Goal: Task Accomplishment & Management: Complete application form

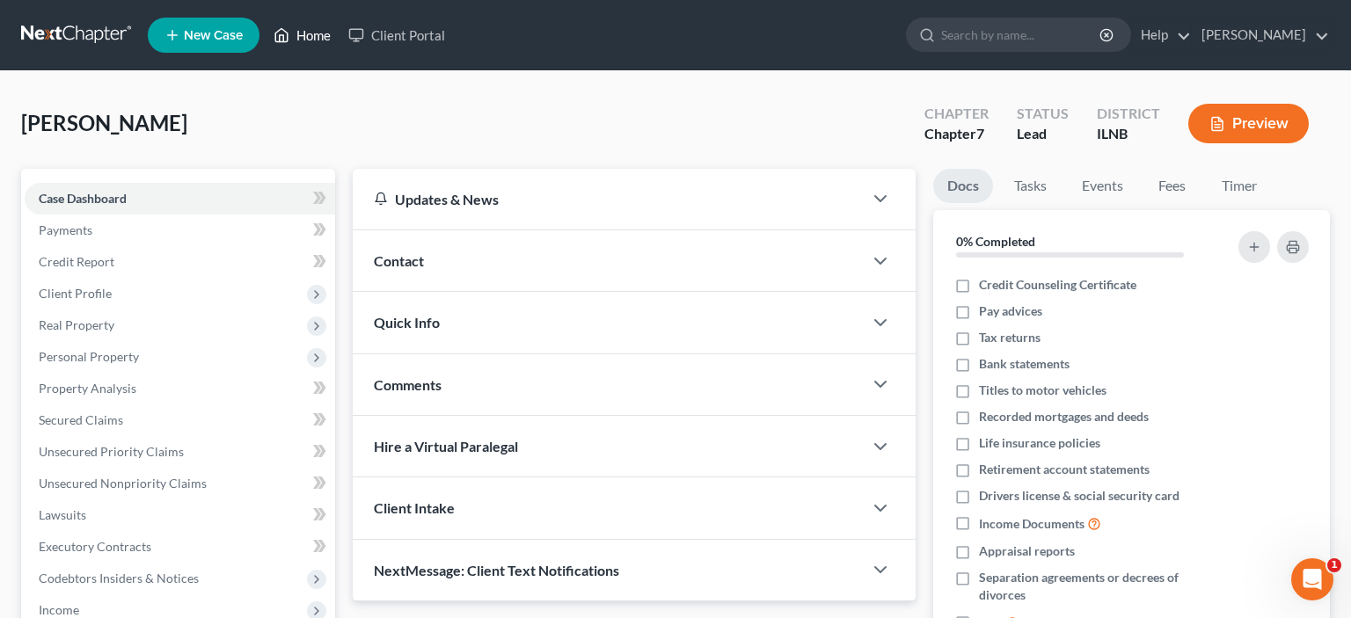
click at [300, 40] on link "Home" at bounding box center [302, 35] width 75 height 32
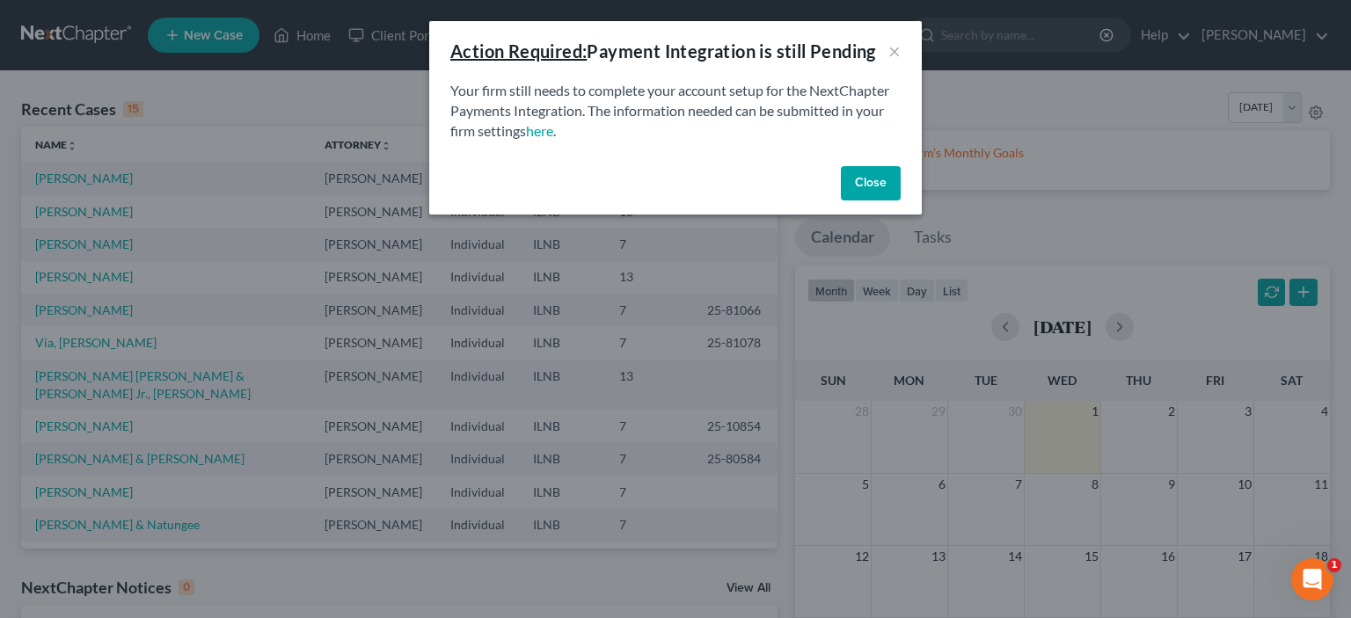
click at [876, 186] on button "Close" at bounding box center [871, 183] width 60 height 35
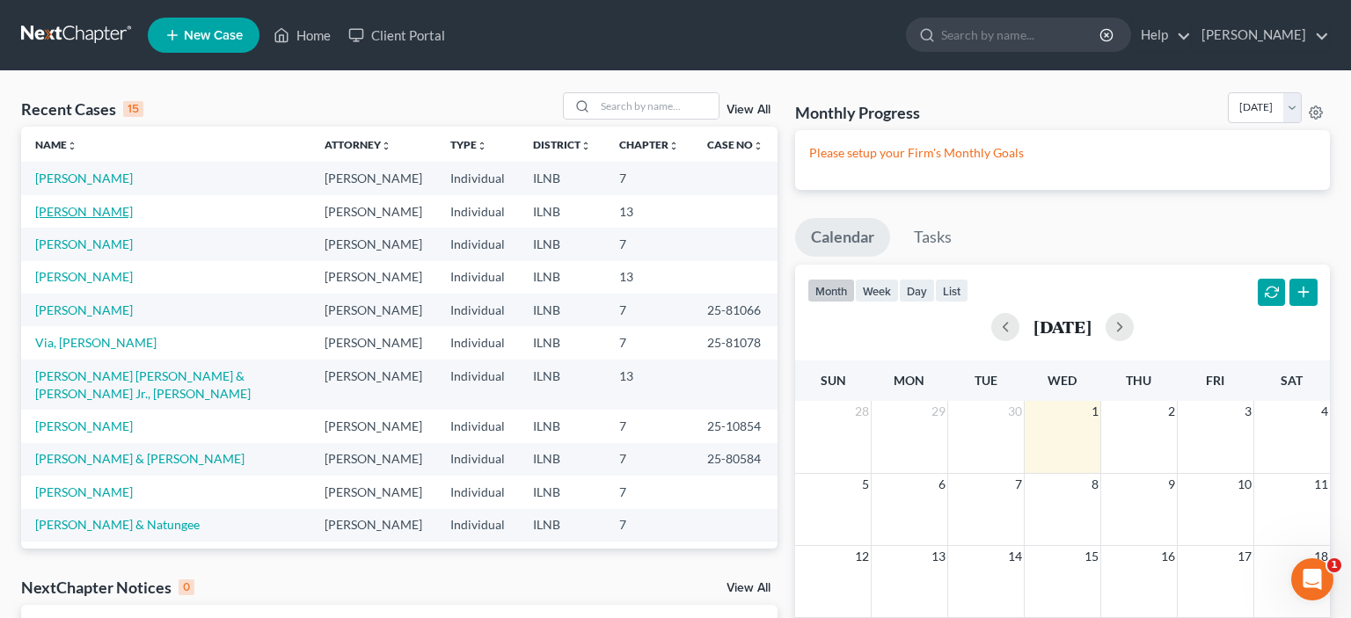
click at [90, 219] on link "[PERSON_NAME]" at bounding box center [84, 211] width 98 height 15
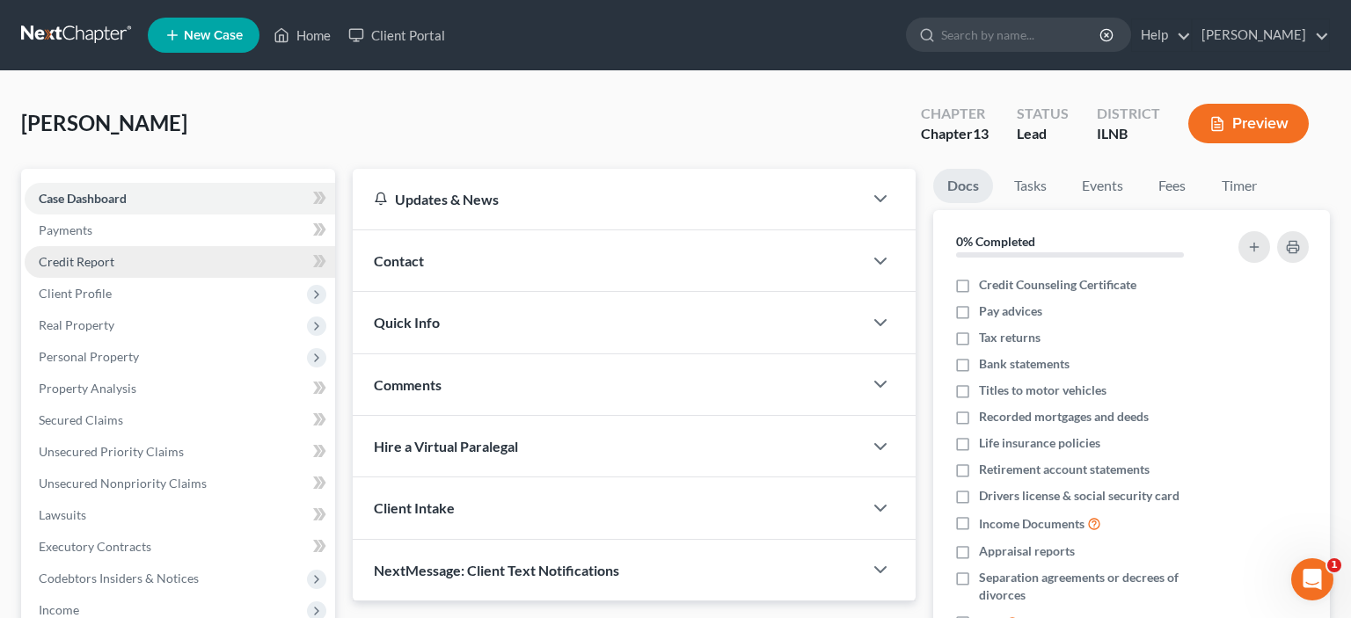
click at [124, 264] on link "Credit Report" at bounding box center [180, 262] width 311 height 32
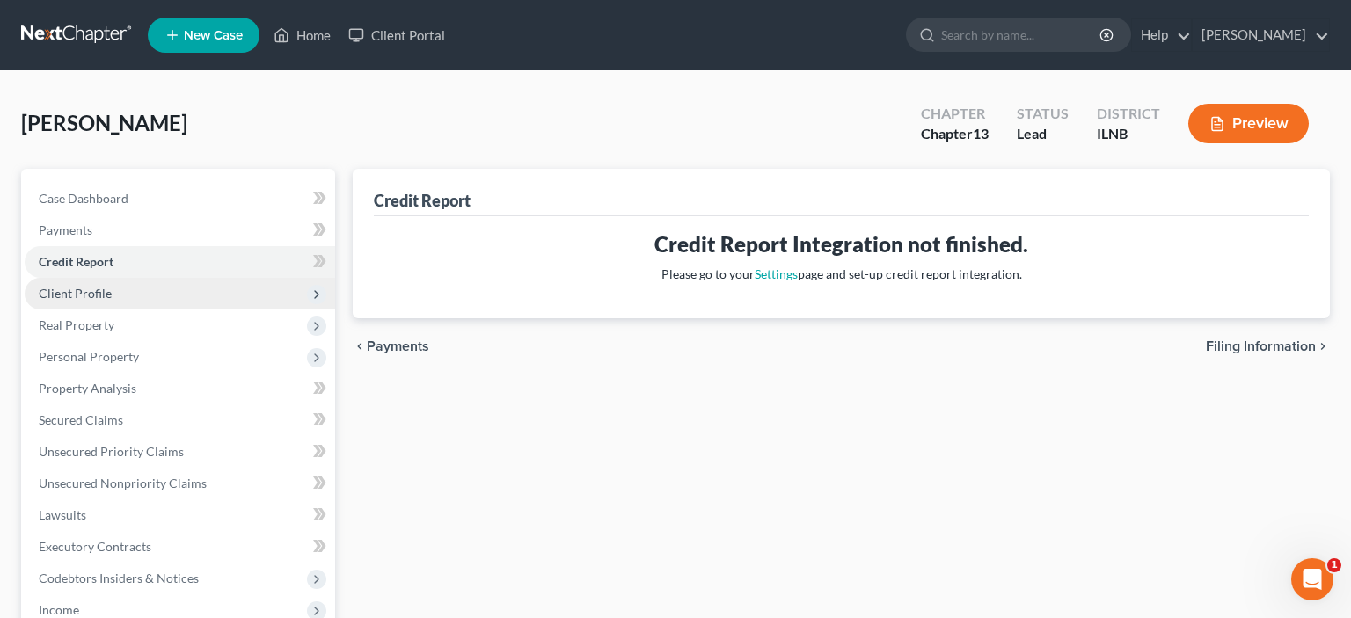
click at [149, 298] on span "Client Profile" at bounding box center [180, 294] width 311 height 32
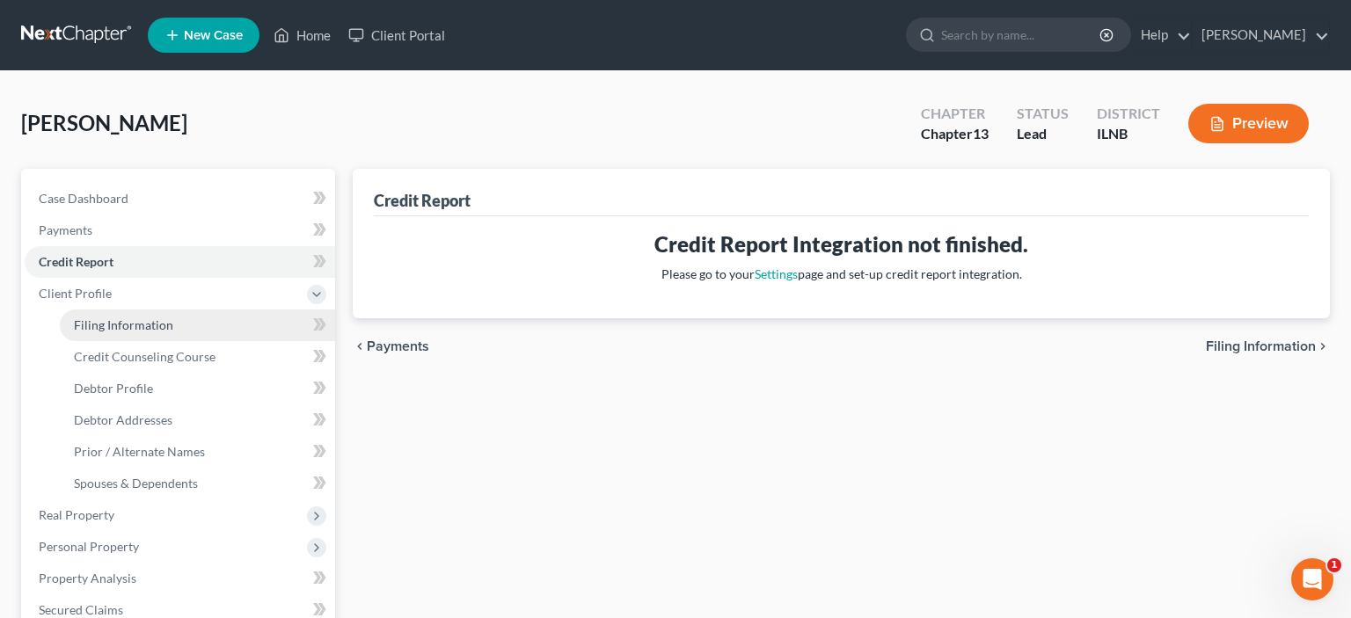
click at [168, 330] on span "Filing Information" at bounding box center [123, 325] width 99 height 15
select select "1"
select select "0"
select select "3"
select select "14"
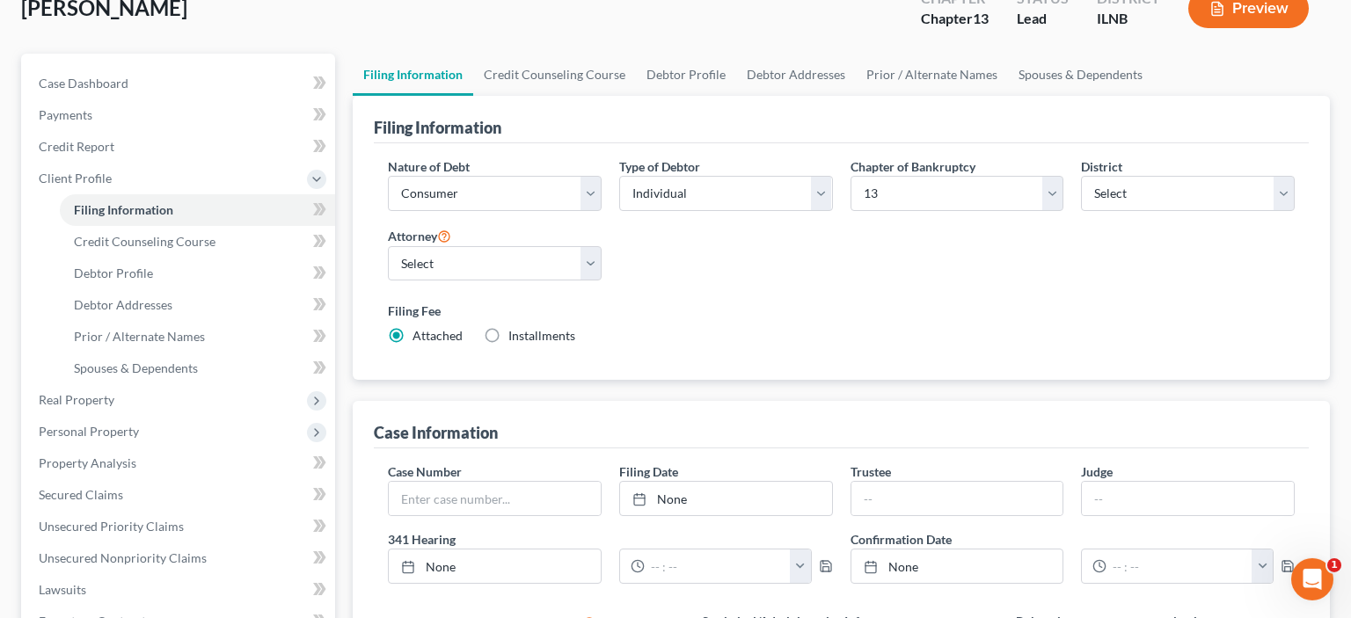
scroll to position [373, 0]
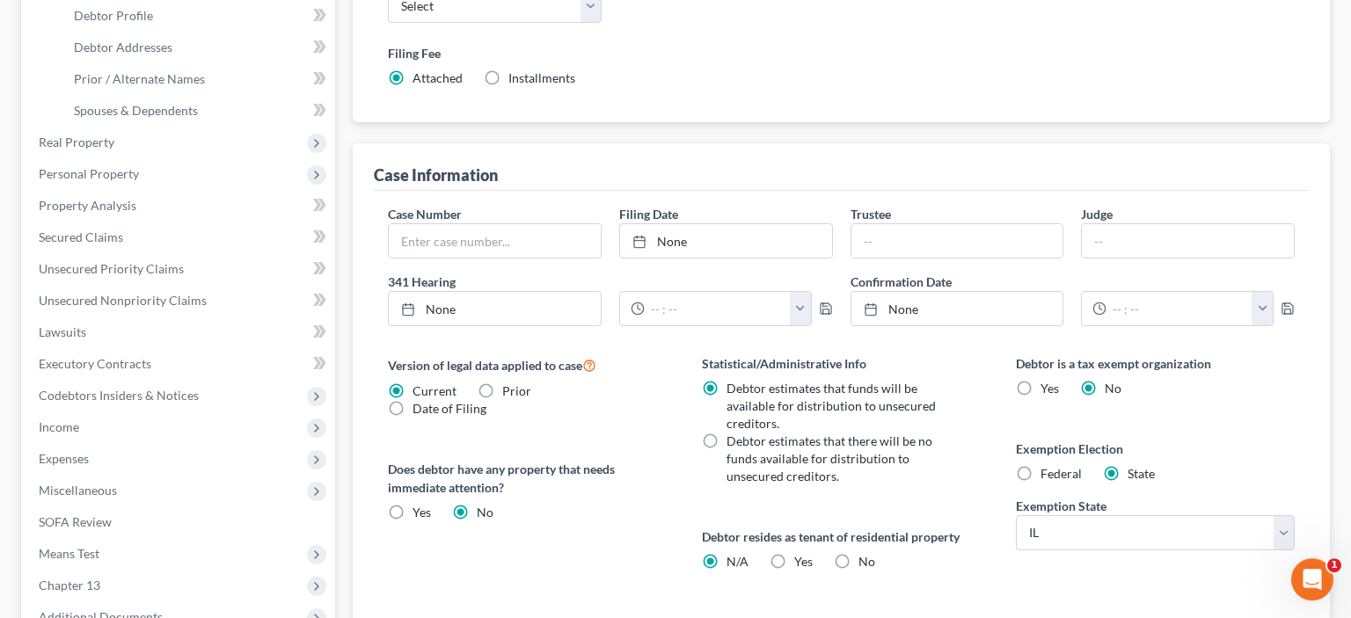
click at [413, 504] on label "Yes Yes" at bounding box center [422, 513] width 18 height 18
click at [420, 504] on input "Yes Yes" at bounding box center [425, 509] width 11 height 11
radio input "true"
radio input "false"
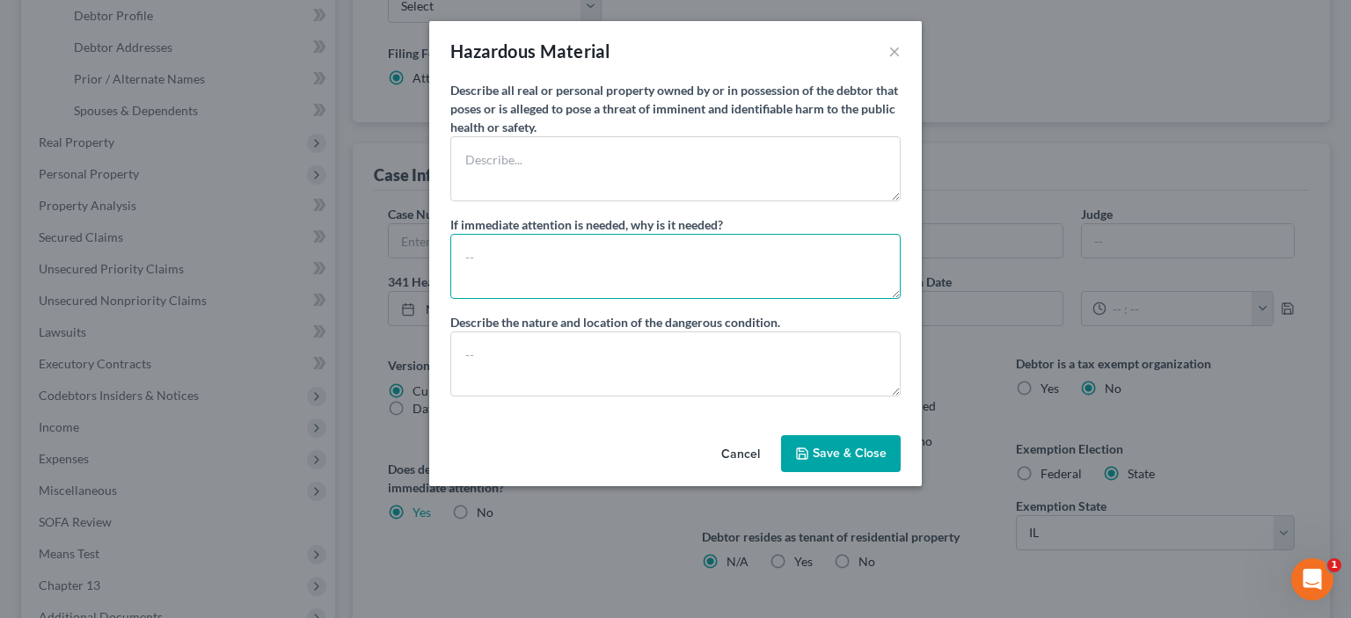
click at [505, 237] on textarea at bounding box center [675, 266] width 450 height 65
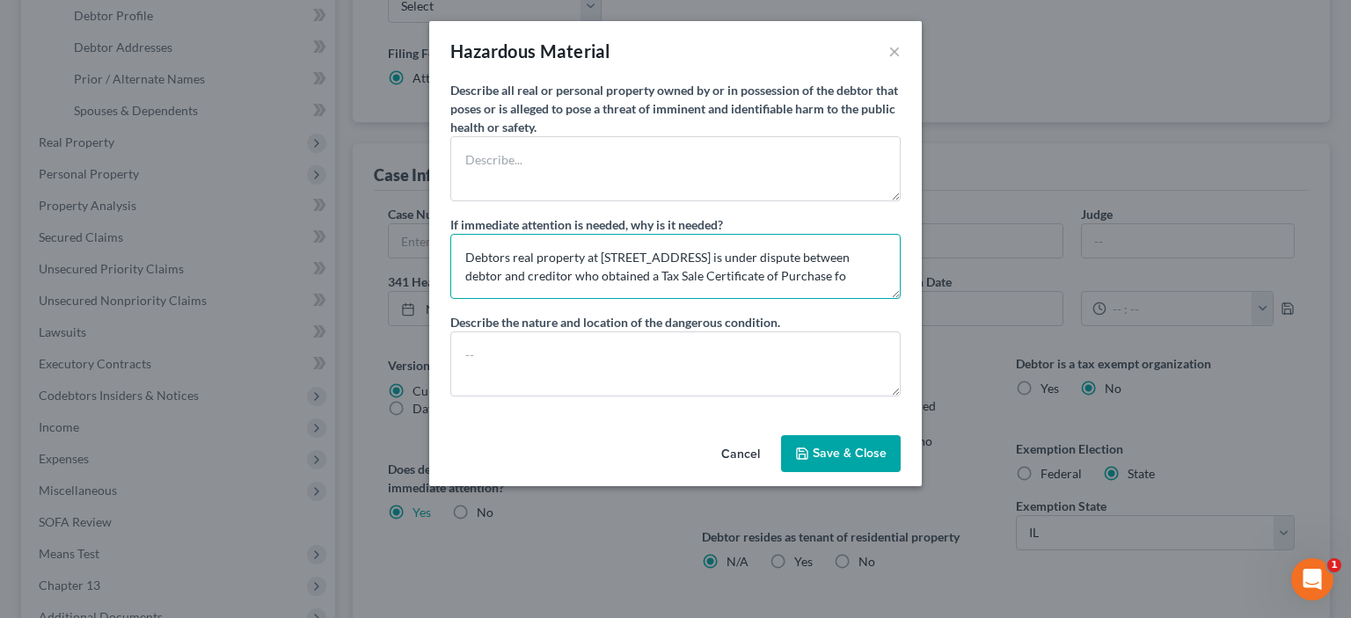
scroll to position [4, 0]
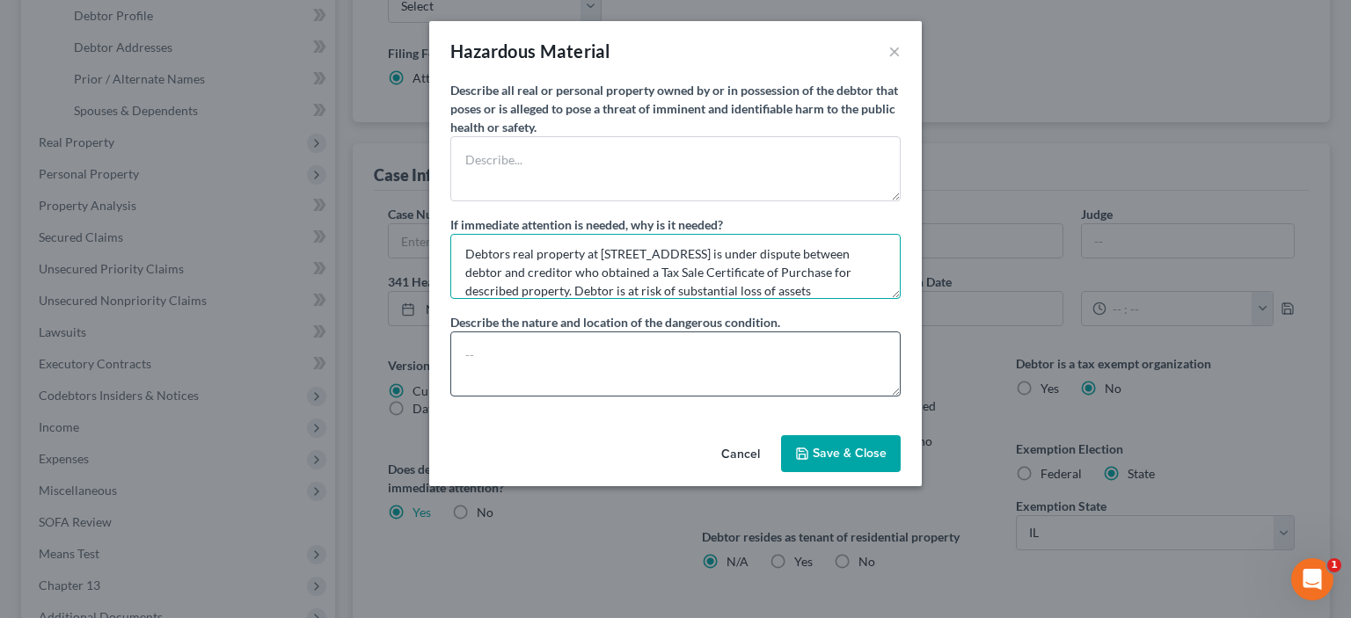
type textarea "Debtors real property at [STREET_ADDRESS] is under dispute between debtor and c…"
click at [589, 361] on textarea at bounding box center [675, 364] width 450 height 65
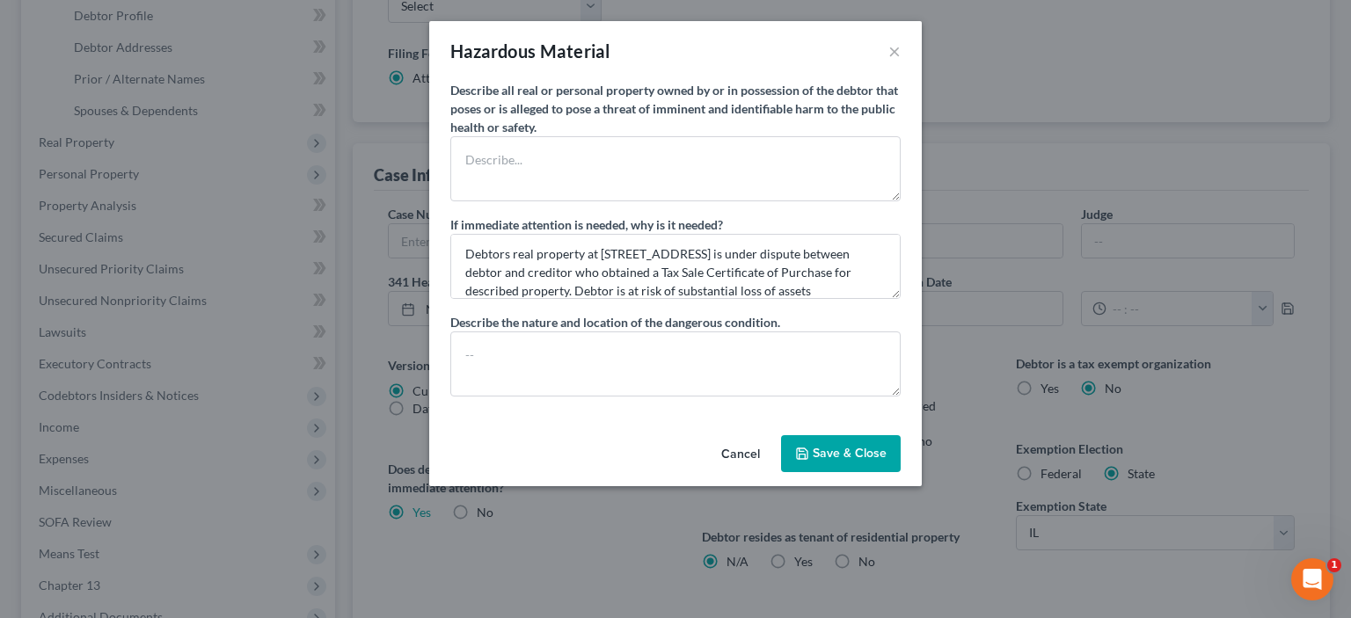
click at [867, 453] on button "Save & Close" at bounding box center [841, 453] width 120 height 37
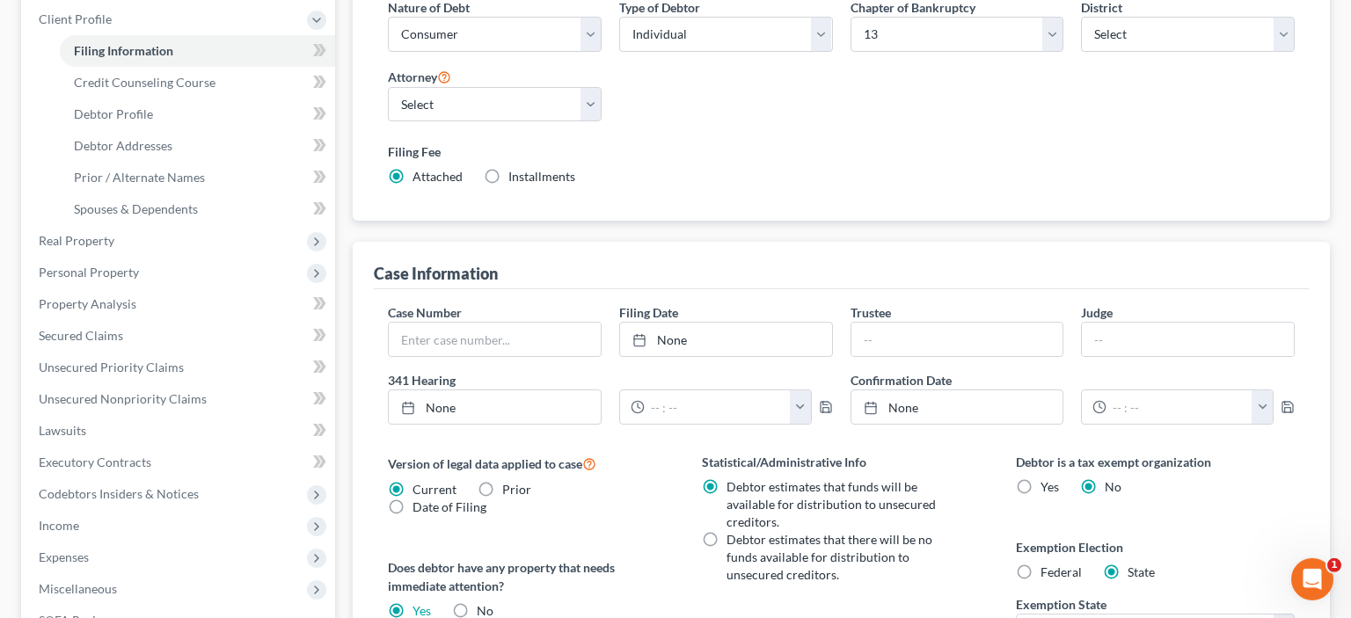
scroll to position [58, 0]
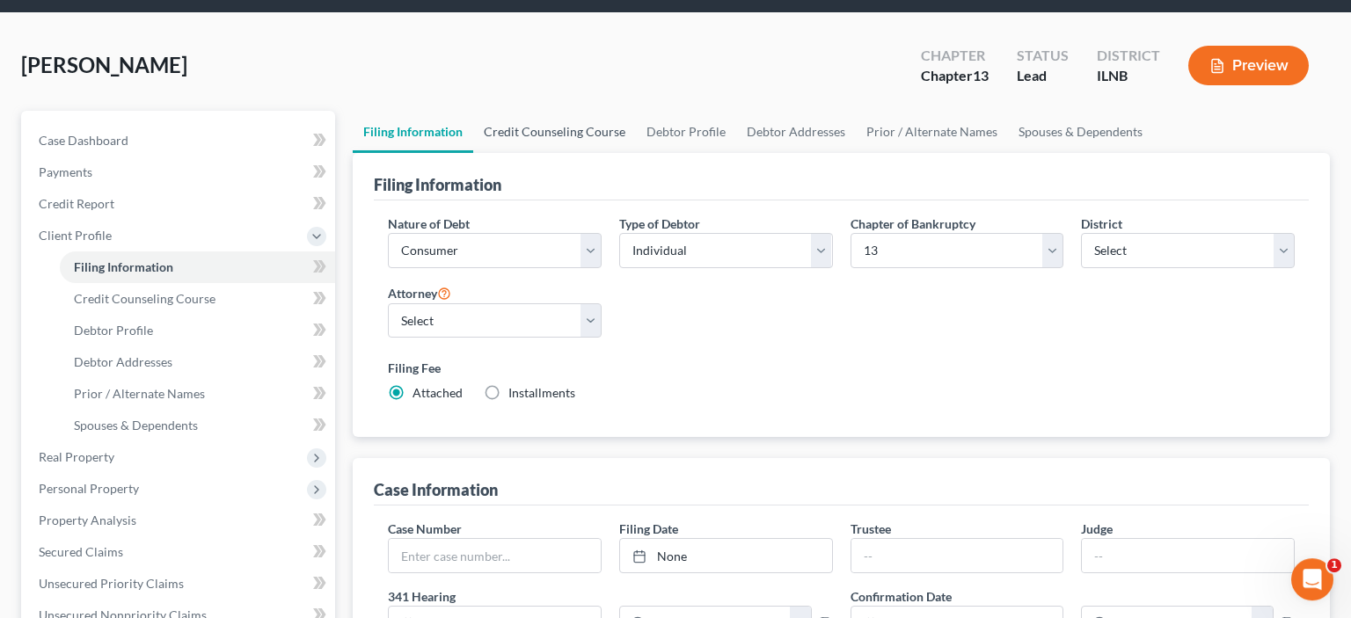
click at [533, 129] on link "Credit Counseling Course" at bounding box center [554, 132] width 163 height 42
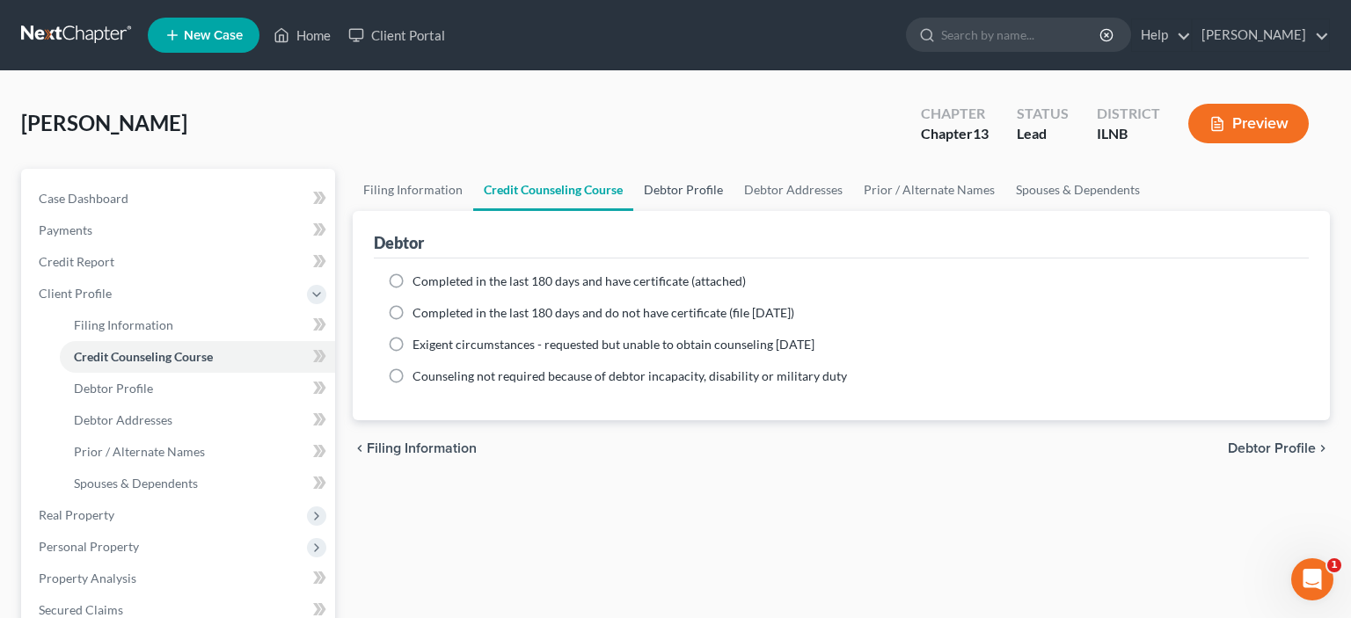
click at [670, 191] on link "Debtor Profile" at bounding box center [683, 190] width 100 height 42
select select "1"
select select "2"
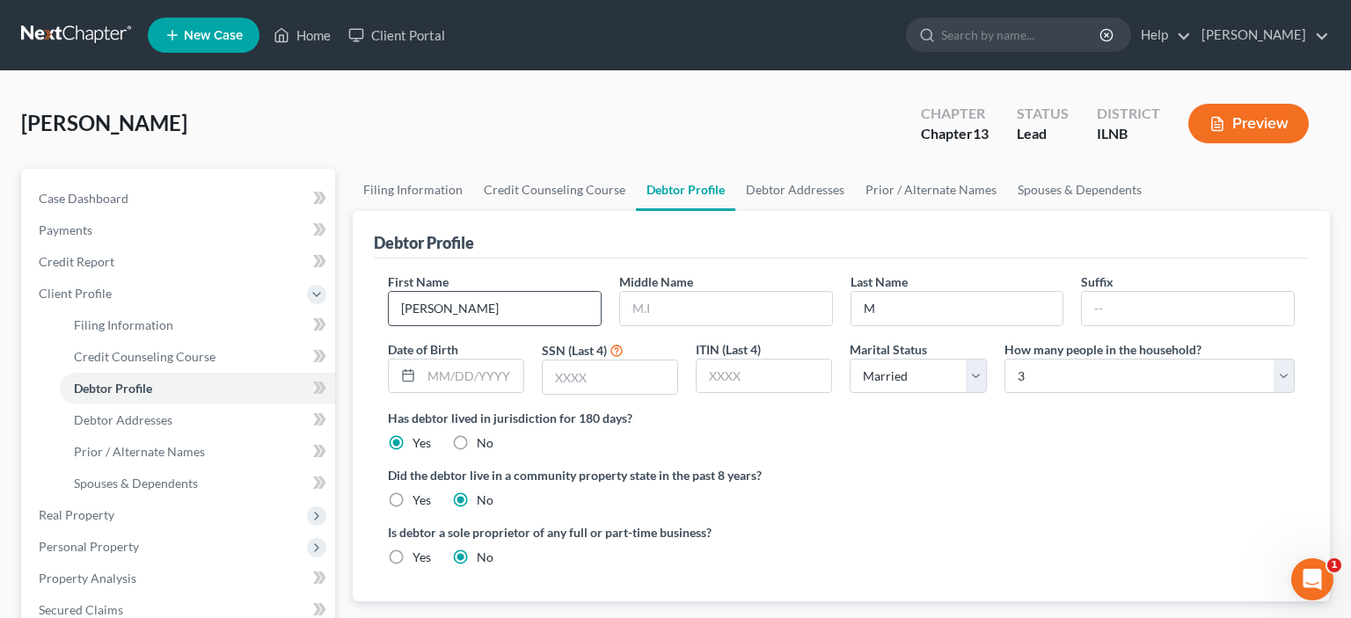
radio input "true"
click at [432, 308] on input "[PERSON_NAME]" at bounding box center [495, 308] width 212 height 33
type input "[PERSON_NAME]"
click at [922, 307] on input "M" at bounding box center [958, 308] width 212 height 33
click at [670, 318] on input "text" at bounding box center [726, 308] width 212 height 33
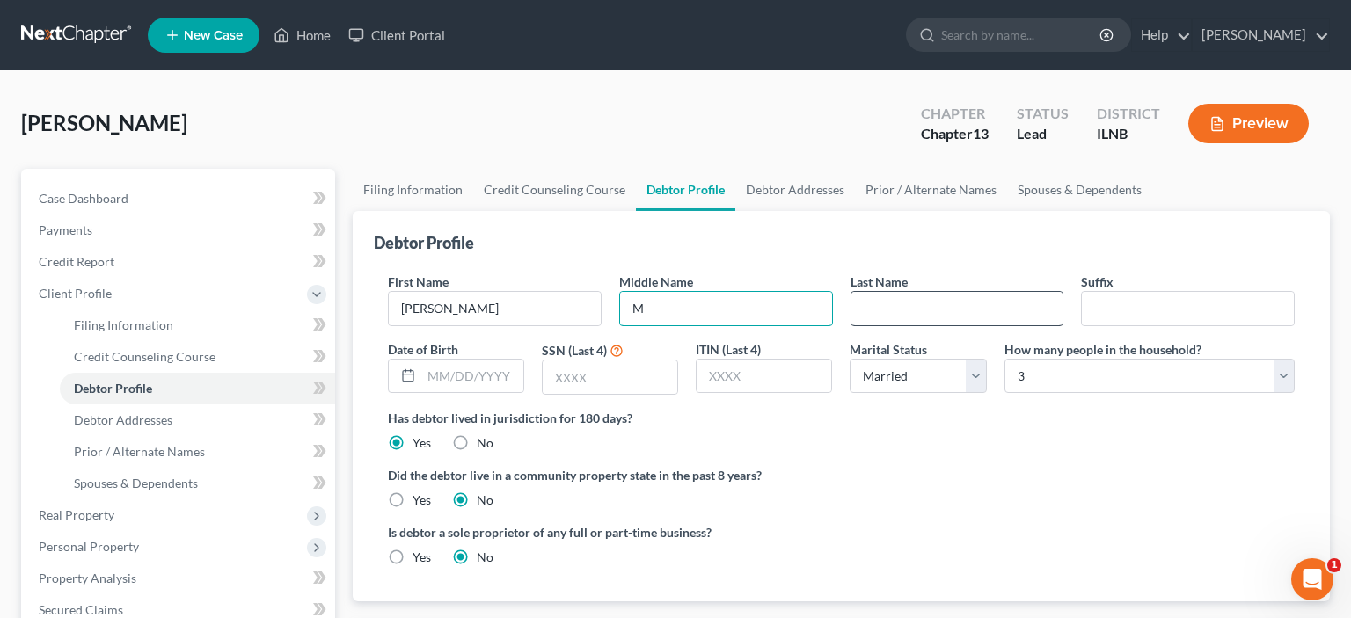
type input "M"
click at [887, 303] on input "text" at bounding box center [958, 308] width 212 height 33
type input "[PERSON_NAME]"
click at [431, 377] on input "text" at bounding box center [472, 376] width 102 height 33
type input "[DATE]"
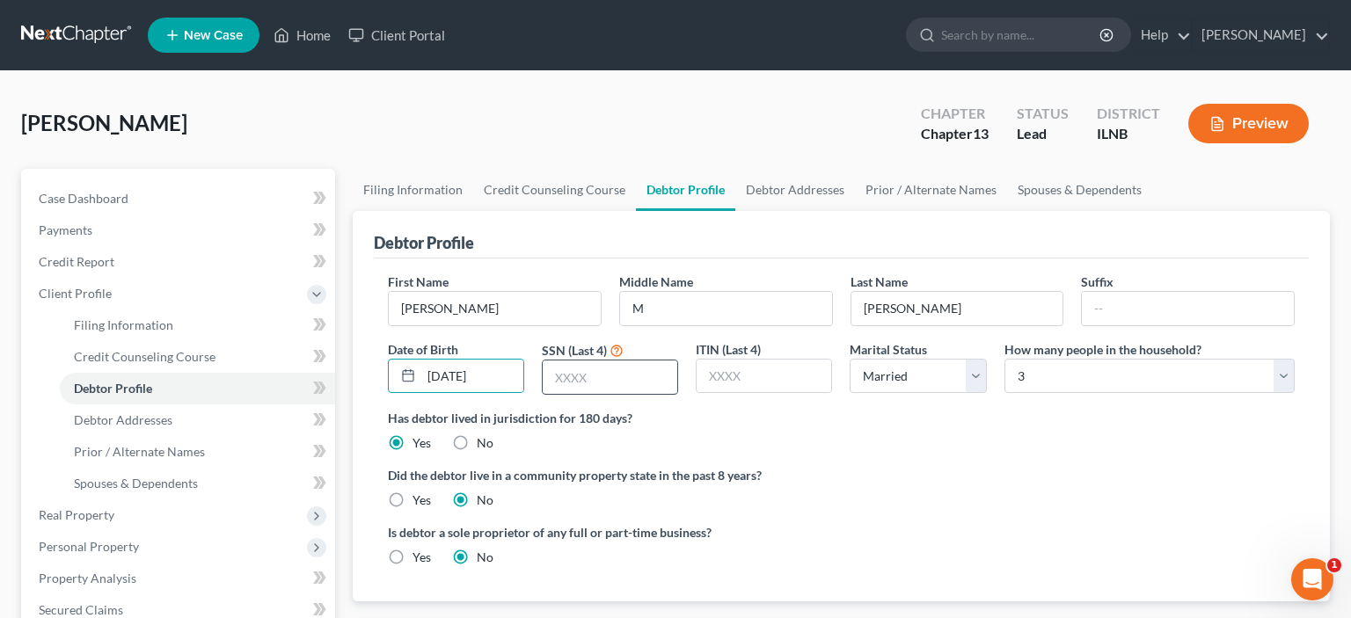
click at [608, 371] on input "text" at bounding box center [610, 377] width 135 height 33
type input "9824"
click at [742, 384] on input "text" at bounding box center [764, 376] width 135 height 33
click at [889, 384] on select "Select Single Married Separated Divorced Widowed" at bounding box center [918, 376] width 136 height 35
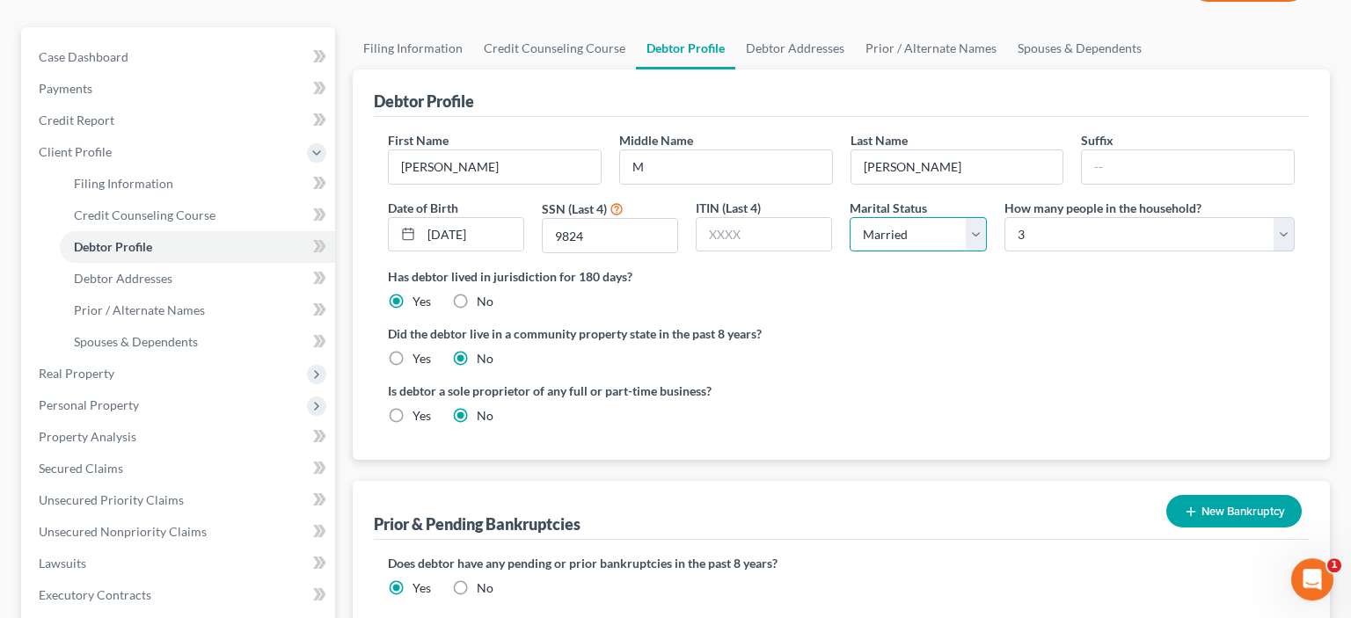
scroll to position [143, 0]
click at [413, 417] on label "Yes" at bounding box center [422, 415] width 18 height 18
click at [420, 417] on input "Yes" at bounding box center [425, 411] width 11 height 11
radio input "true"
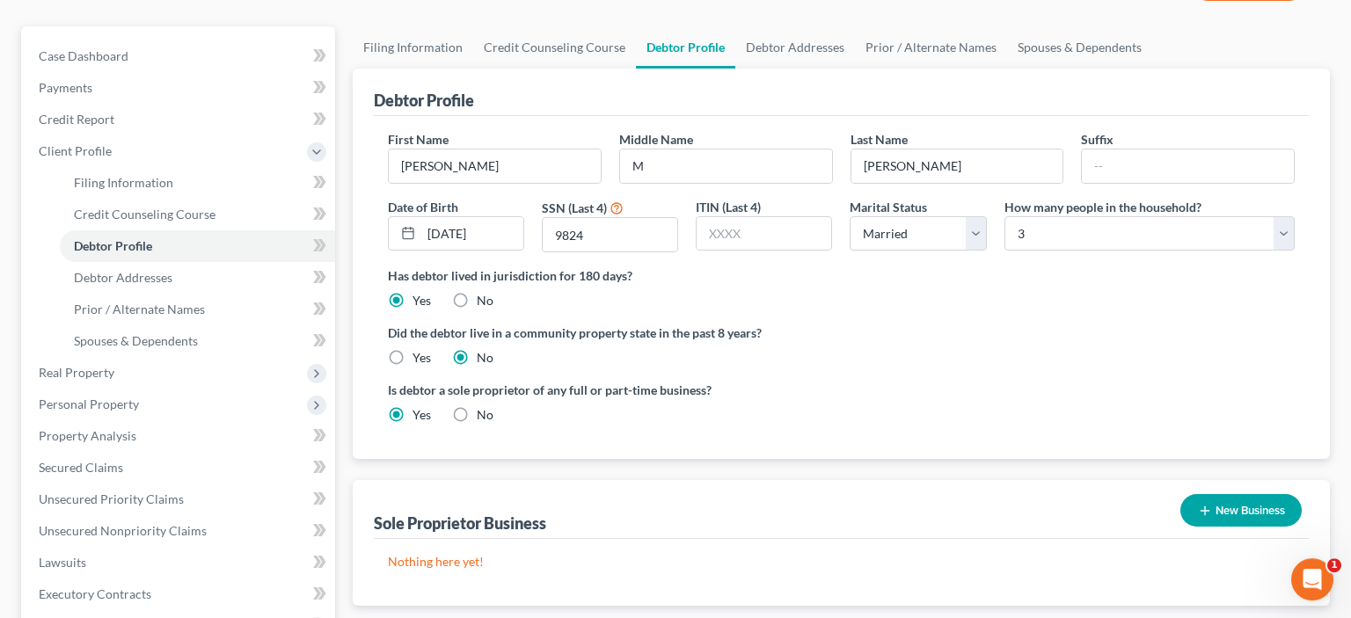
click at [477, 414] on label "No" at bounding box center [485, 415] width 17 height 18
click at [484, 414] on input "No" at bounding box center [489, 411] width 11 height 11
radio input "true"
radio input "false"
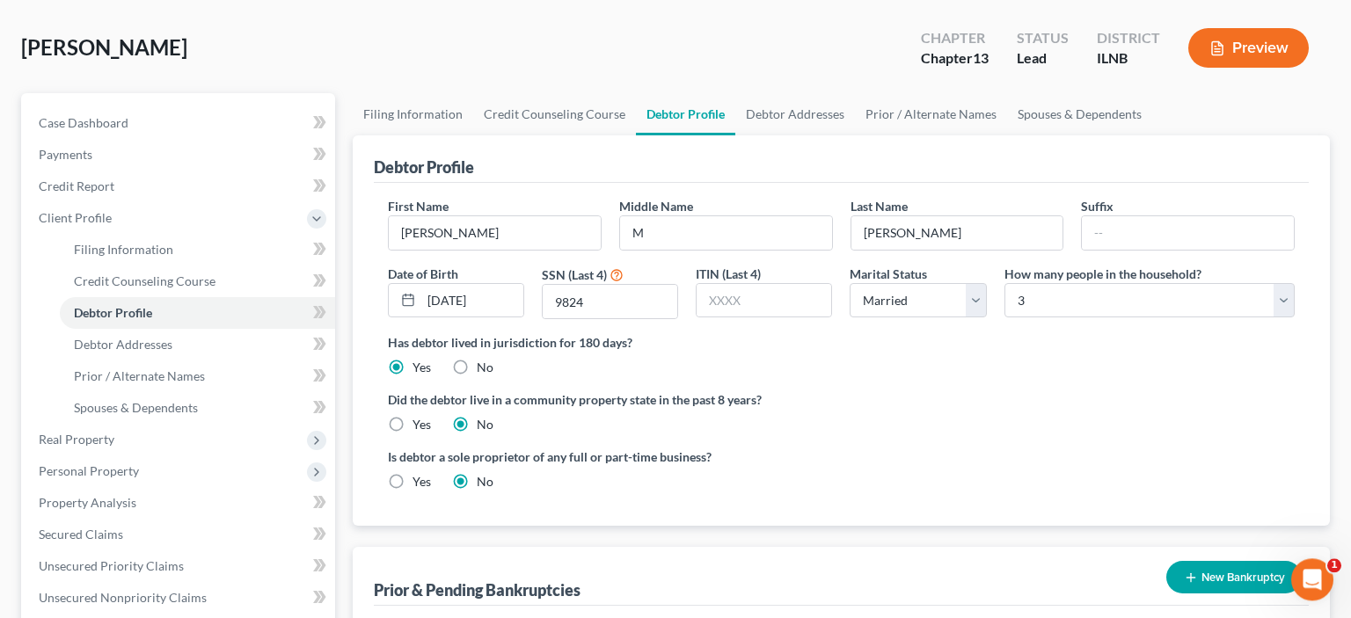
scroll to position [72, 0]
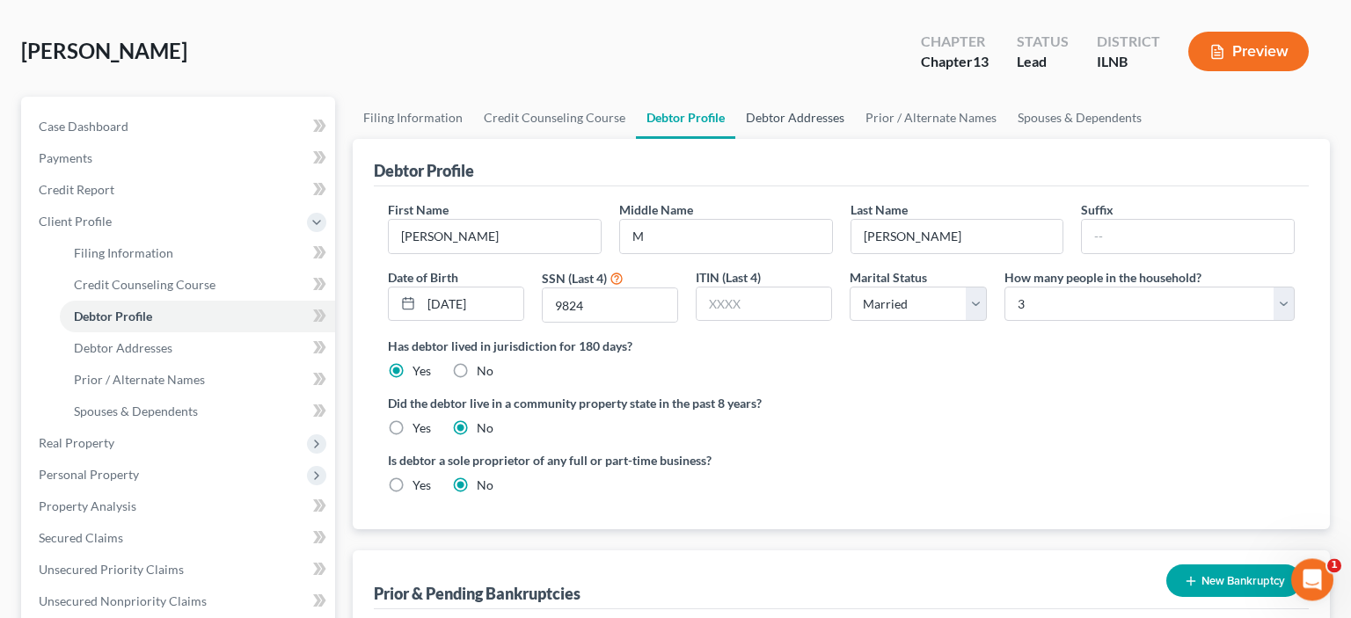
click at [758, 121] on link "Debtor Addresses" at bounding box center [795, 118] width 120 height 42
select select "0"
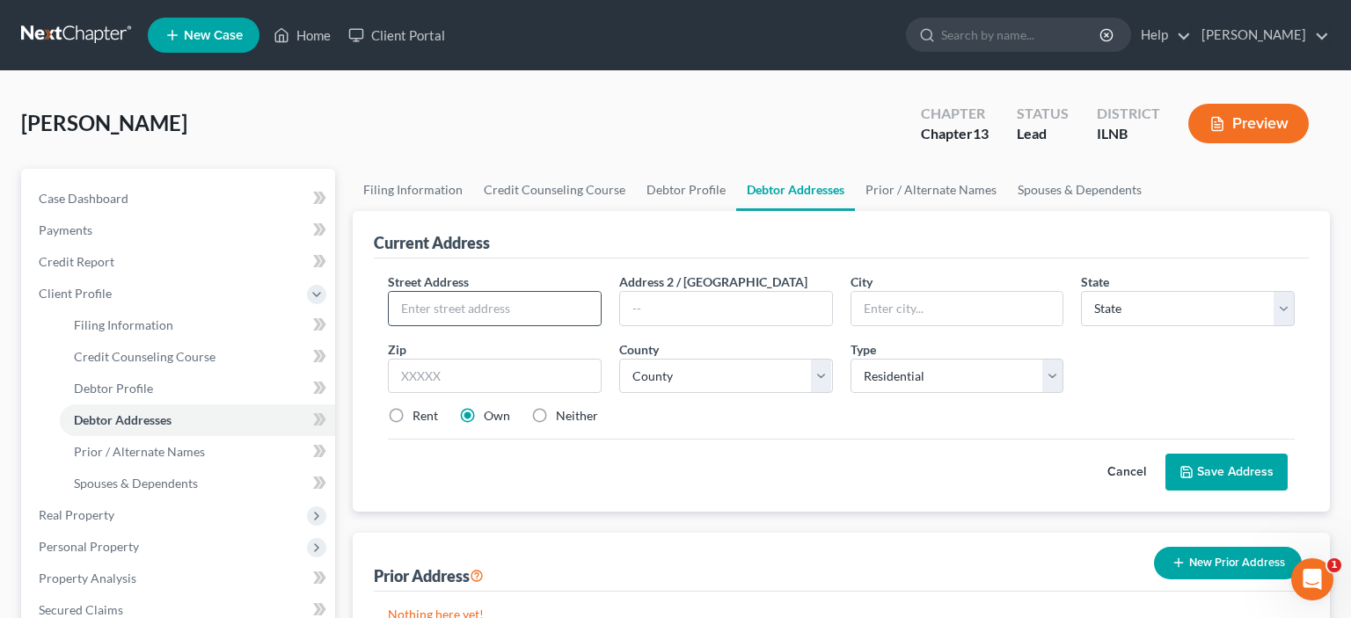
click at [498, 311] on input "text" at bounding box center [495, 308] width 212 height 33
type input "[STREET_ADDRESS]"
type input "Rockford"
select select "14"
click at [407, 386] on input "text" at bounding box center [495, 376] width 214 height 35
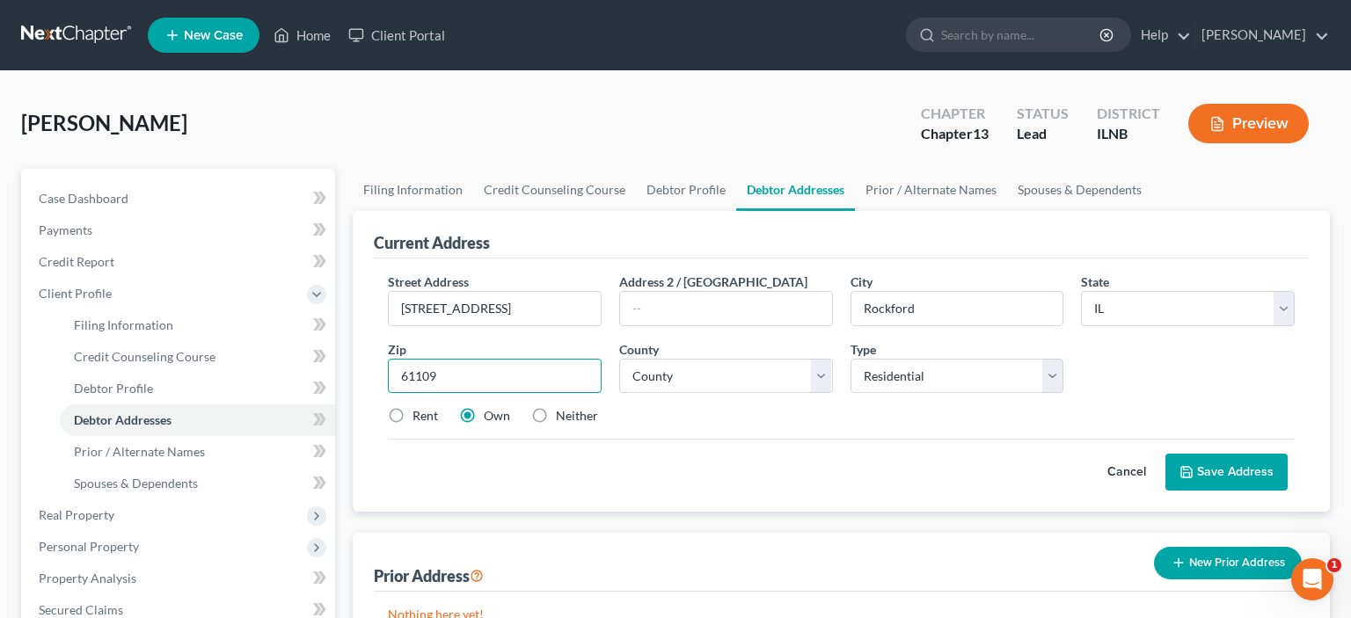
type input "61109"
click at [477, 347] on div "Zip * 61109" at bounding box center [494, 367] width 231 height 54
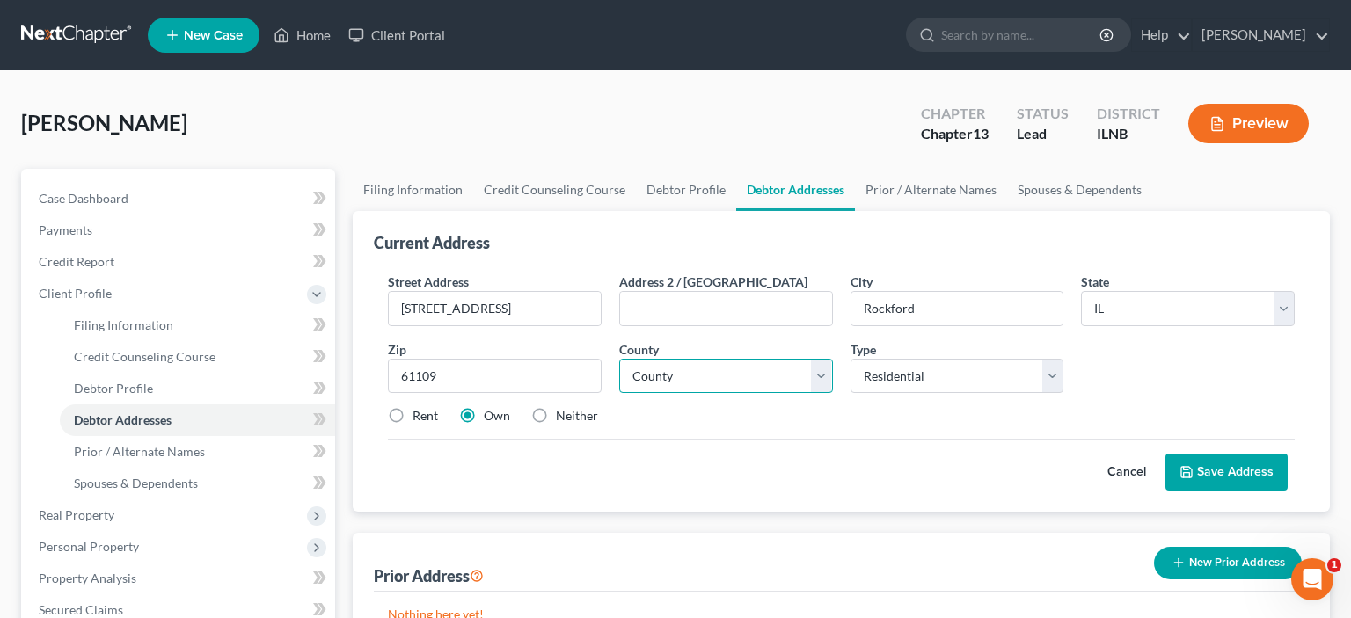
click at [619, 359] on select "County [GEOGRAPHIC_DATA] [GEOGRAPHIC_DATA] [GEOGRAPHIC_DATA] [GEOGRAPHIC_DATA] …" at bounding box center [726, 376] width 214 height 35
select select "100"
click option "[GEOGRAPHIC_DATA]" at bounding box center [0, 0] width 0 height 0
click at [1205, 468] on button "Save Address" at bounding box center [1227, 472] width 122 height 37
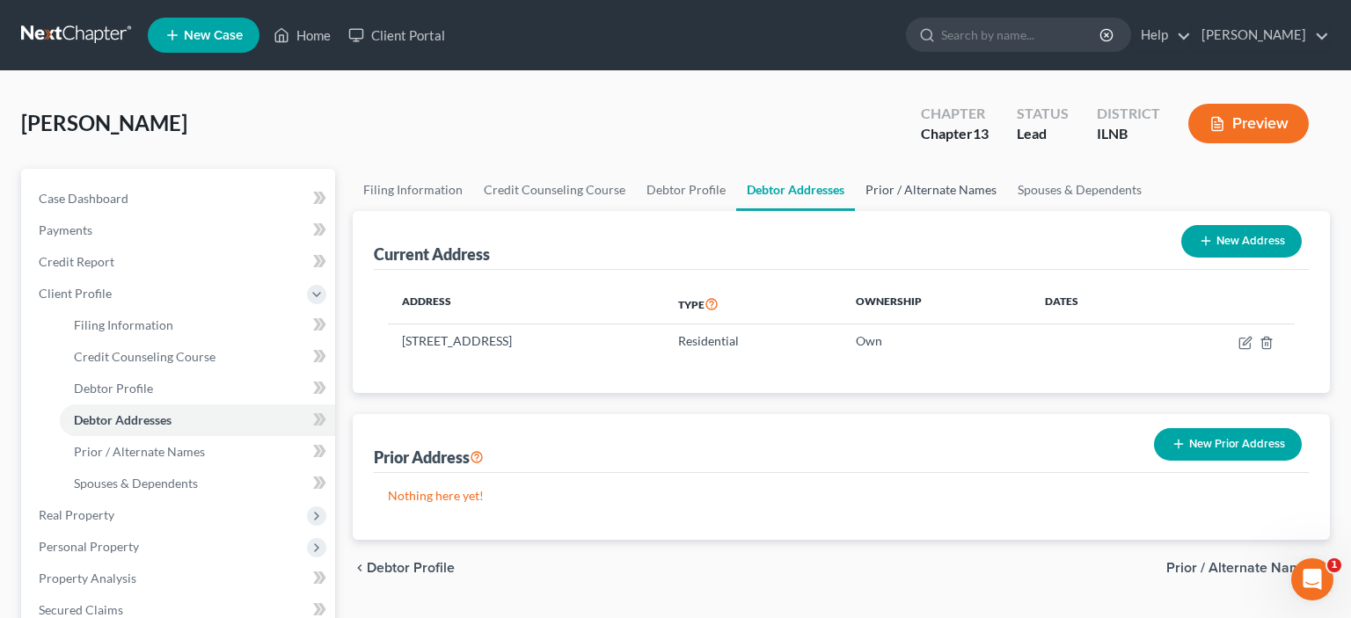
click at [928, 191] on link "Prior / Alternate Names" at bounding box center [931, 190] width 152 height 42
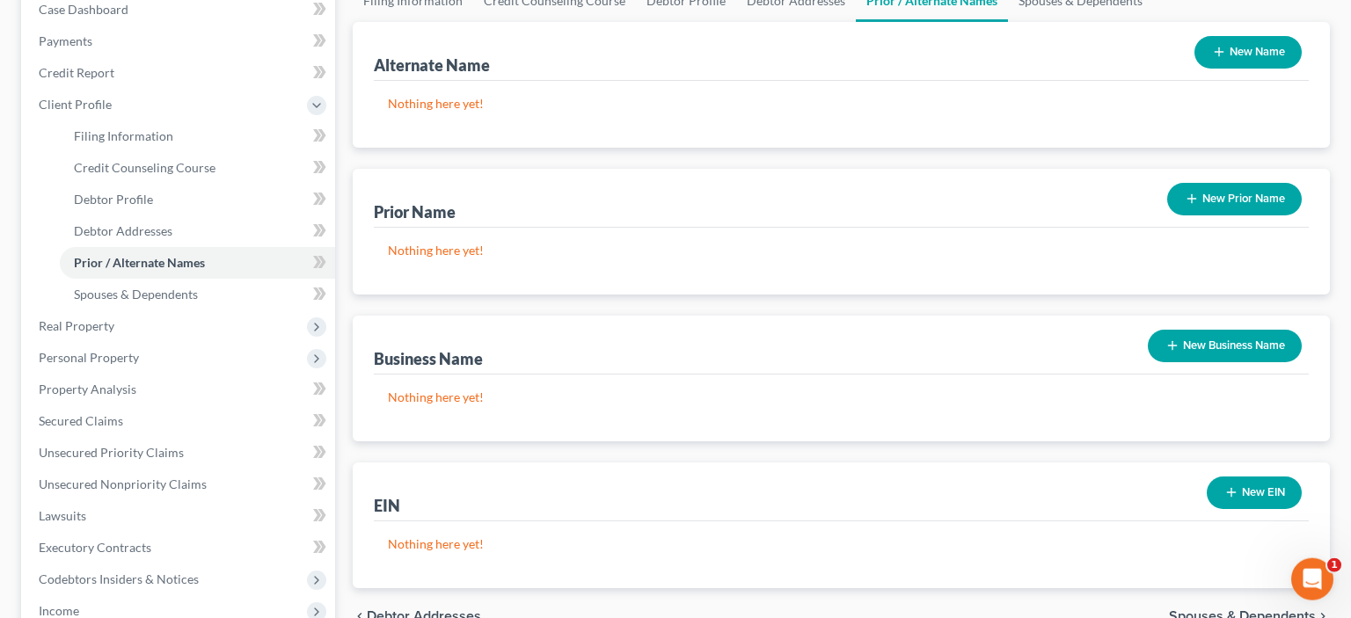
scroll to position [192, 0]
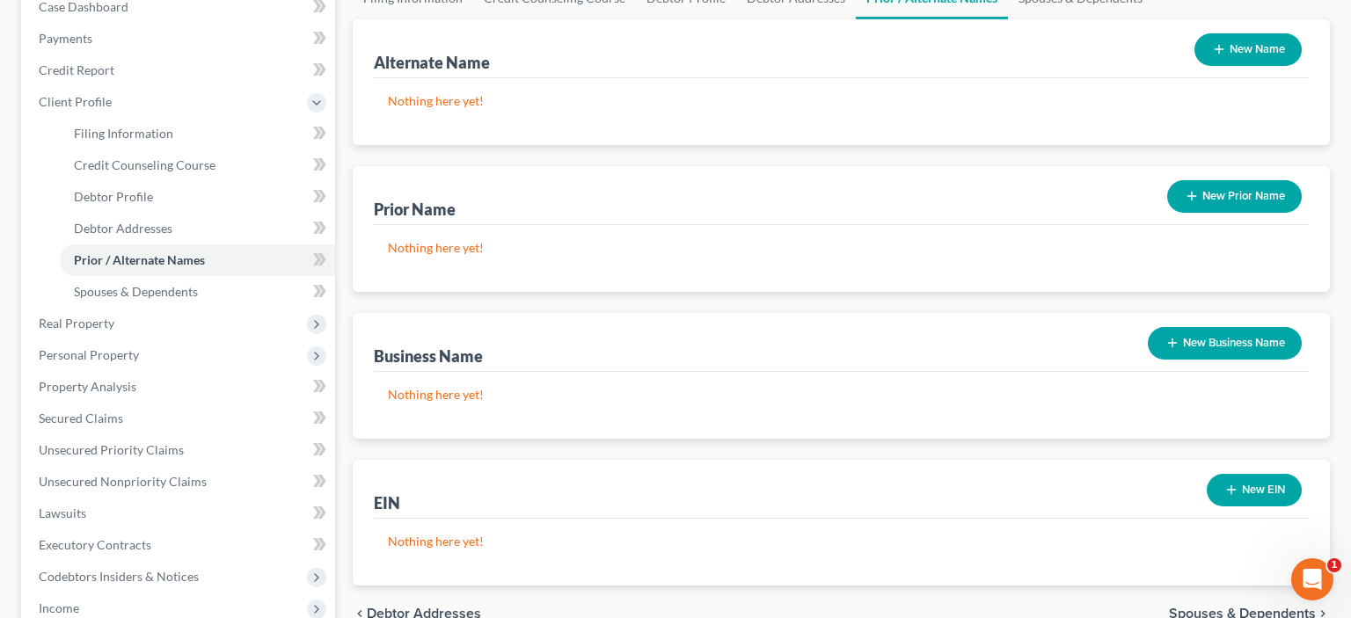
click at [1210, 336] on button "New Business Name" at bounding box center [1225, 343] width 154 height 33
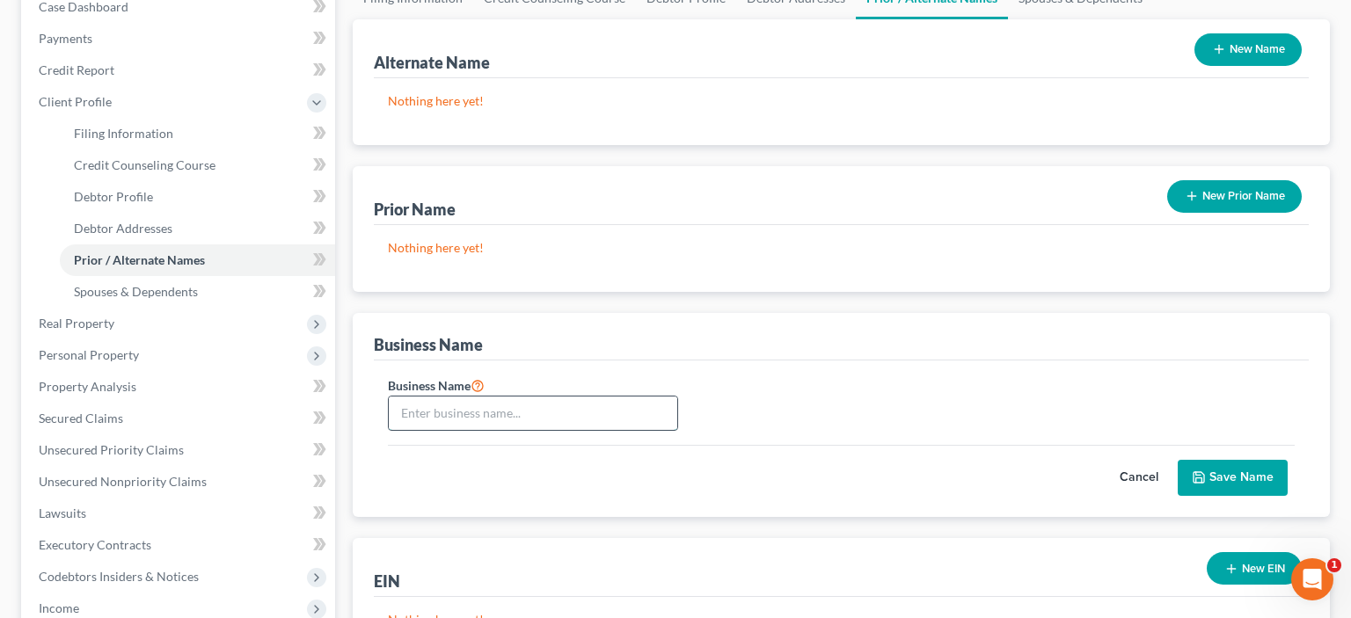
click at [453, 410] on input "text" at bounding box center [533, 413] width 289 height 33
type input "KMS Properties & Investments LLC"
click at [1227, 494] on button "Save Name" at bounding box center [1233, 478] width 110 height 37
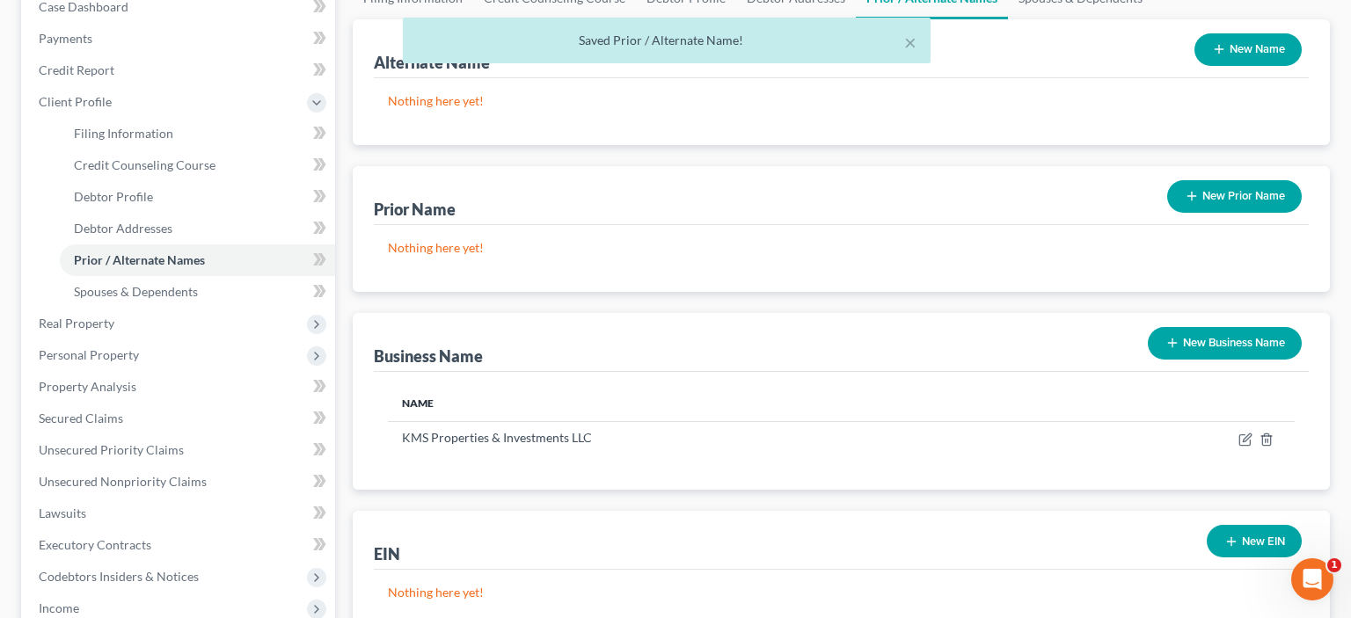
scroll to position [436, 0]
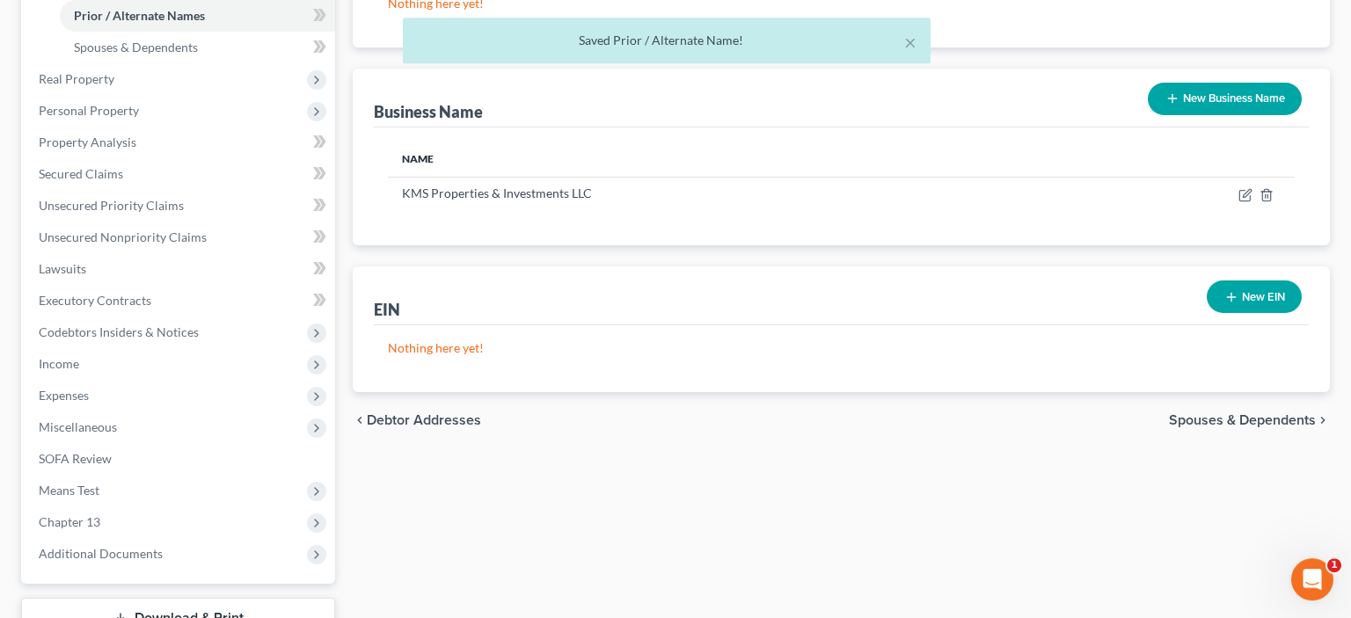
click at [1230, 287] on button "New EIN" at bounding box center [1254, 297] width 95 height 33
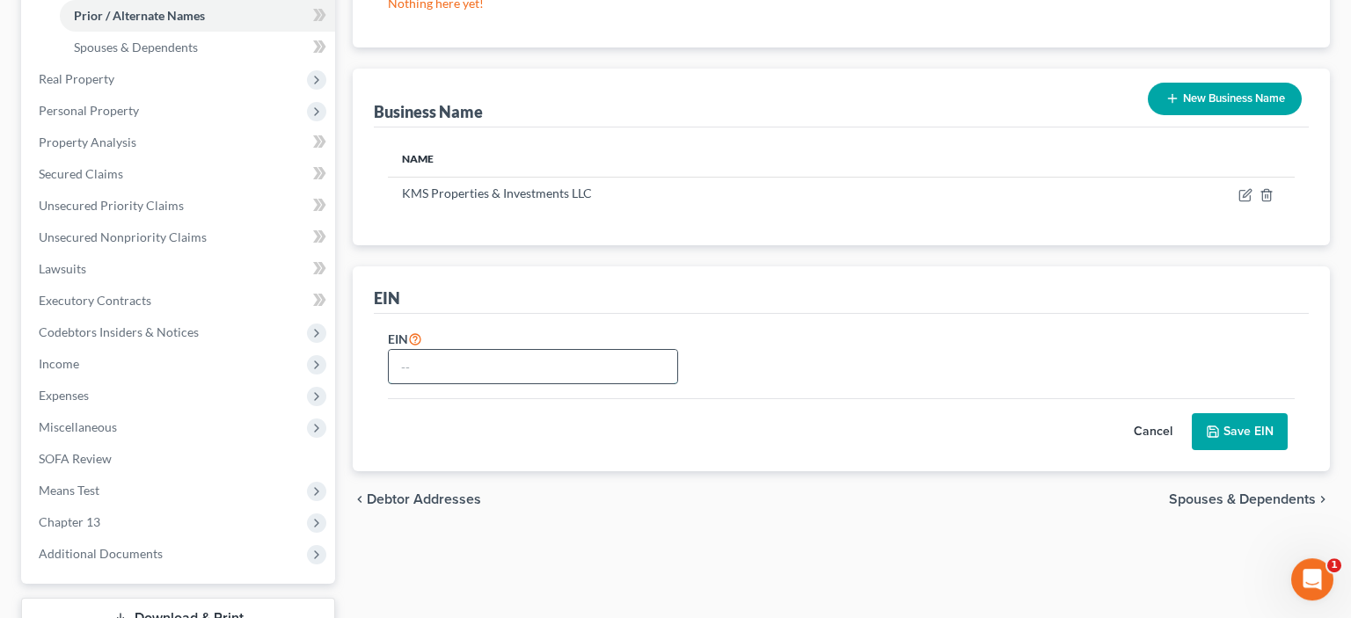
click at [535, 369] on input "text" at bounding box center [533, 366] width 289 height 33
type input "[US_EMPLOYER_IDENTIFICATION_NUMBER]"
click at [1244, 440] on button "Save EIN" at bounding box center [1240, 431] width 96 height 37
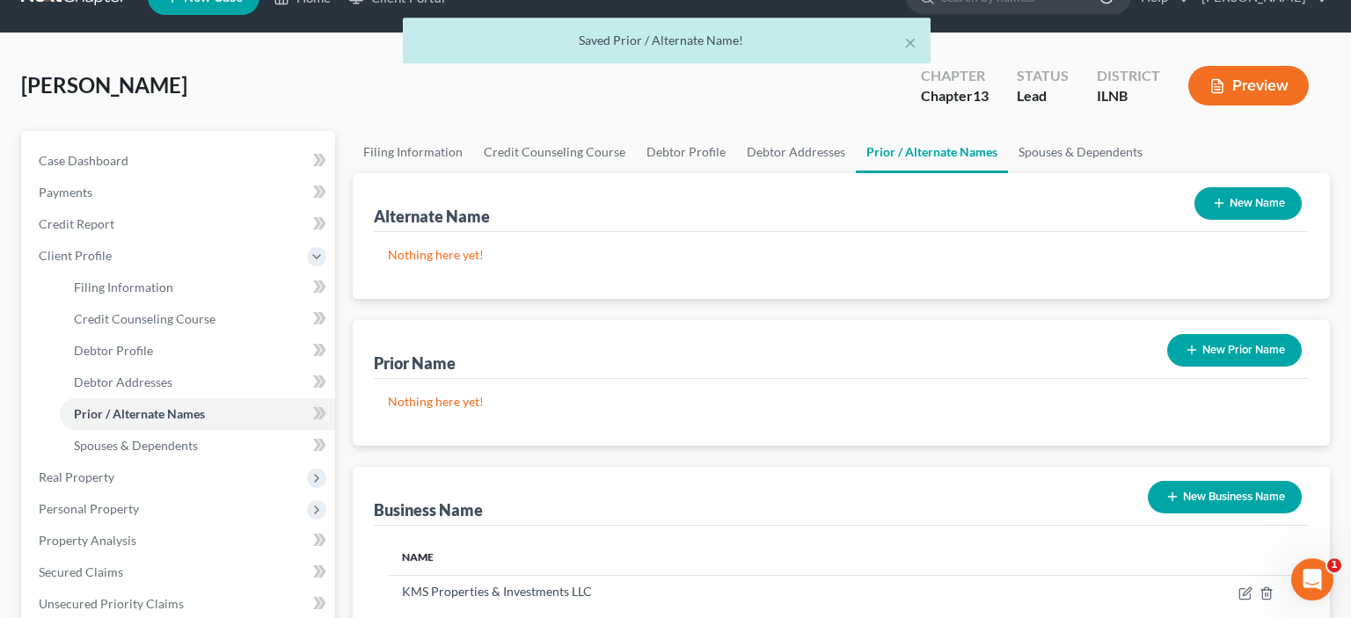
scroll to position [39, 0]
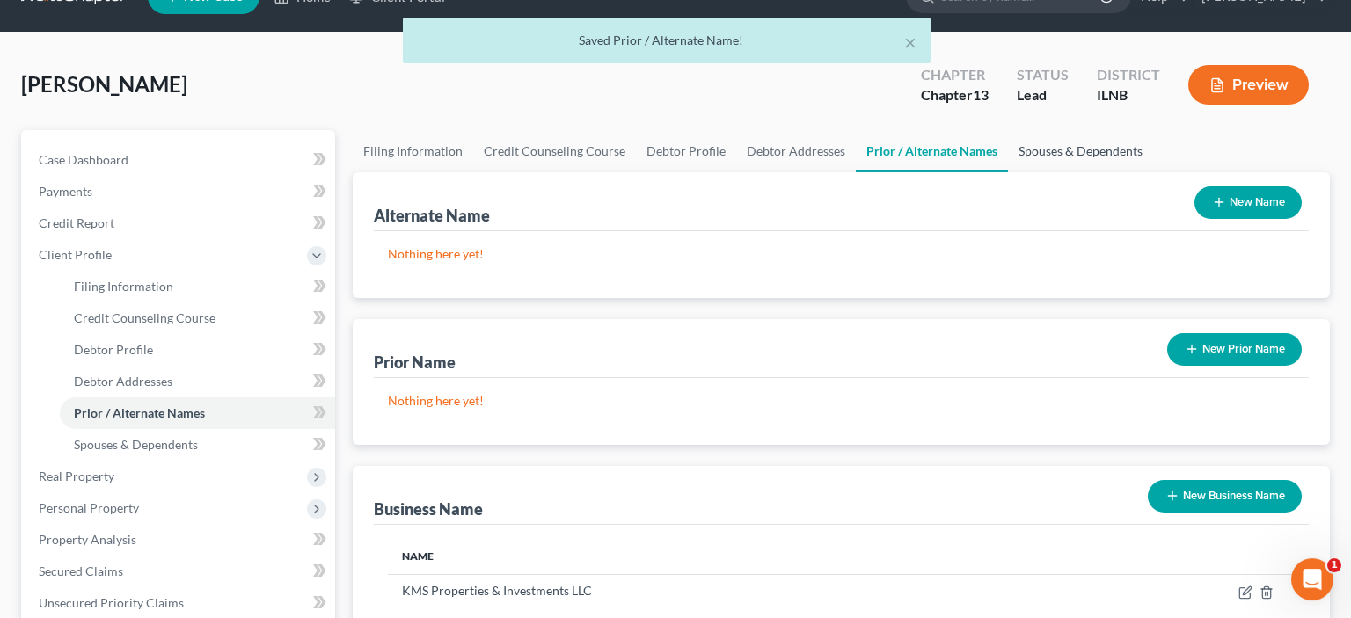
click at [1072, 137] on link "Spouses & Dependents" at bounding box center [1080, 151] width 145 height 42
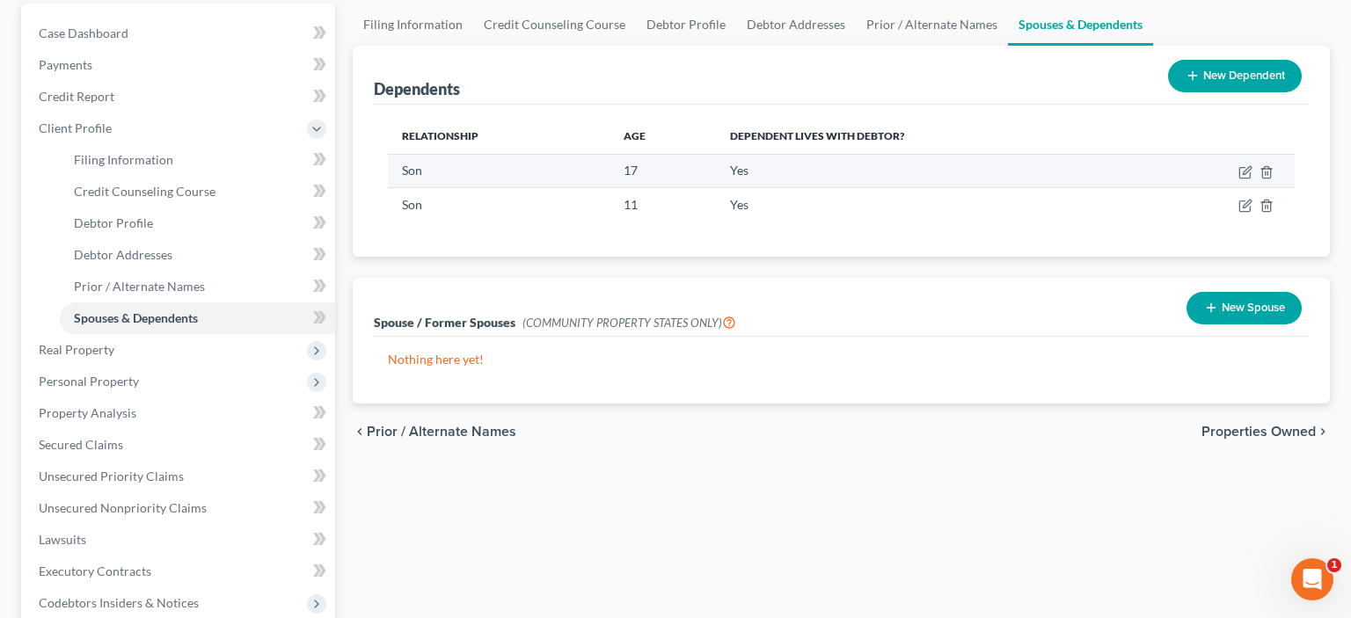
scroll to position [166, 0]
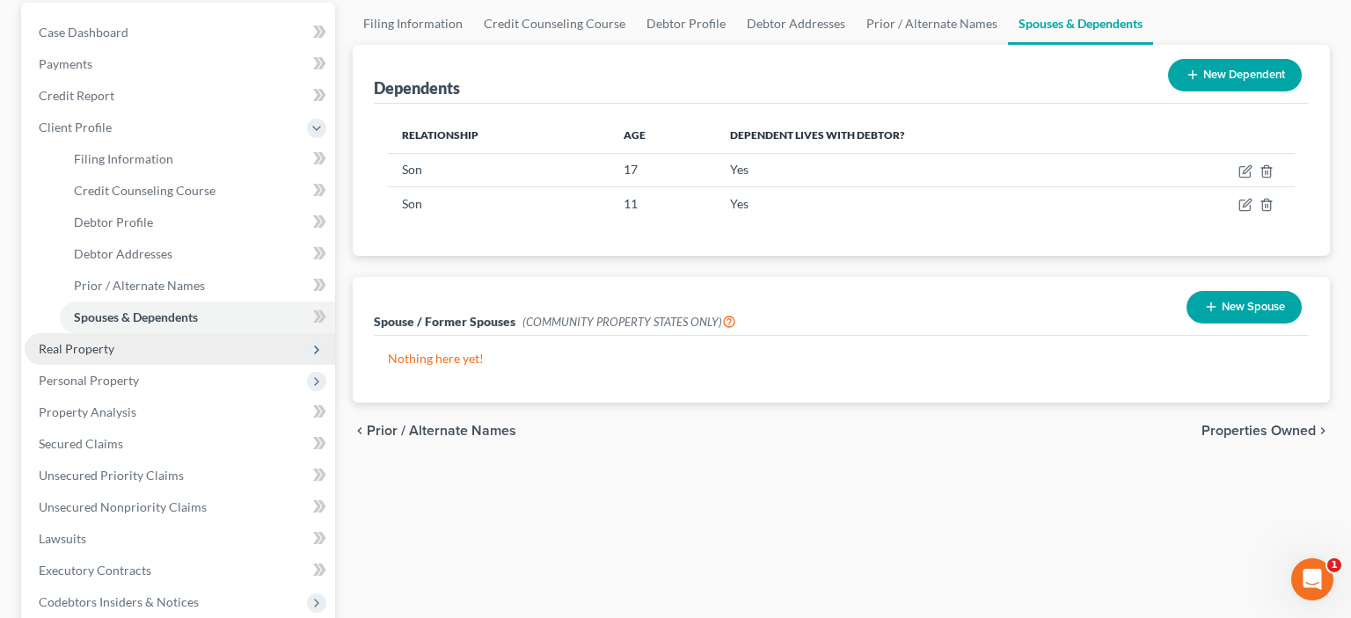
click at [86, 348] on span "Real Property" at bounding box center [77, 348] width 76 height 15
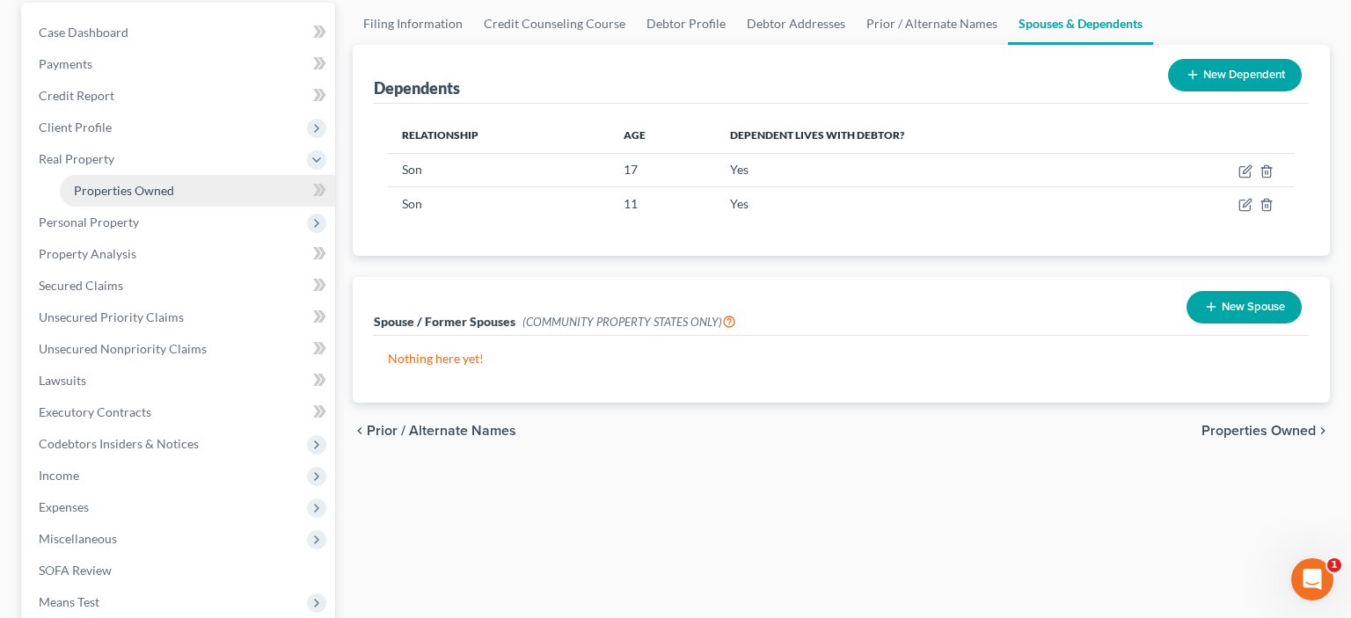
click at [172, 190] on span "Properties Owned" at bounding box center [124, 190] width 100 height 15
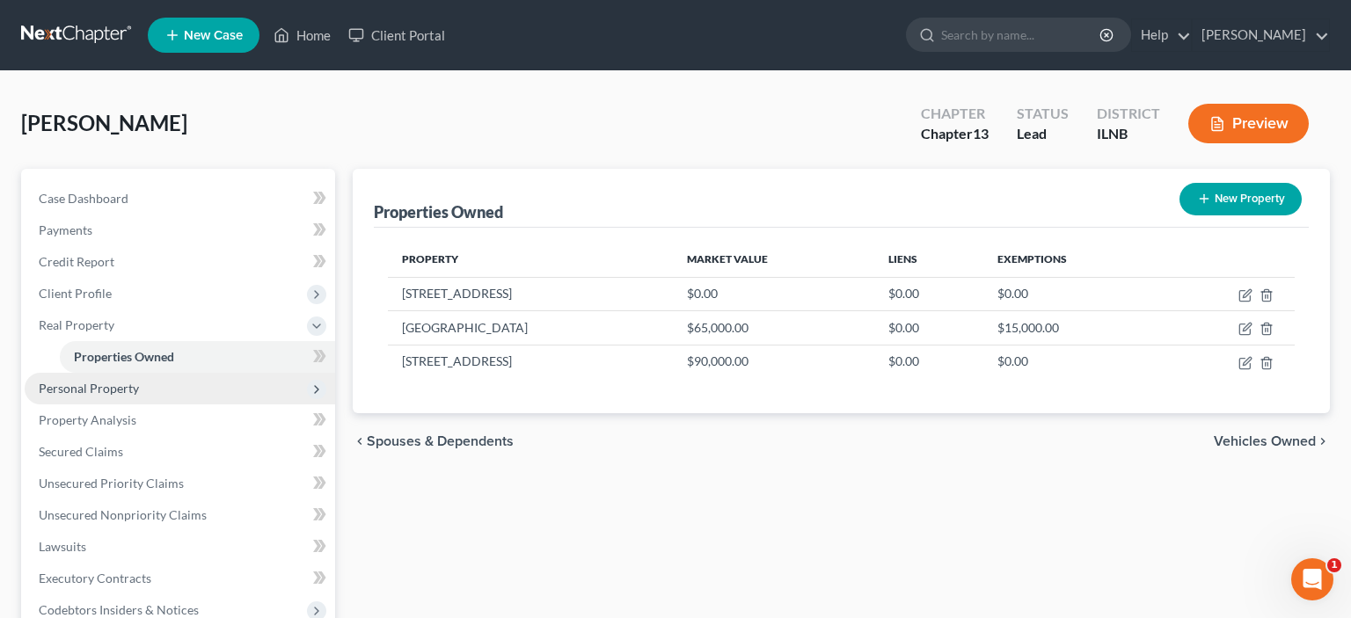
click at [143, 391] on span "Personal Property" at bounding box center [180, 389] width 311 height 32
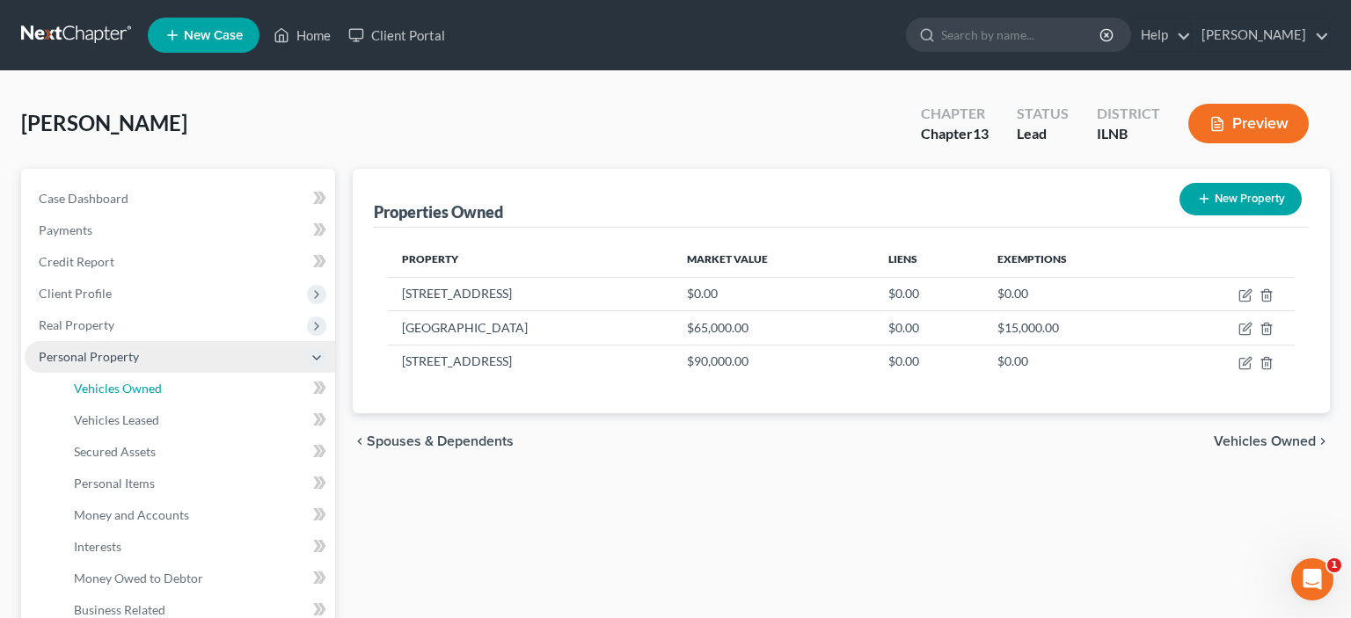
click at [143, 391] on span "Vehicles Owned" at bounding box center [118, 388] width 88 height 15
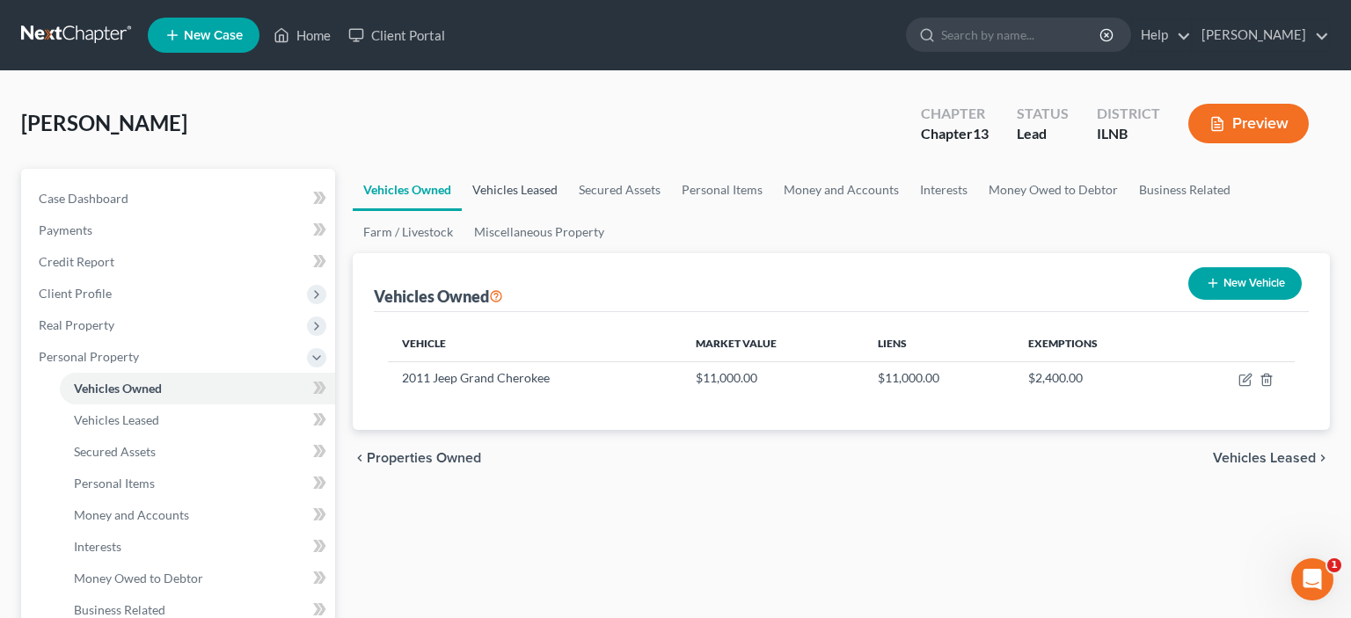
click at [507, 188] on link "Vehicles Leased" at bounding box center [515, 190] width 106 height 42
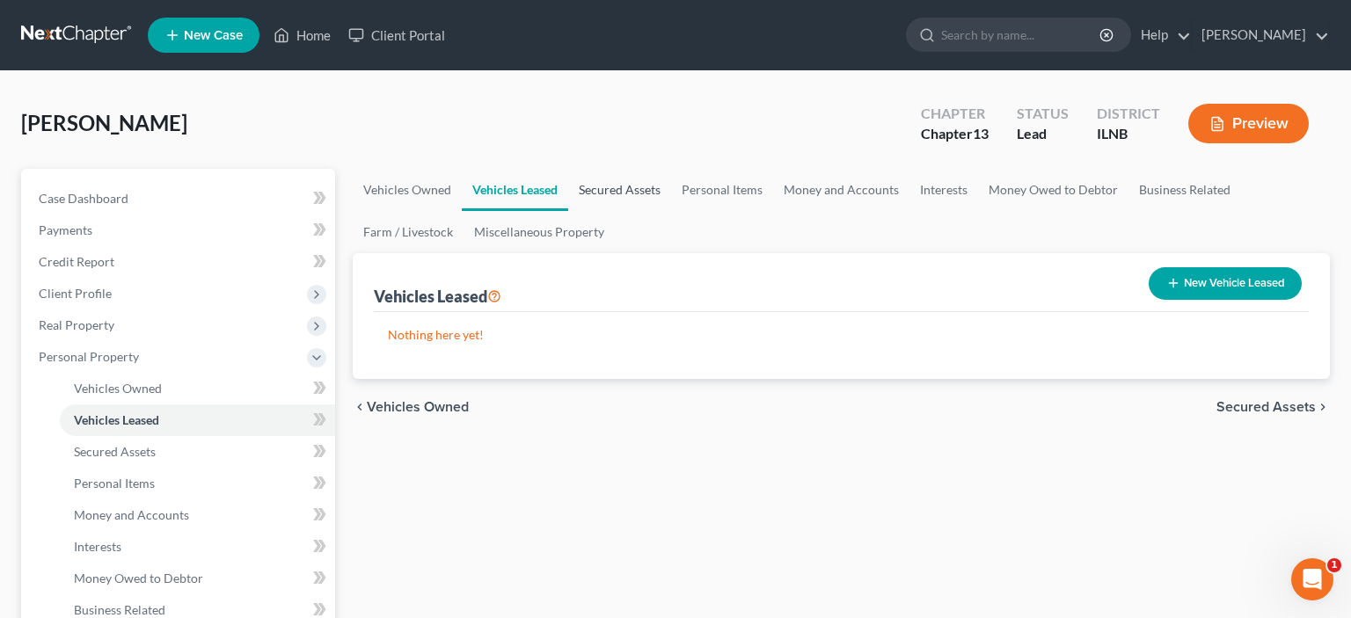
click at [625, 187] on link "Secured Assets" at bounding box center [619, 190] width 103 height 42
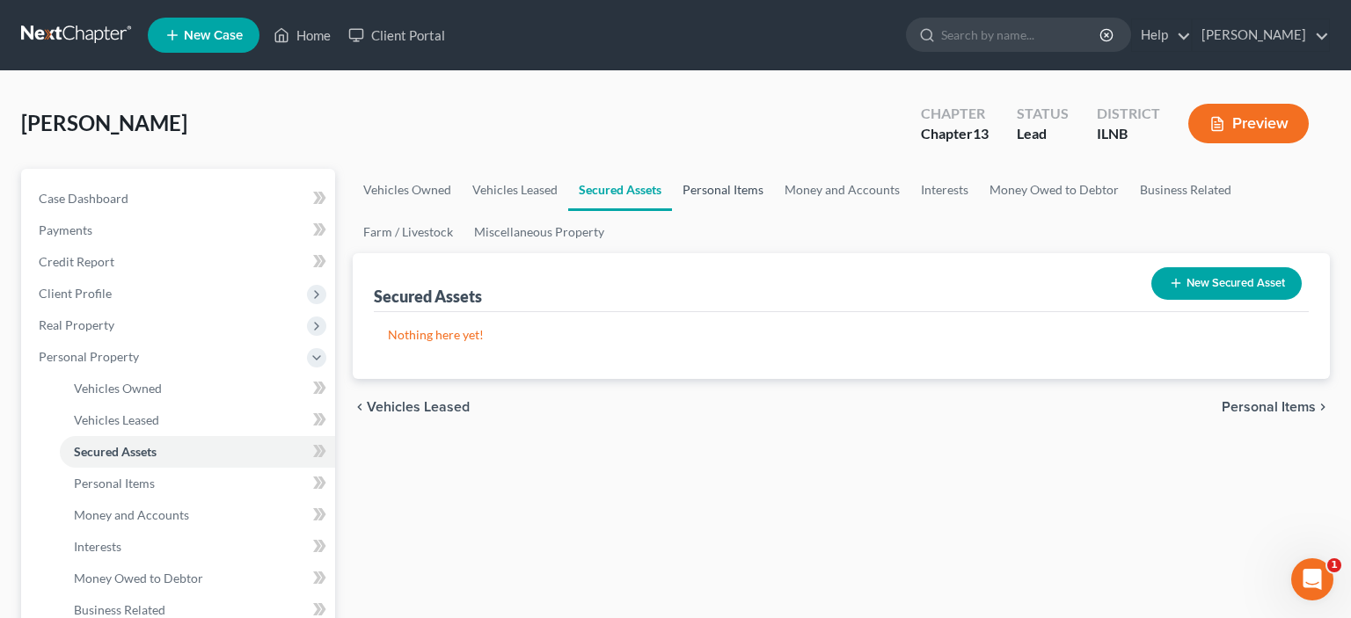
click at [724, 192] on link "Personal Items" at bounding box center [723, 190] width 102 height 42
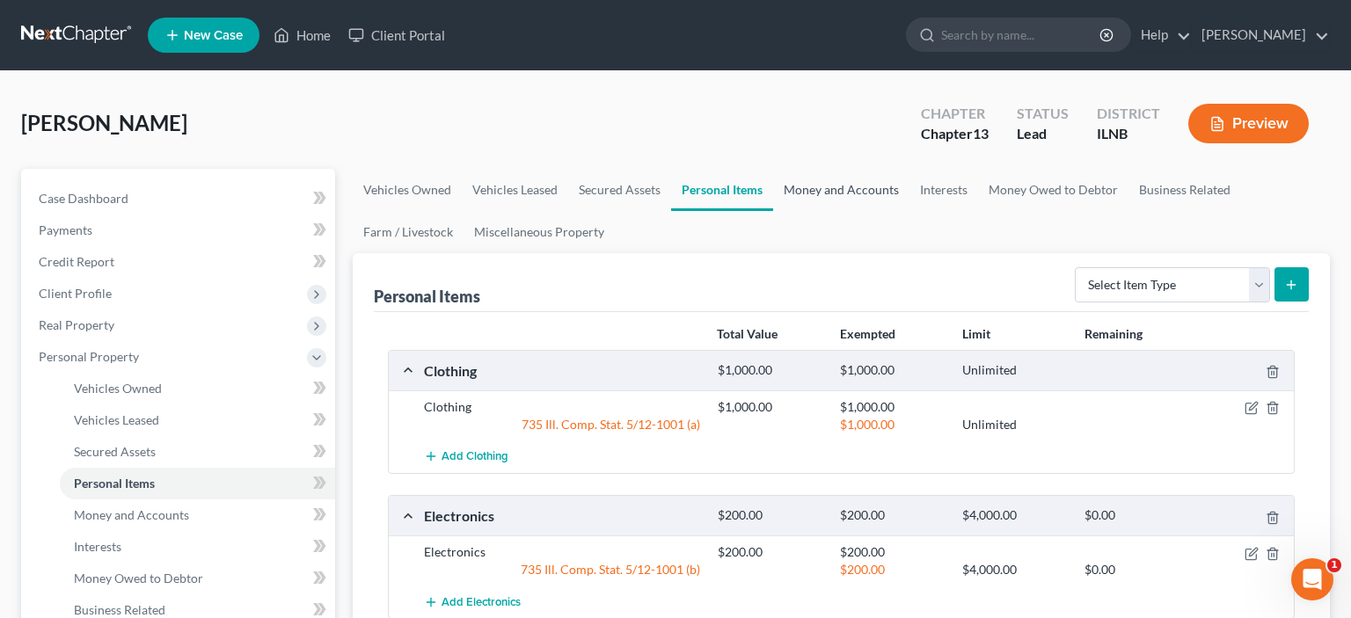
click at [841, 194] on link "Money and Accounts" at bounding box center [841, 190] width 136 height 42
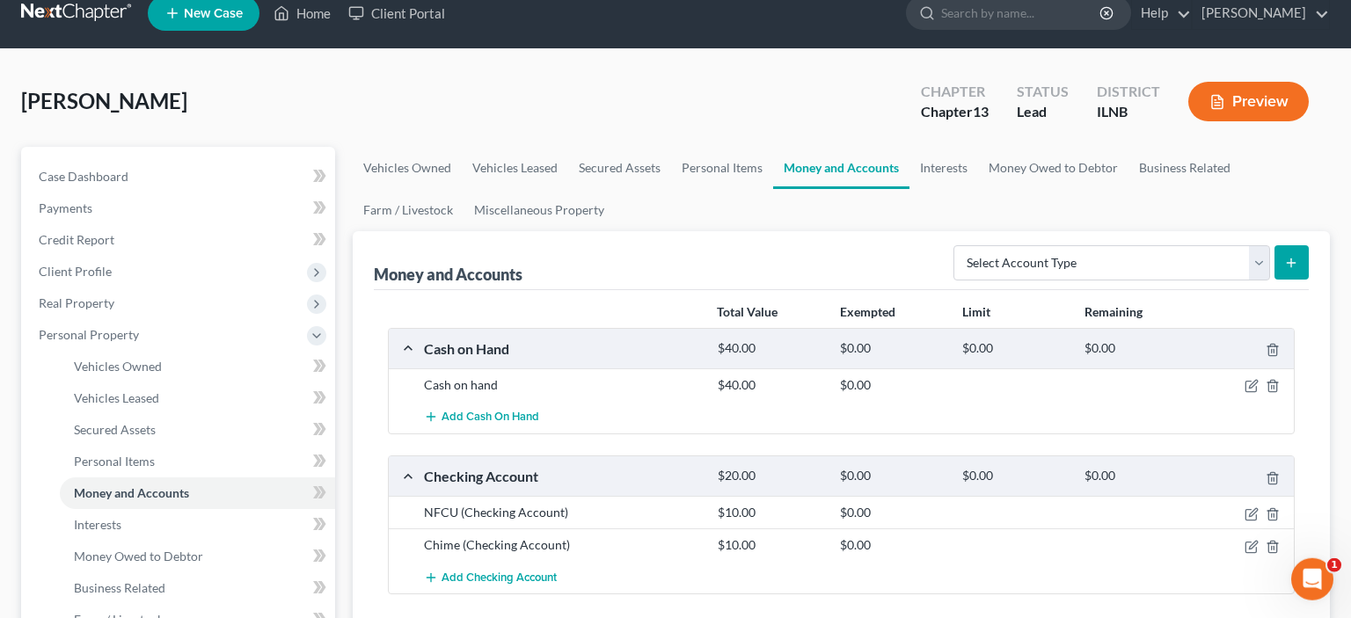
scroll to position [4, 0]
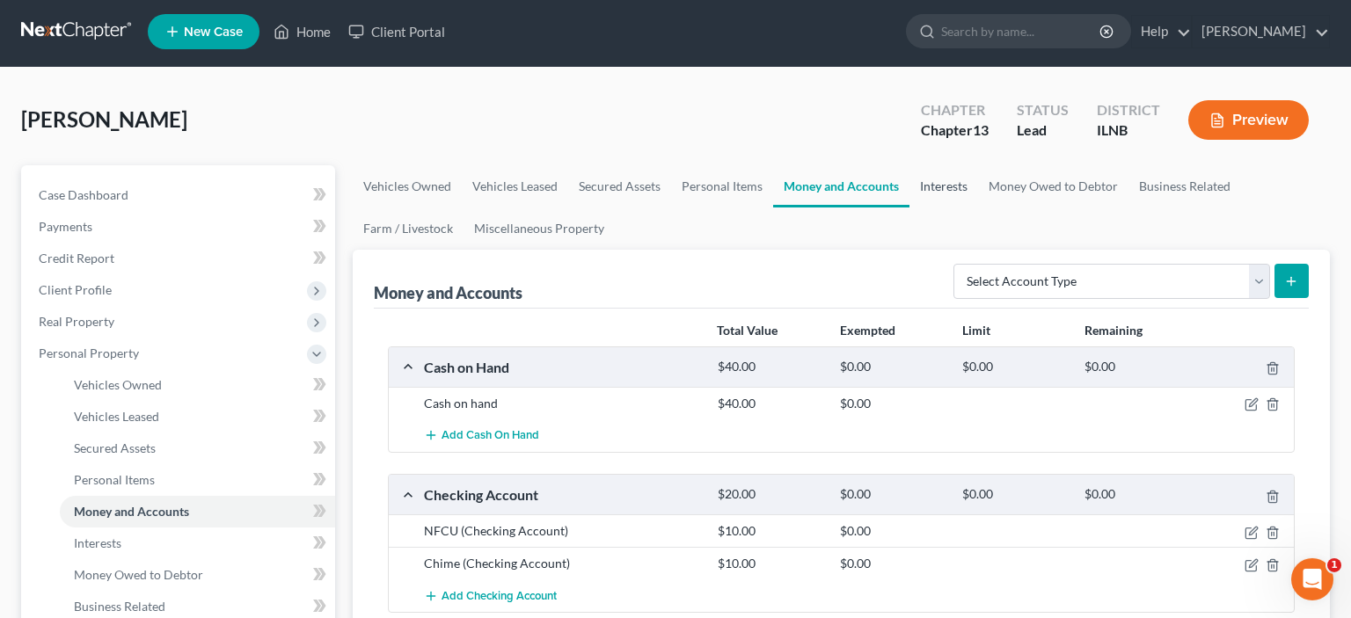
click at [936, 193] on link "Interests" at bounding box center [944, 186] width 69 height 42
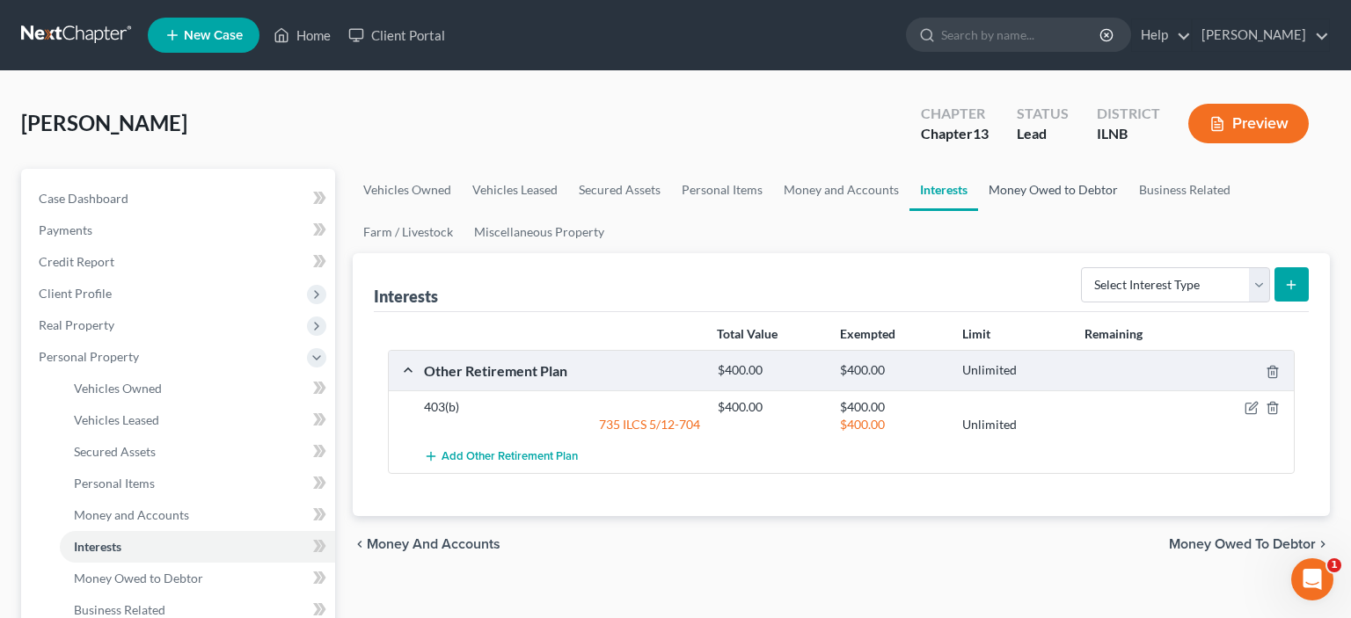
click at [1065, 192] on link "Money Owed to Debtor" at bounding box center [1053, 190] width 150 height 42
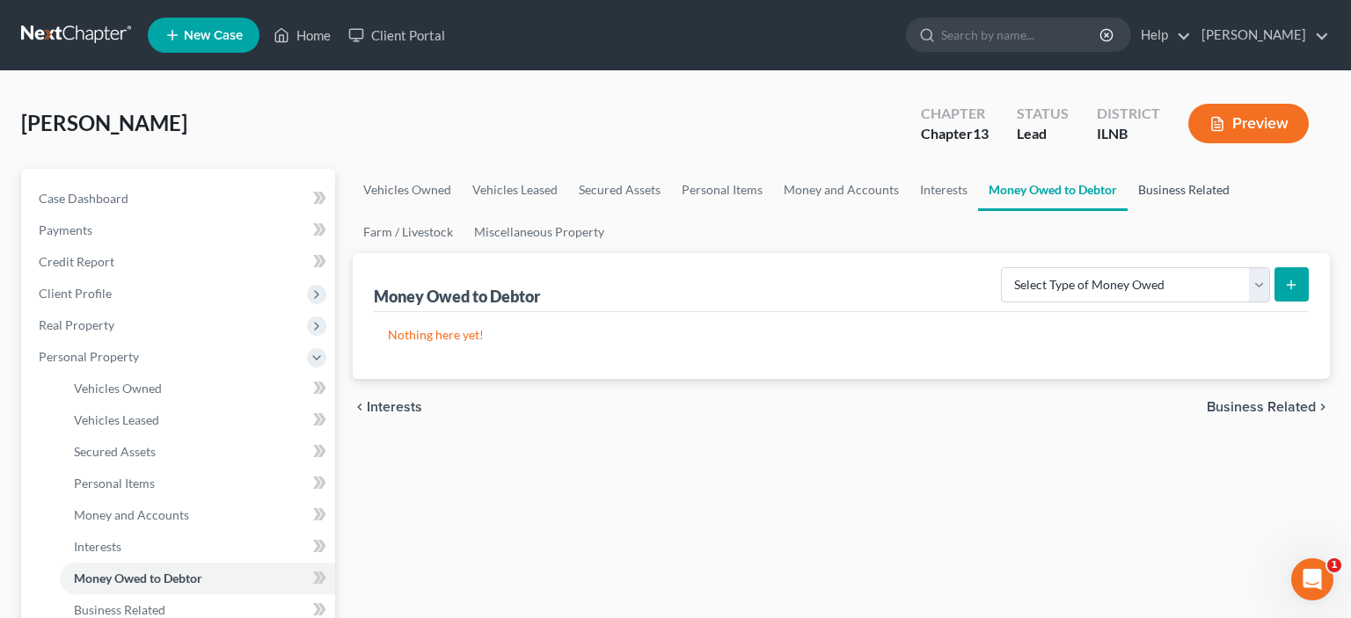
click at [1174, 196] on link "Business Related" at bounding box center [1184, 190] width 113 height 42
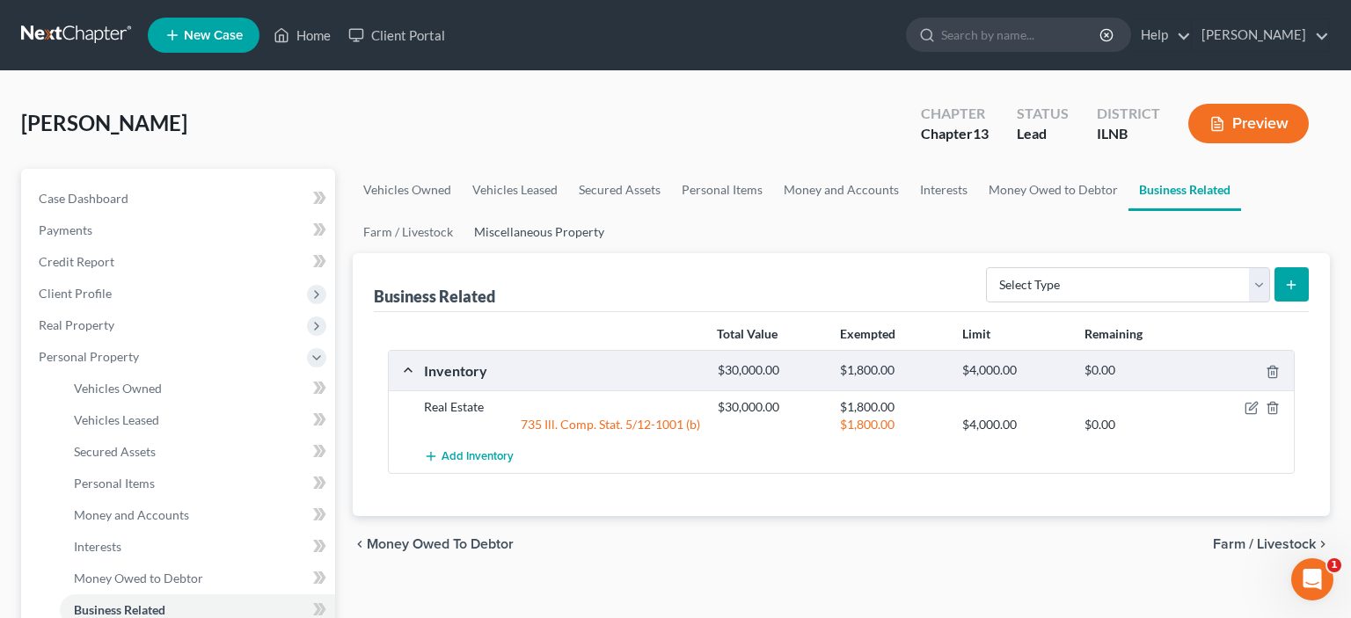
click at [556, 224] on link "Miscellaneous Property" at bounding box center [539, 232] width 151 height 42
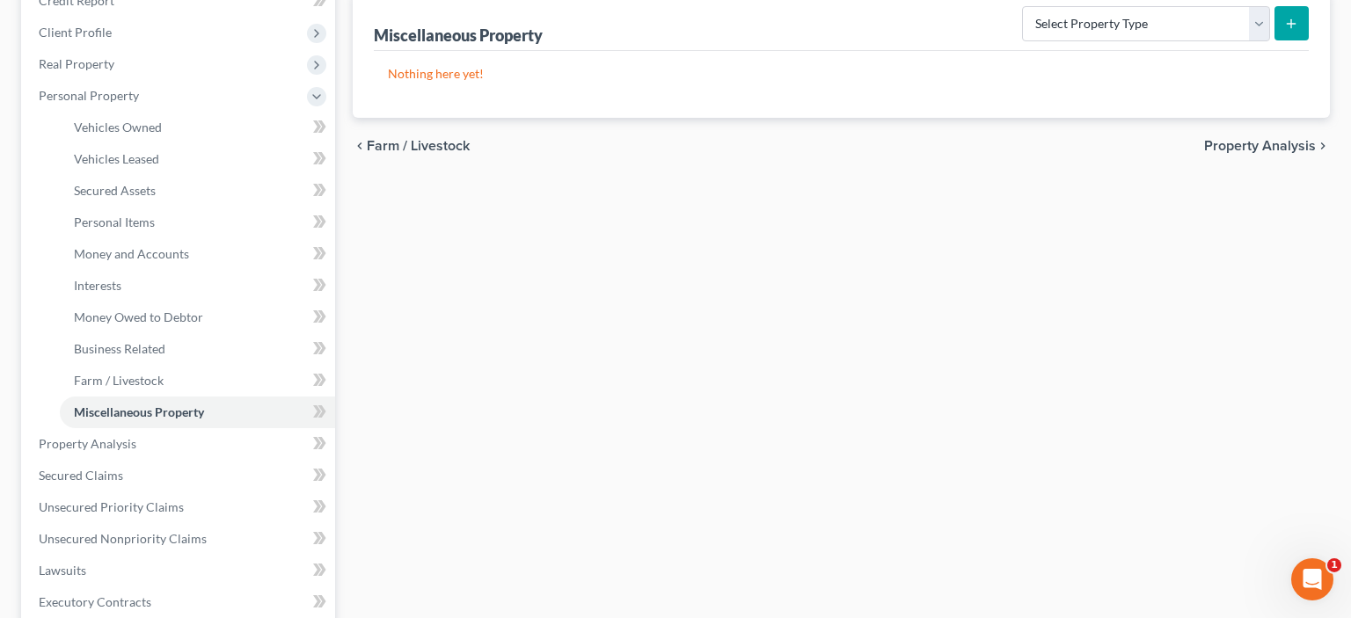
scroll to position [262, 0]
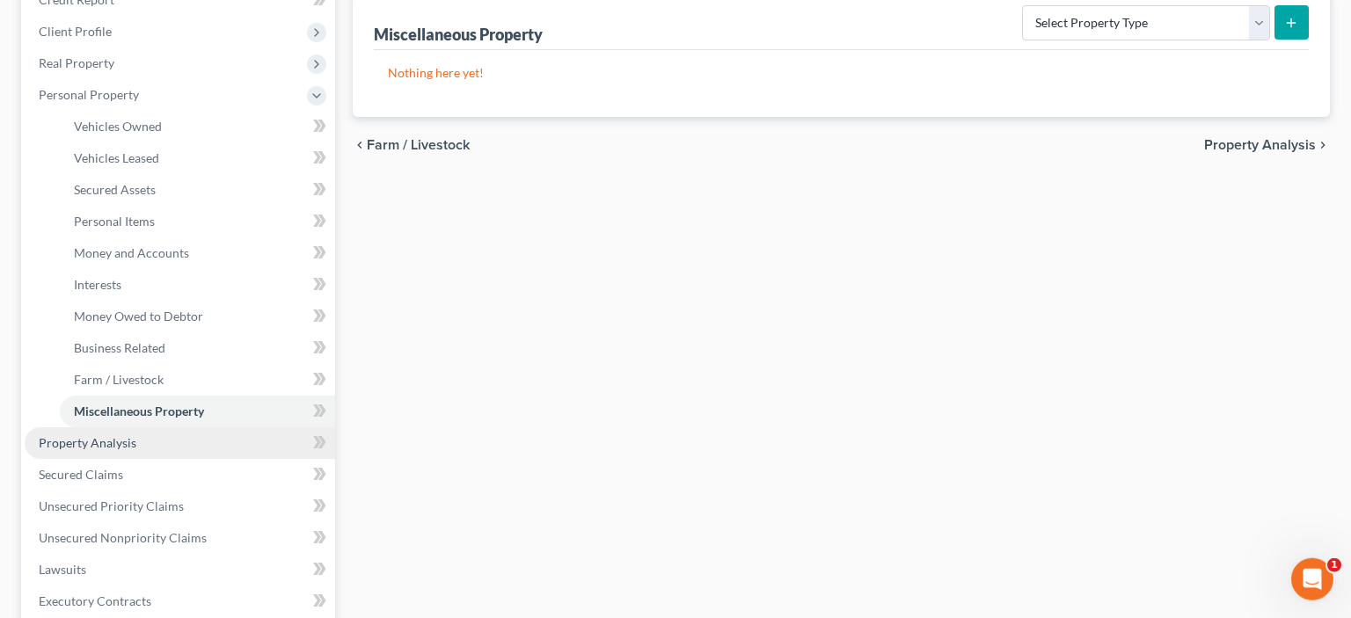
click at [172, 447] on link "Property Analysis" at bounding box center [180, 444] width 311 height 32
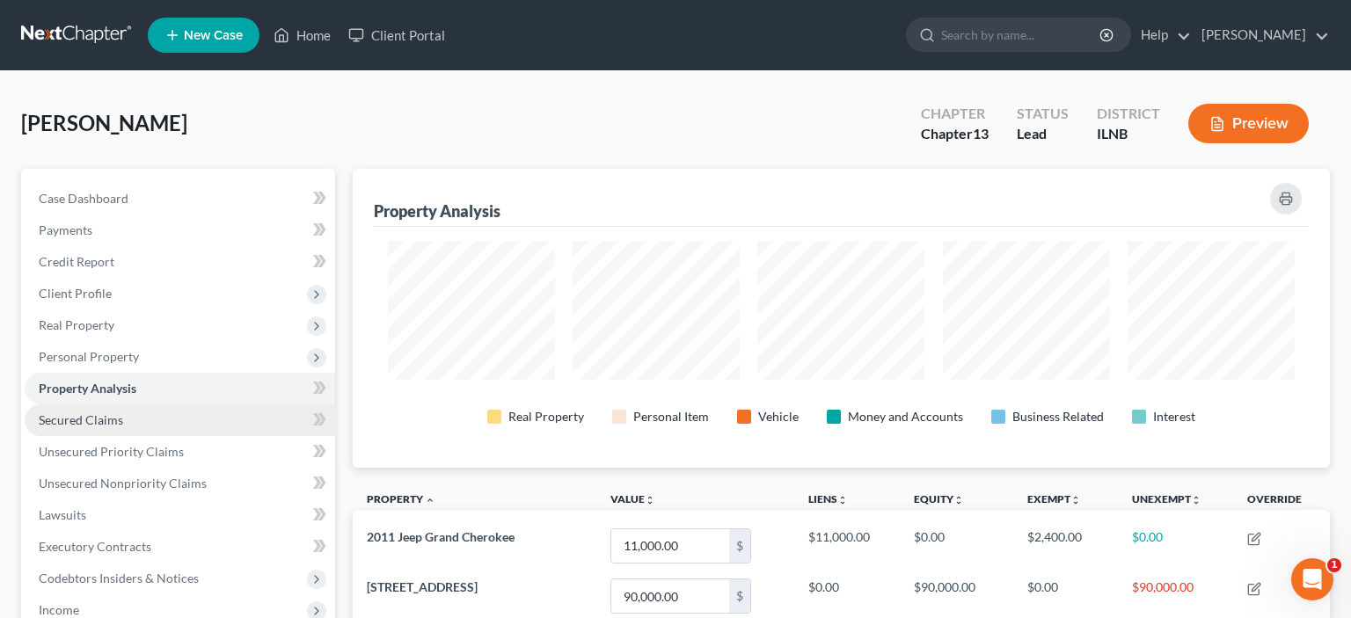
click at [120, 427] on span "Secured Claims" at bounding box center [81, 420] width 84 height 15
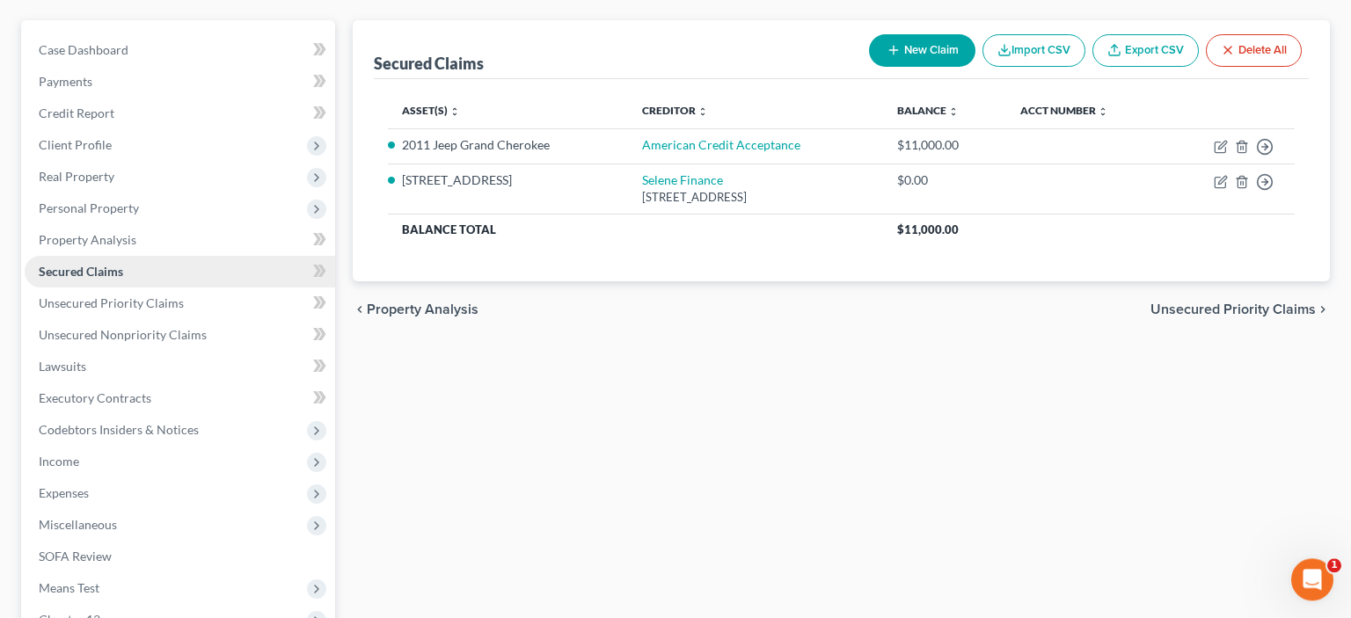
scroll to position [150, 0]
click at [132, 296] on span "Unsecured Priority Claims" at bounding box center [111, 302] width 145 height 15
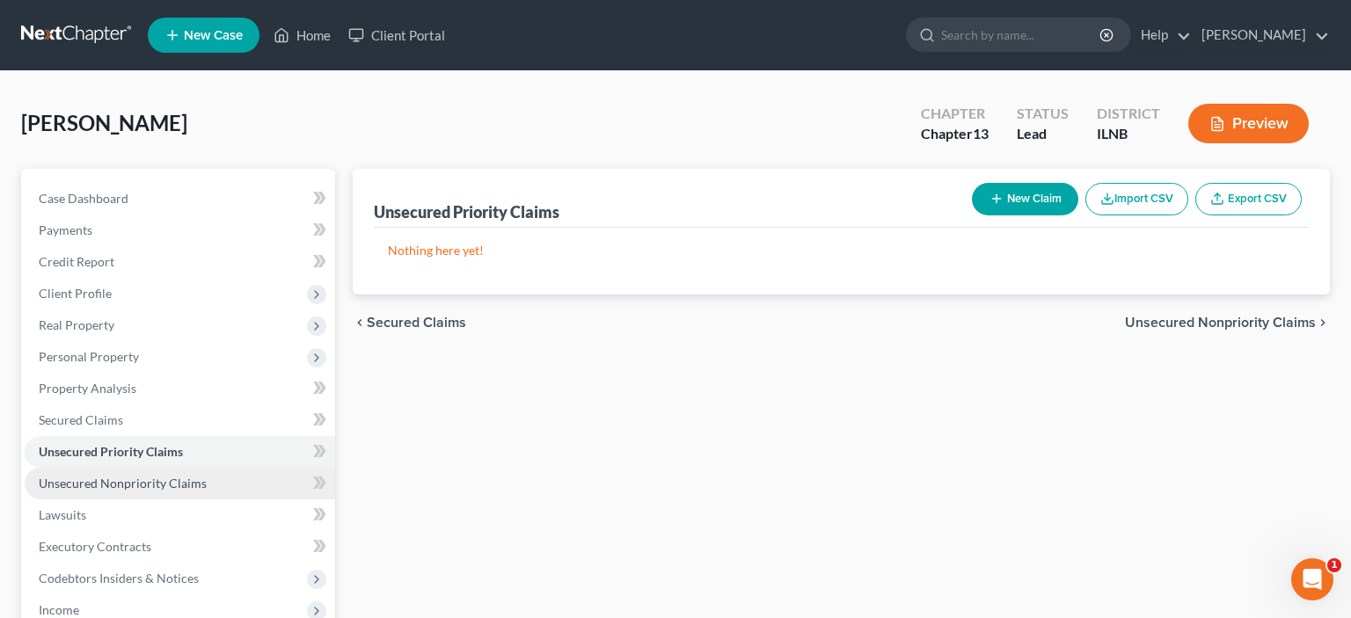
click at [112, 489] on span "Unsecured Nonpriority Claims" at bounding box center [123, 483] width 168 height 15
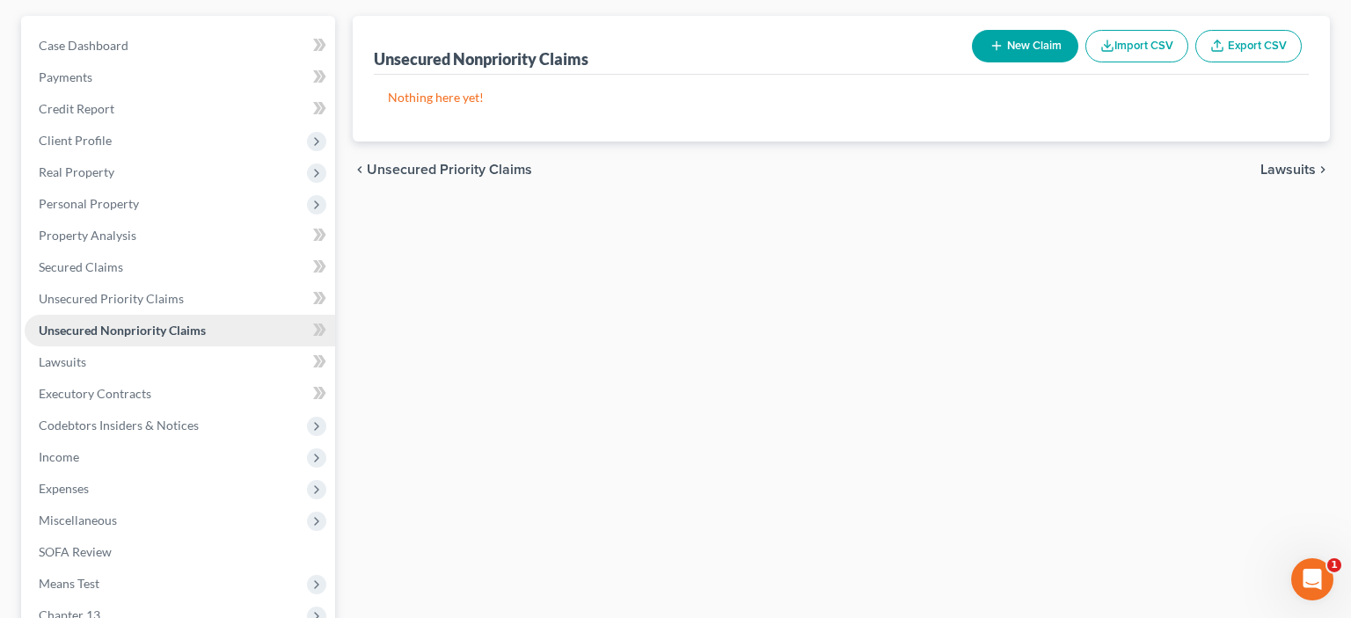
scroll to position [155, 0]
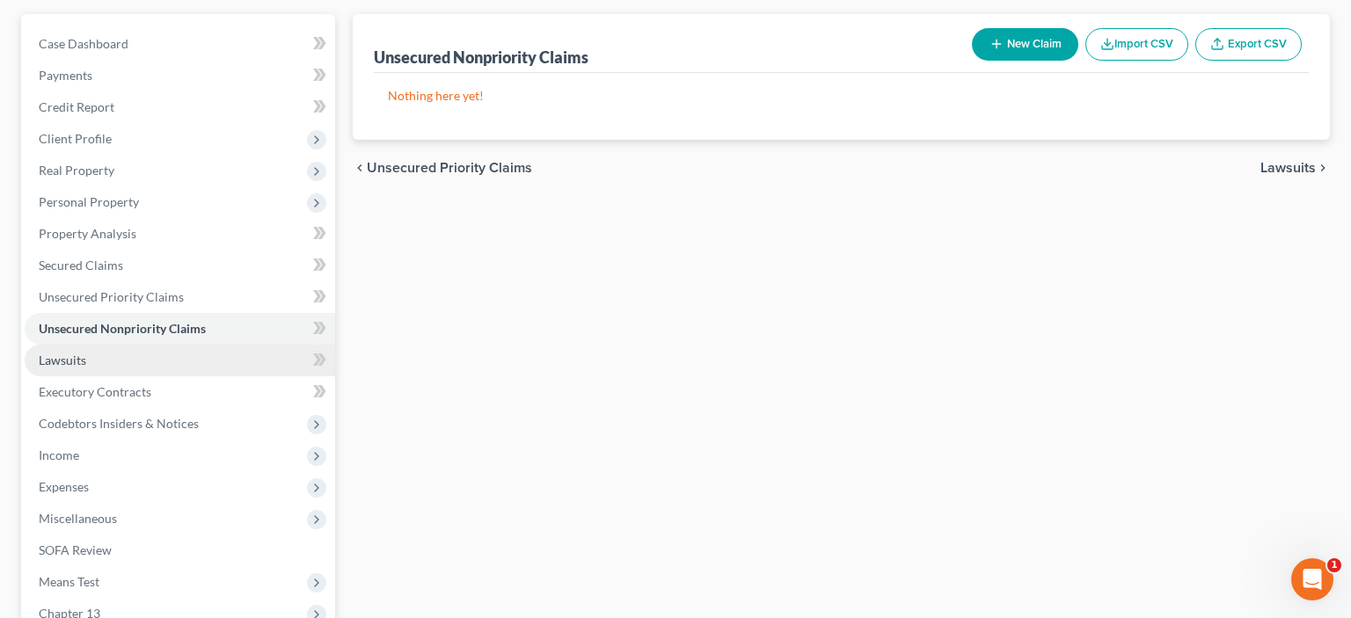
click at [58, 362] on span "Lawsuits" at bounding box center [63, 360] width 48 height 15
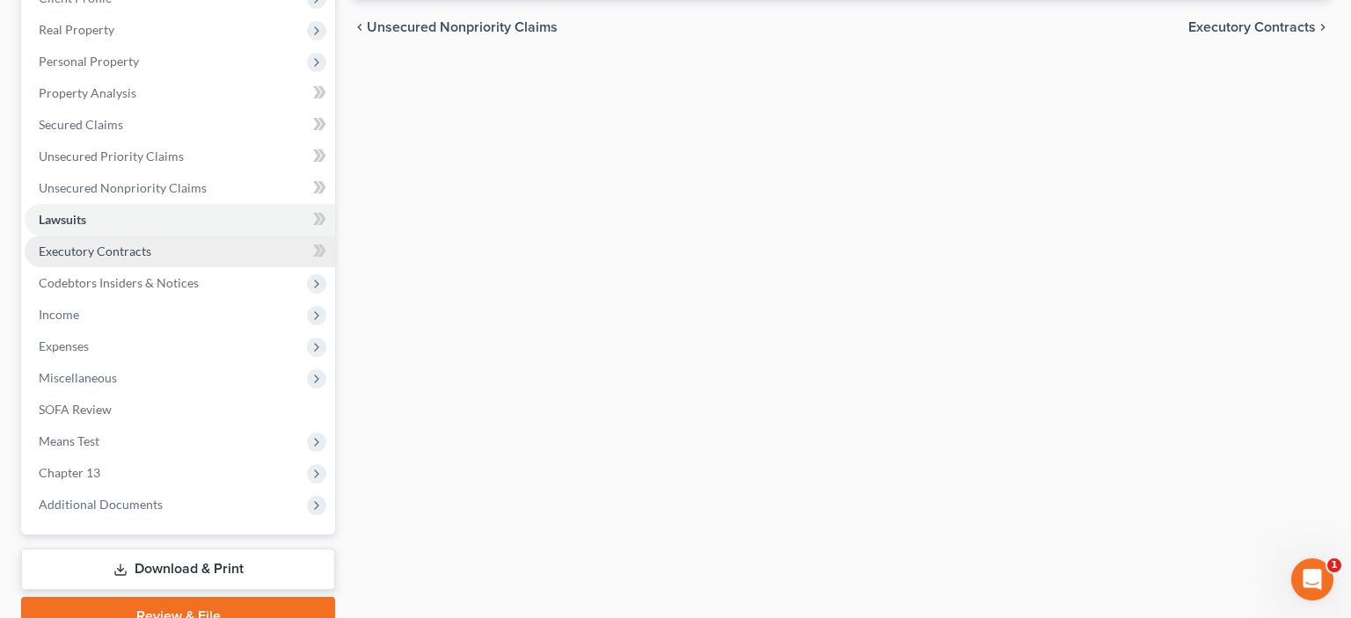
click at [114, 250] on span "Executory Contracts" at bounding box center [95, 251] width 113 height 15
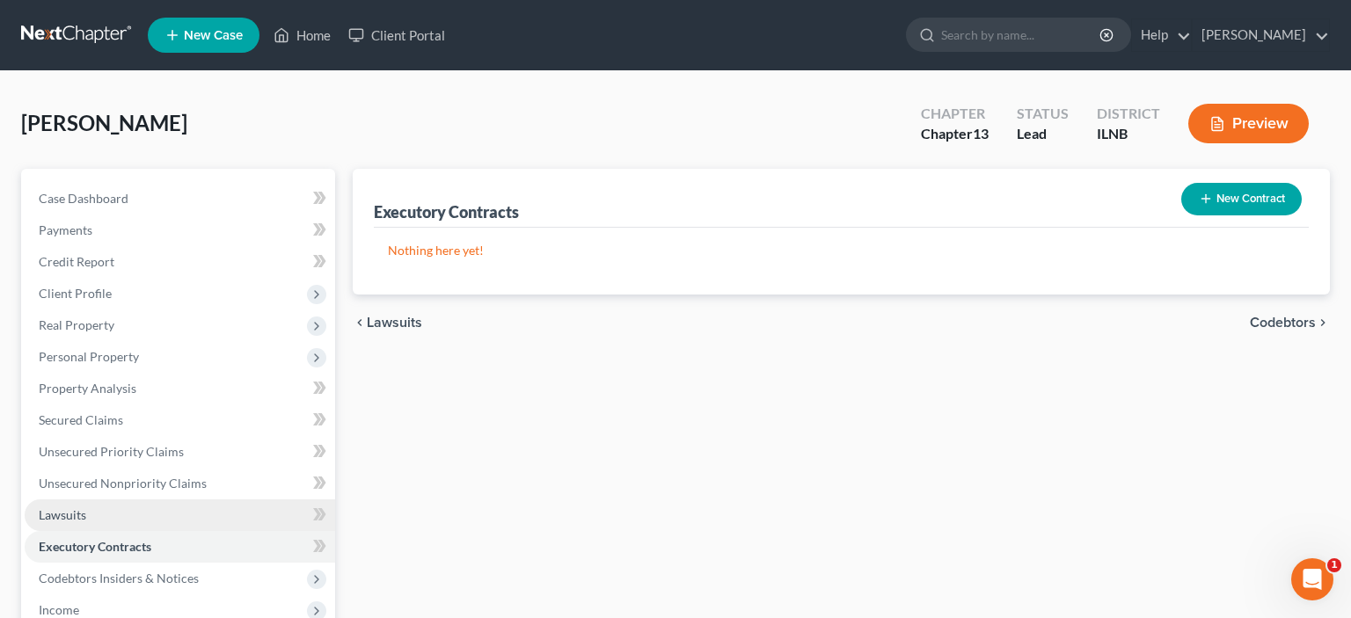
click at [106, 516] on link "Lawsuits" at bounding box center [180, 516] width 311 height 32
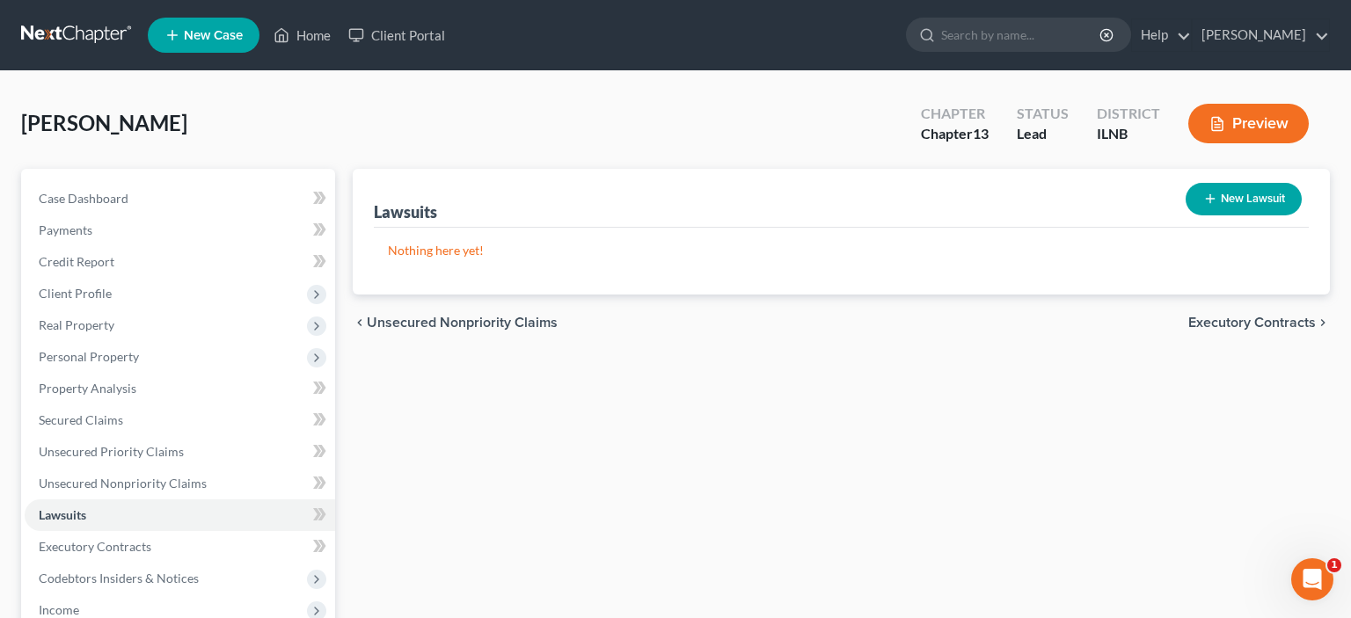
click at [1252, 204] on button "New Lawsuit" at bounding box center [1244, 199] width 116 height 33
select select "0"
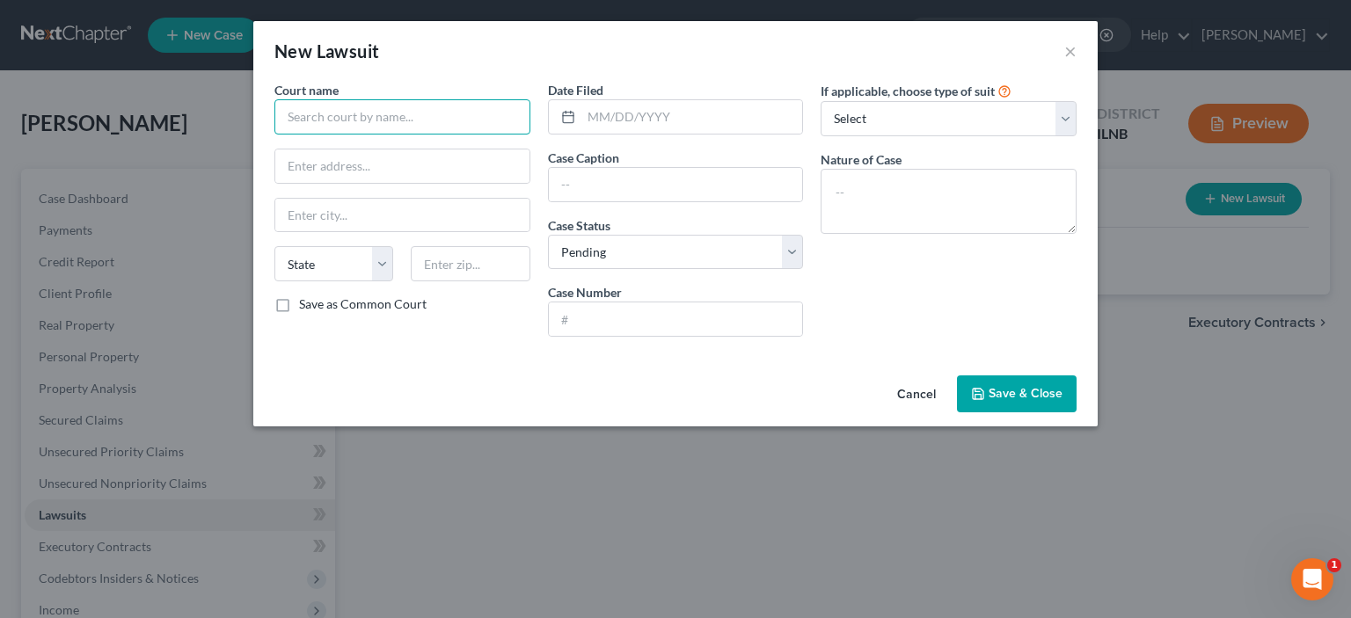
click at [292, 104] on input "text" at bounding box center [402, 116] width 256 height 35
type input "[GEOGRAPHIC_DATA]"
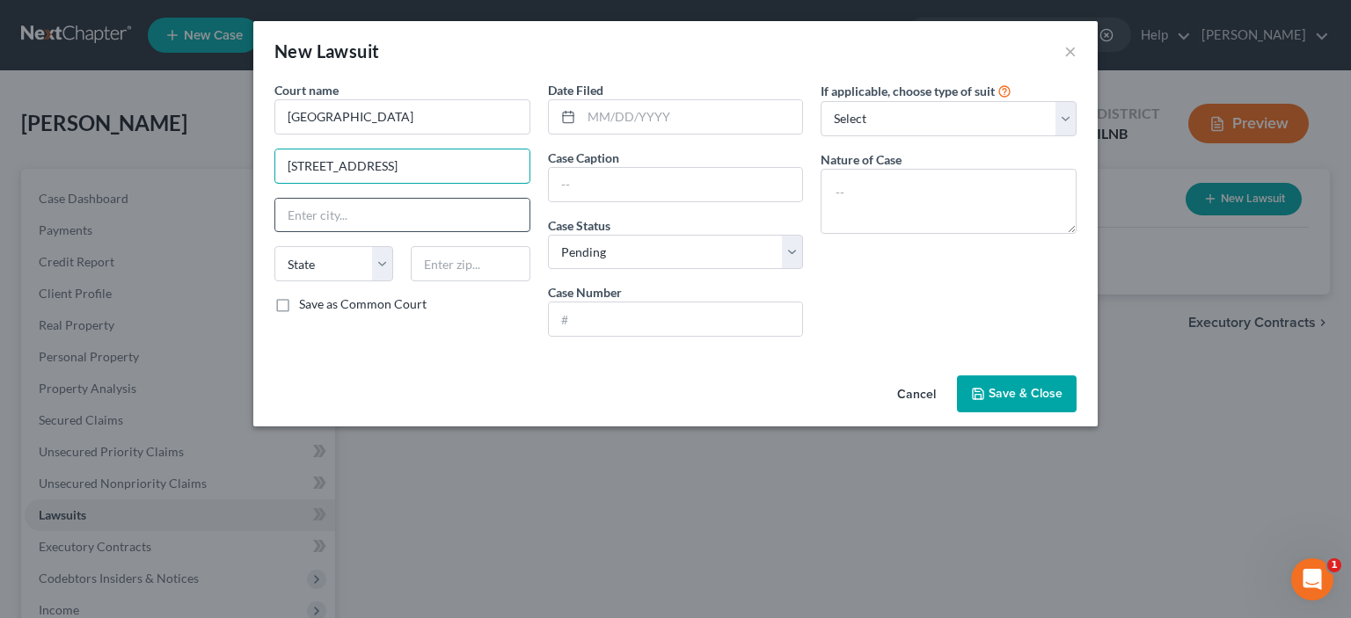
type input "[STREET_ADDRESS]"
click at [332, 203] on input "text" at bounding box center [402, 215] width 254 height 33
type input "Rockford"
select select "14"
type input "61103"
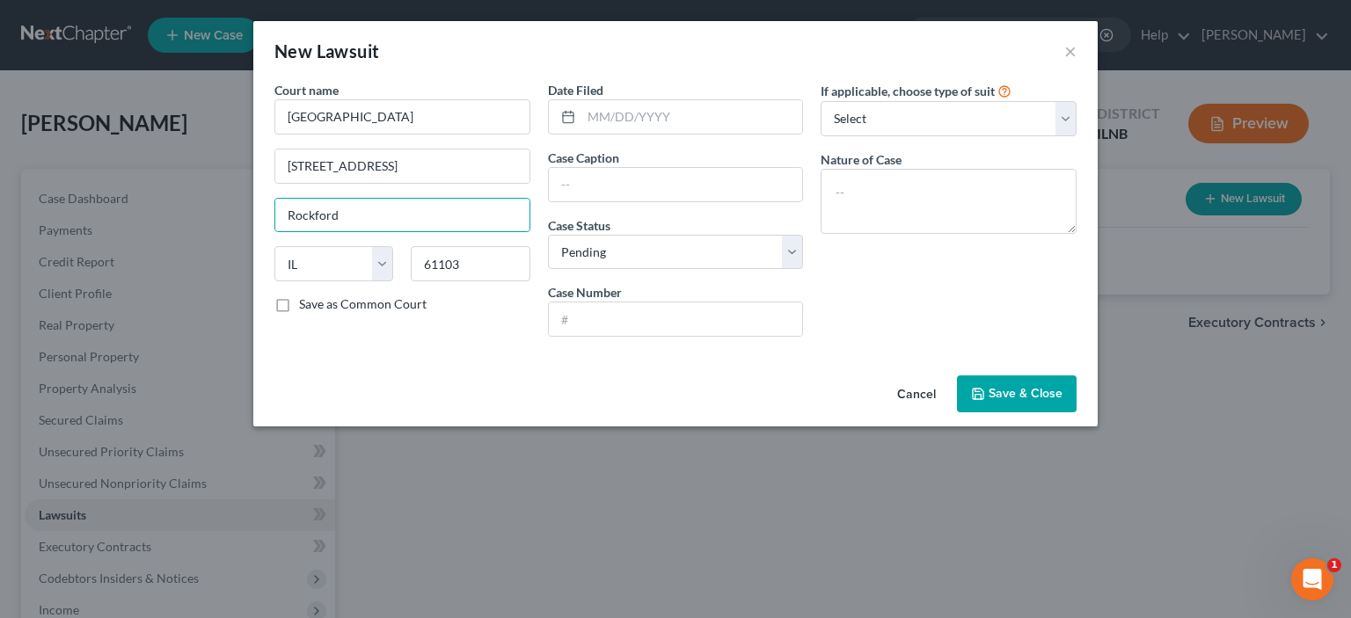
click at [299, 302] on label "Save as Common Court" at bounding box center [363, 305] width 128 height 18
click at [306, 302] on input "Save as Common Court" at bounding box center [311, 301] width 11 height 11
checkbox input "true"
click at [592, 125] on input "text" at bounding box center [693, 116] width 222 height 33
type input "/"
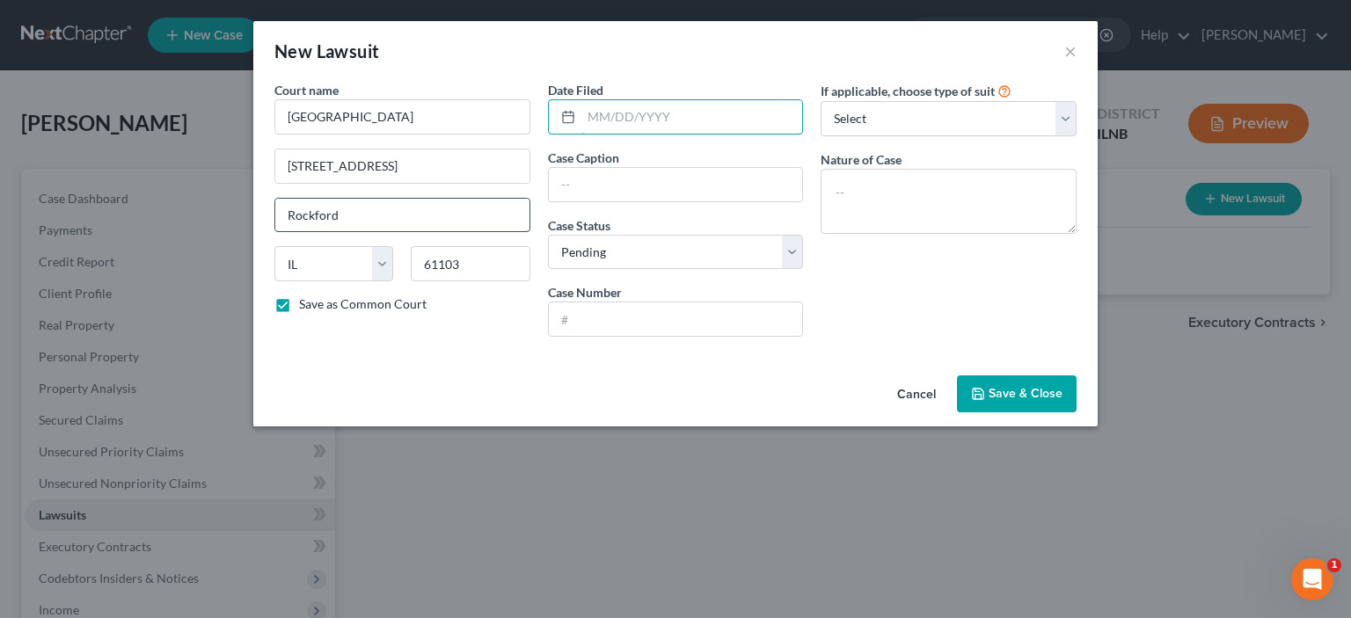
type input "/"
click at [570, 116] on line at bounding box center [568, 116] width 11 height 0
click at [623, 120] on input "text" at bounding box center [693, 116] width 222 height 33
type input "[DATE]"
click at [596, 185] on input "text" at bounding box center [676, 184] width 254 height 33
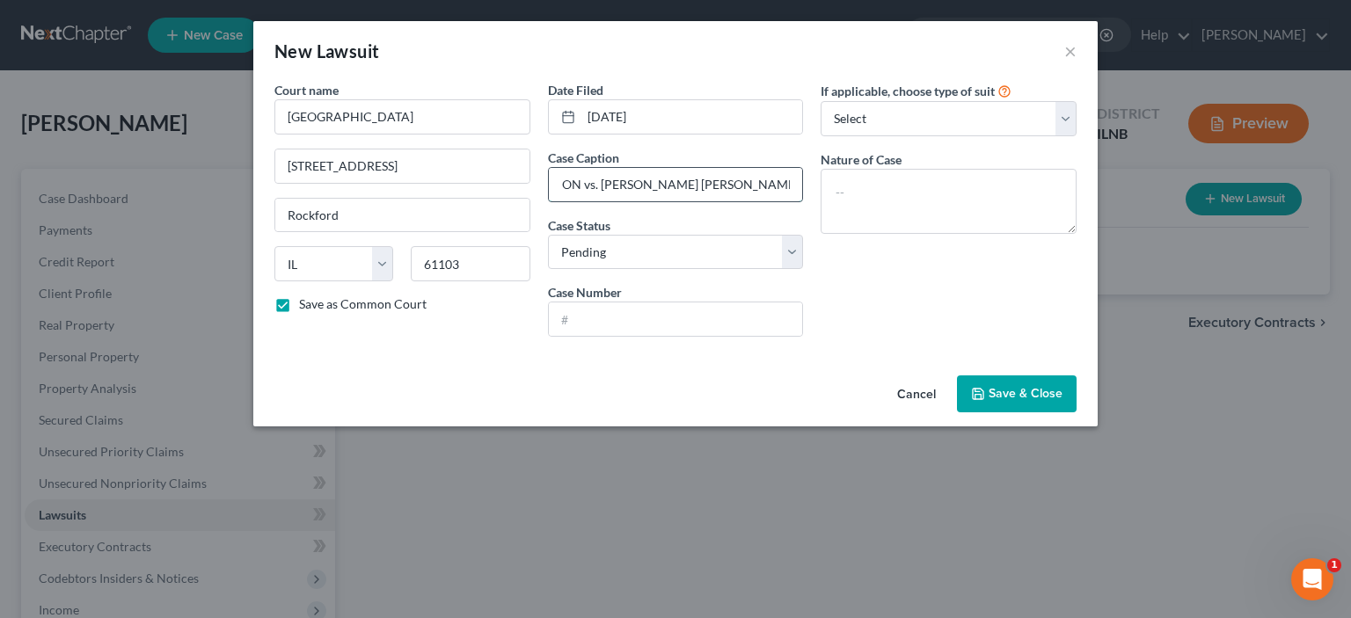
scroll to position [0, 194]
type input "US BANK TRUST NAT'L ASSOCIATION vs. [PERSON_NAME] [PERSON_NAME] et al."
click at [575, 318] on input "text" at bounding box center [676, 319] width 254 height 33
type input "24-FC-165"
select select "2"
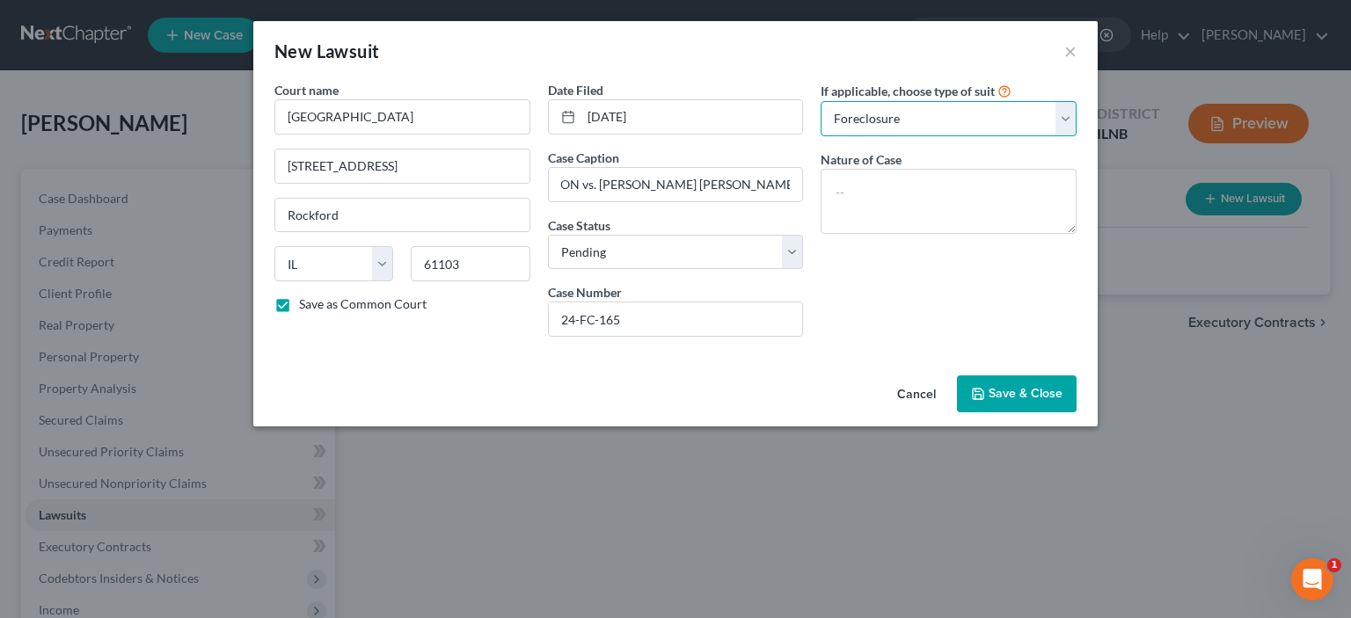
click option "Foreclosure" at bounding box center [0, 0] width 0 height 0
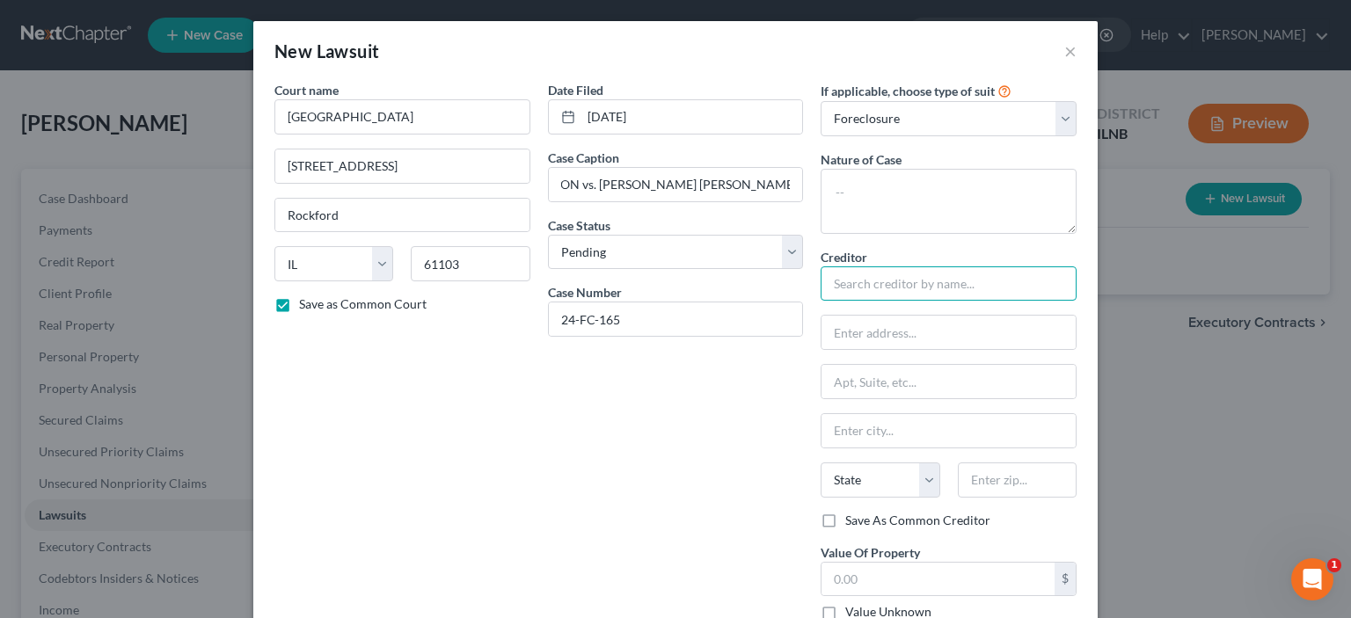
click at [864, 298] on input "text" at bounding box center [949, 284] width 256 height 35
type input "F"
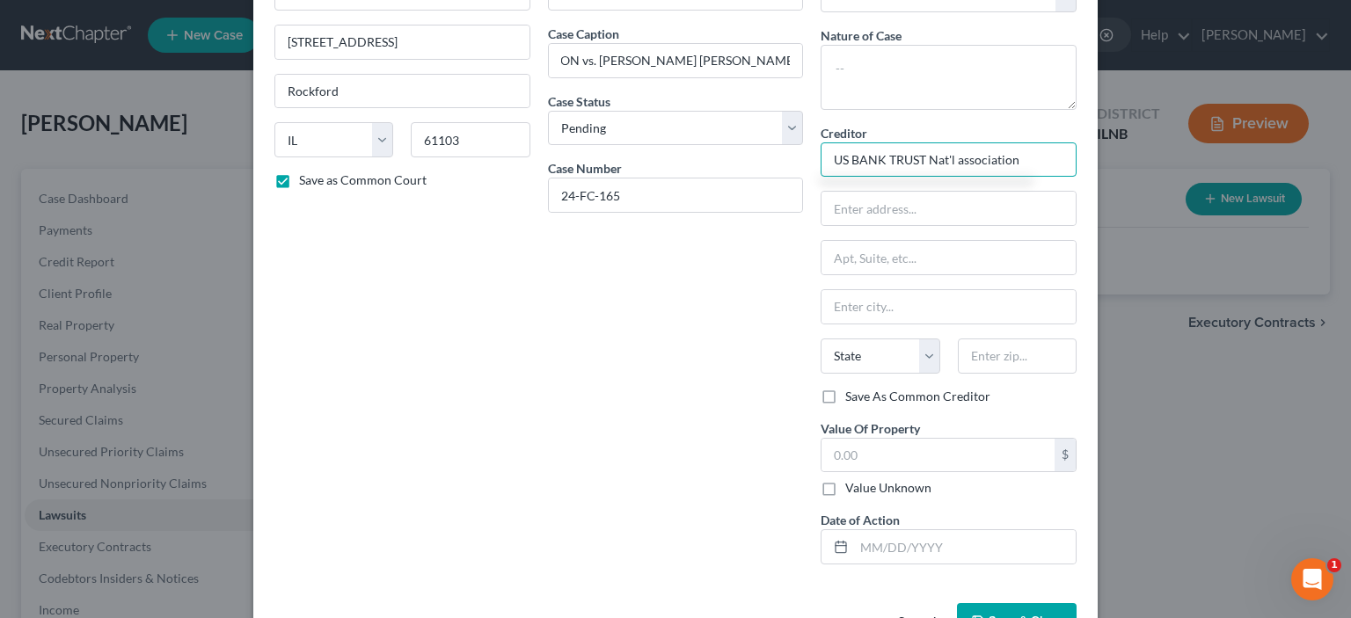
scroll to position [125, 0]
type input "US BANK TRUST Nat'l association"
click at [845, 492] on label "Value Unknown" at bounding box center [888, 488] width 86 height 18
click at [853, 490] on input "Value Unknown" at bounding box center [858, 484] width 11 height 11
checkbox input "true"
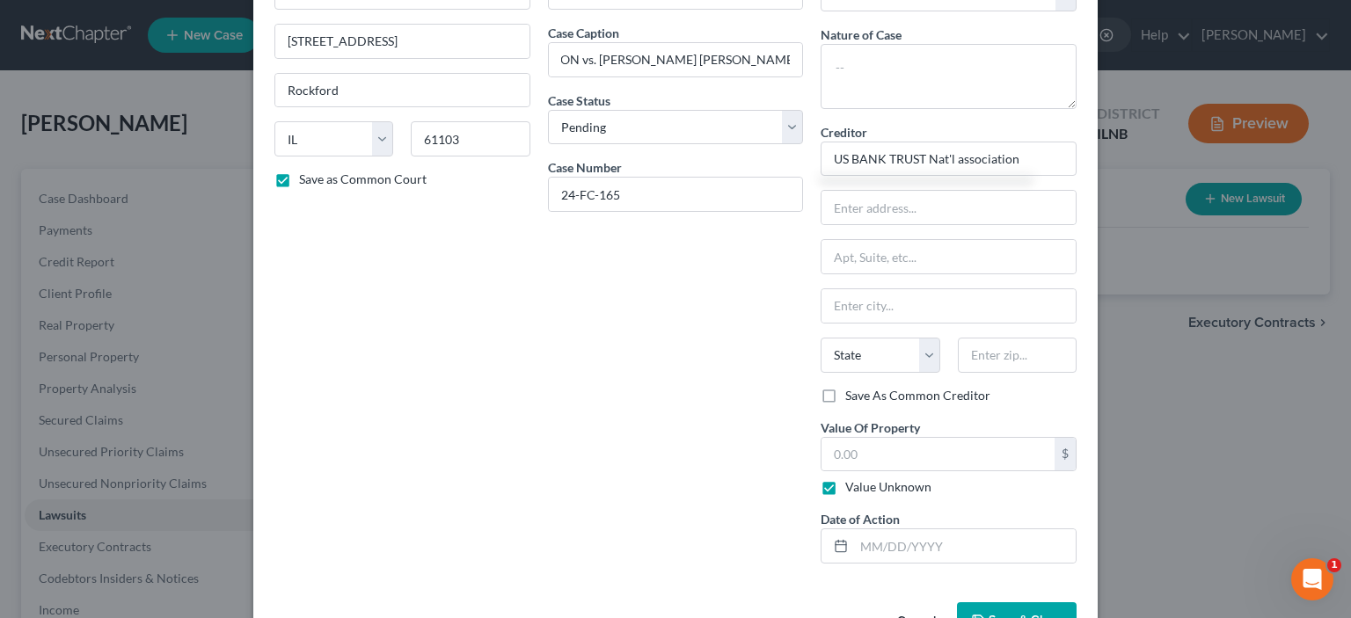
type input "0.00"
type input "US BANK TRUST Nat'l association"
click at [910, 555] on input "text" at bounding box center [965, 546] width 222 height 33
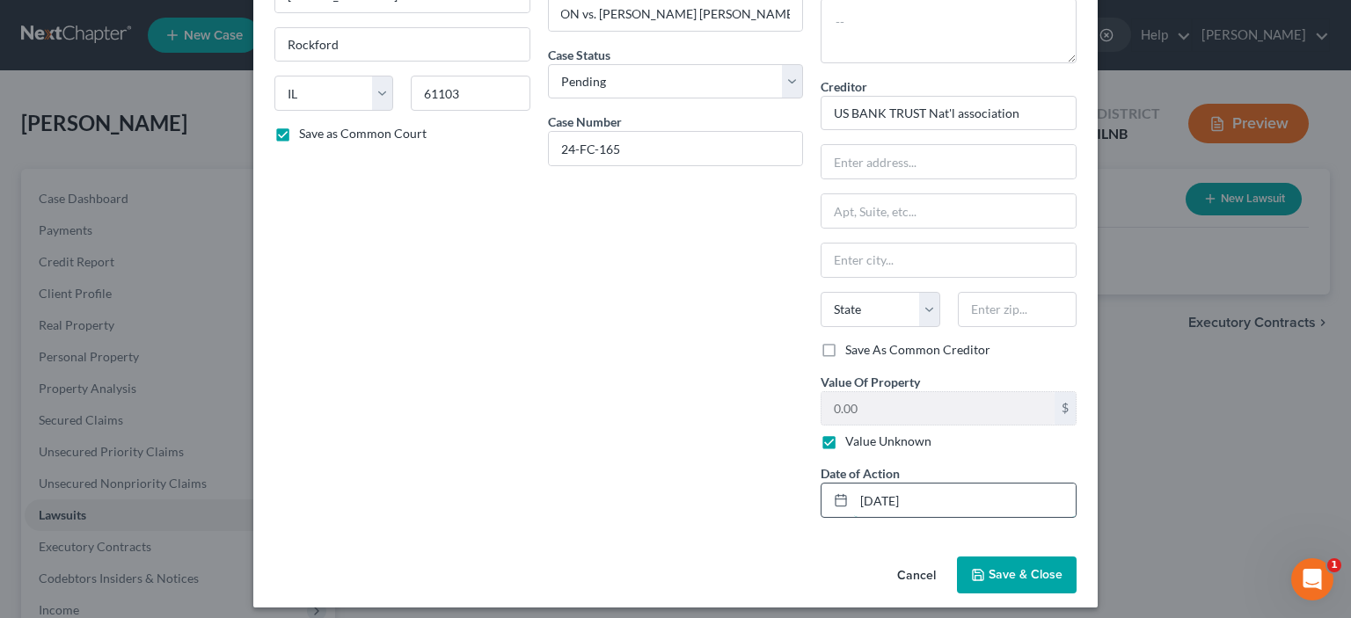
scroll to position [178, 0]
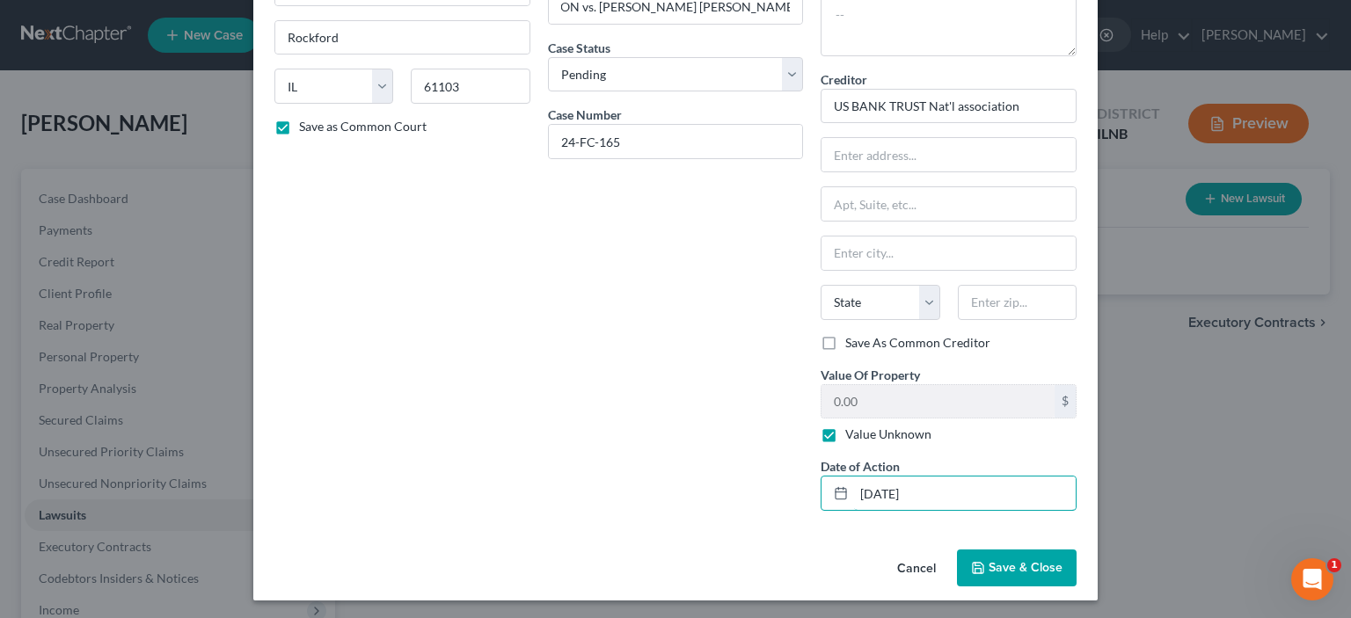
type input "[DATE]"
click at [1014, 582] on button "Save & Close" at bounding box center [1017, 568] width 120 height 37
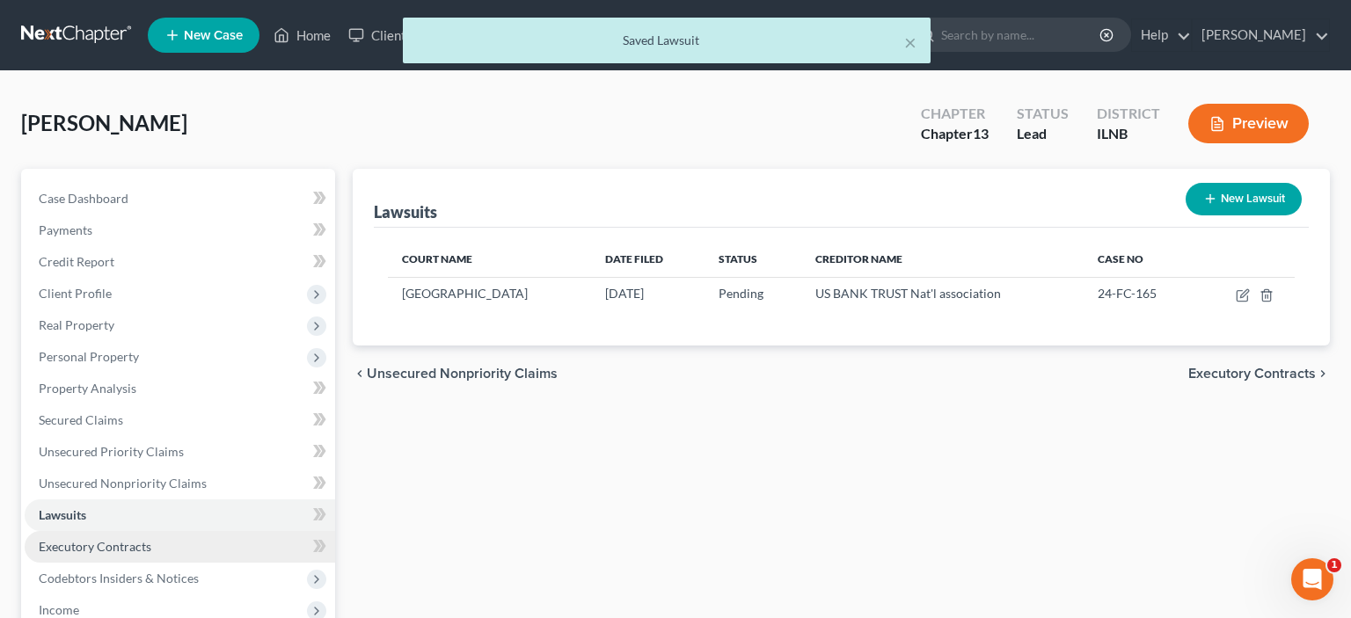
click at [119, 547] on span "Executory Contracts" at bounding box center [95, 546] width 113 height 15
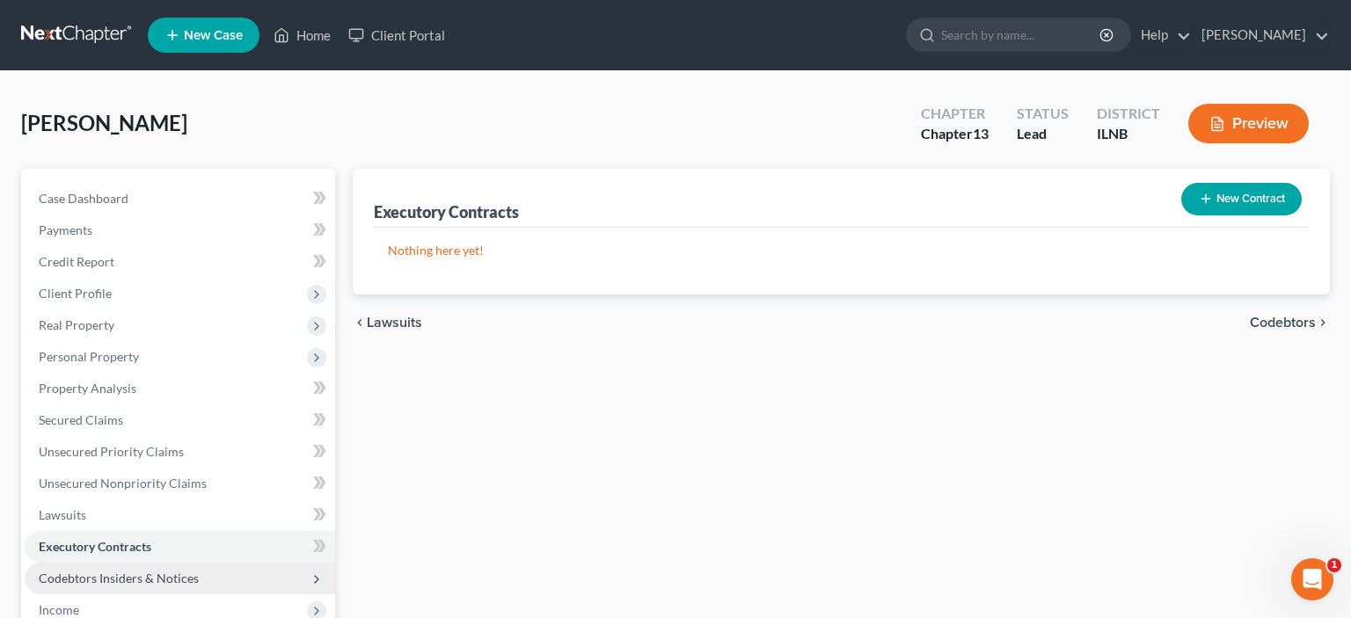
click at [134, 574] on span "Codebtors Insiders & Notices" at bounding box center [119, 578] width 160 height 15
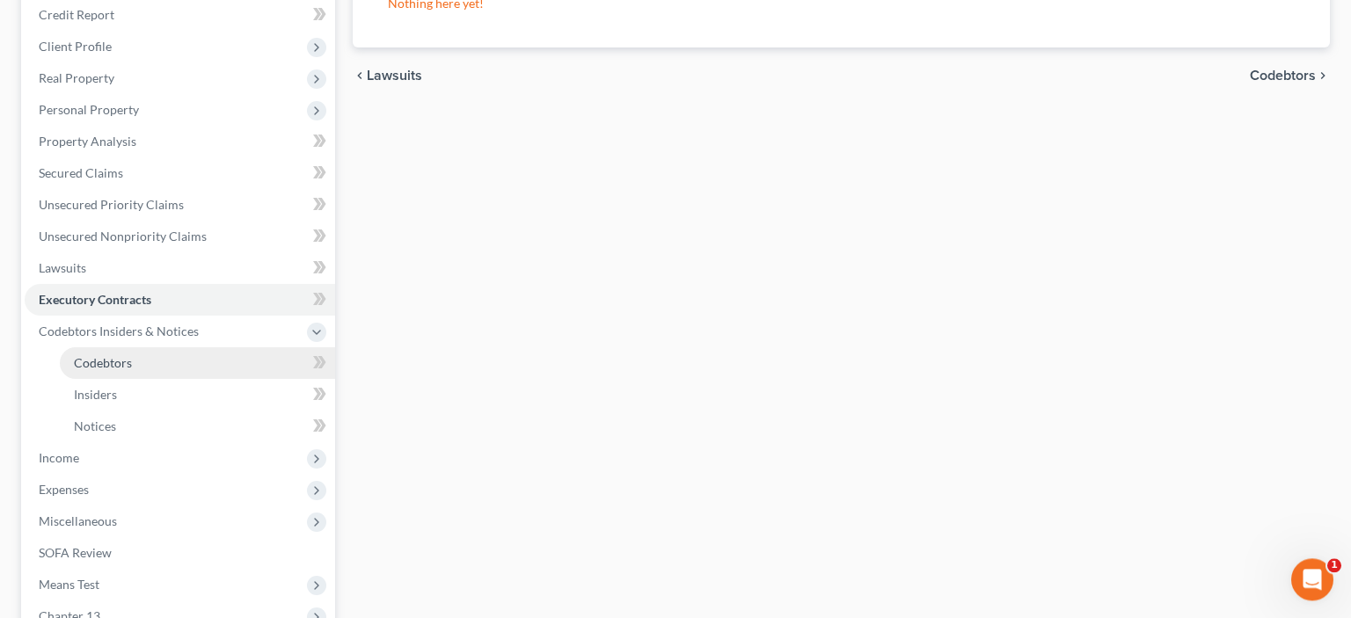
click at [132, 369] on link "Codebtors" at bounding box center [197, 364] width 275 height 32
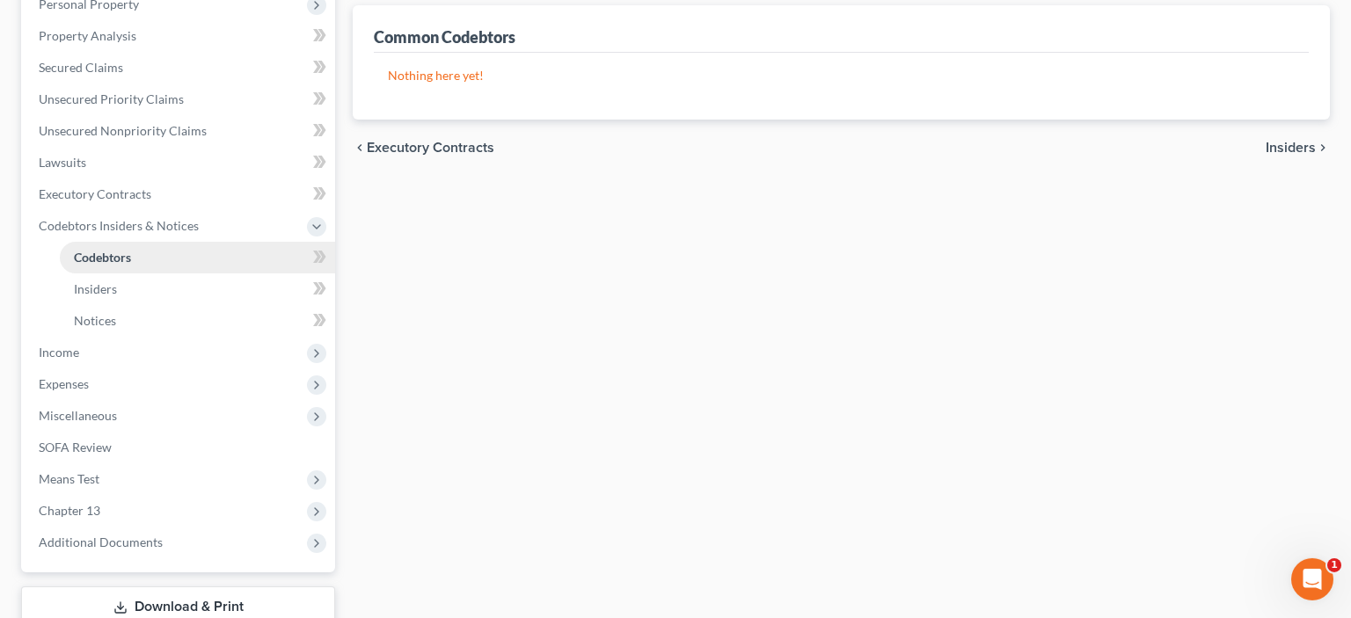
scroll to position [360, 0]
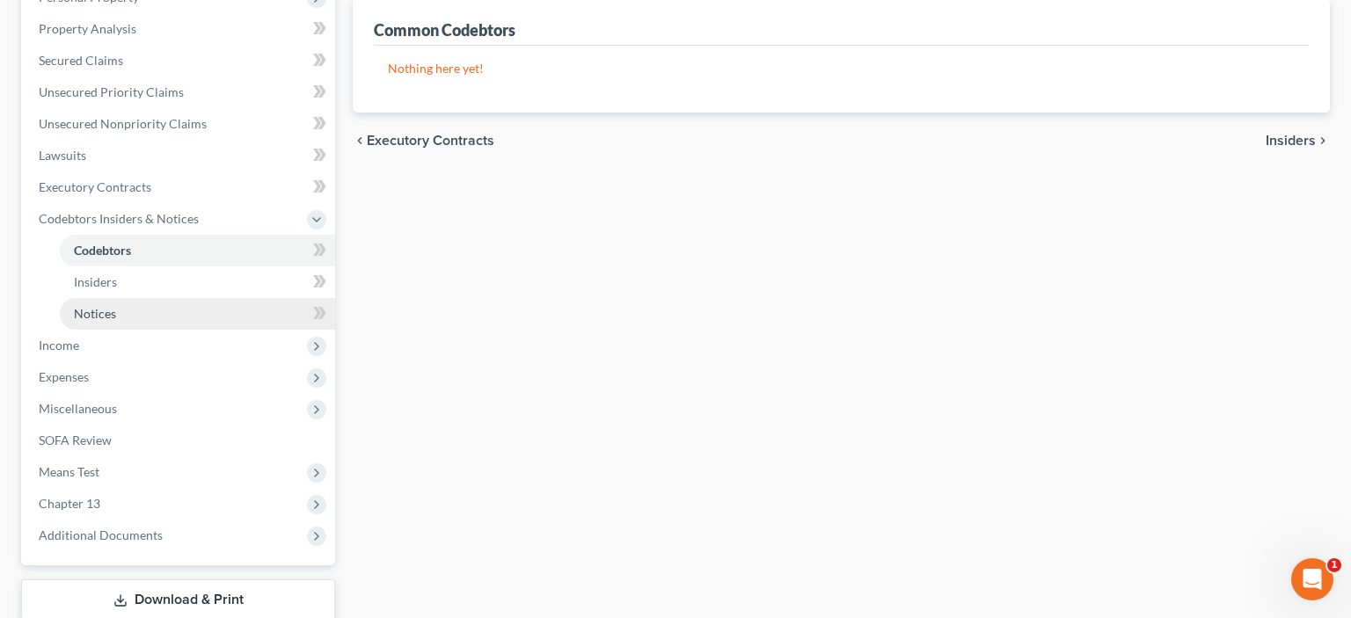
click at [128, 315] on link "Notices" at bounding box center [197, 314] width 275 height 32
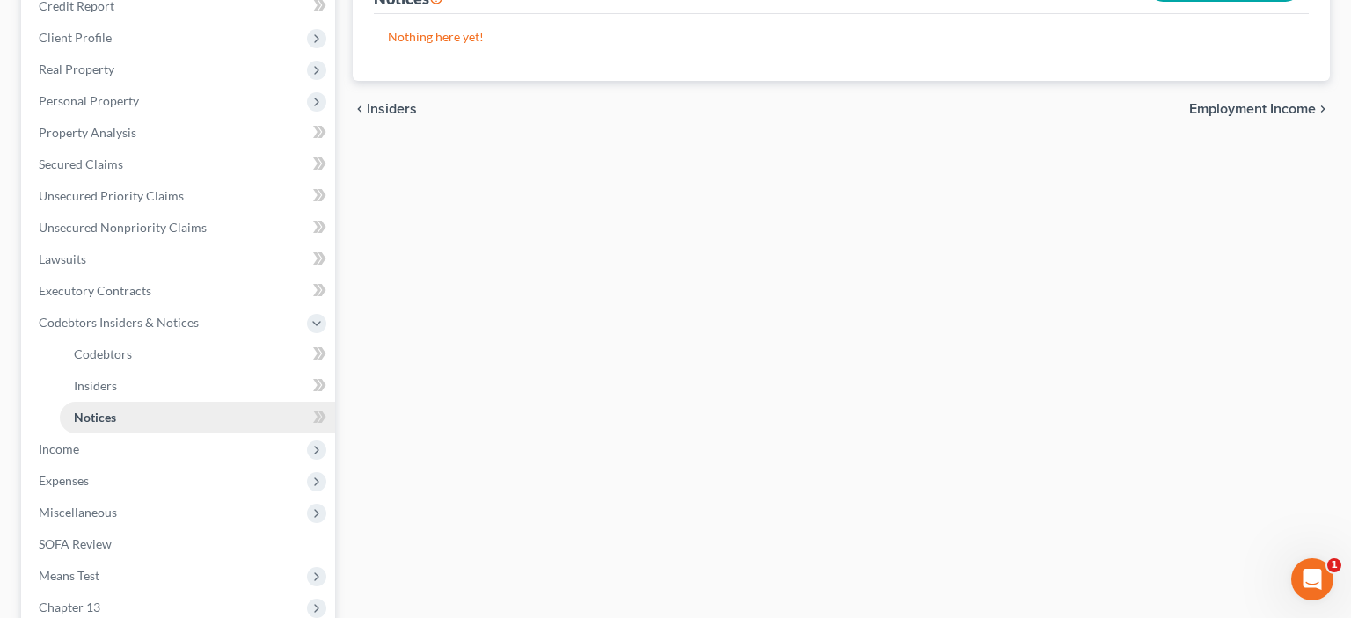
scroll to position [399, 0]
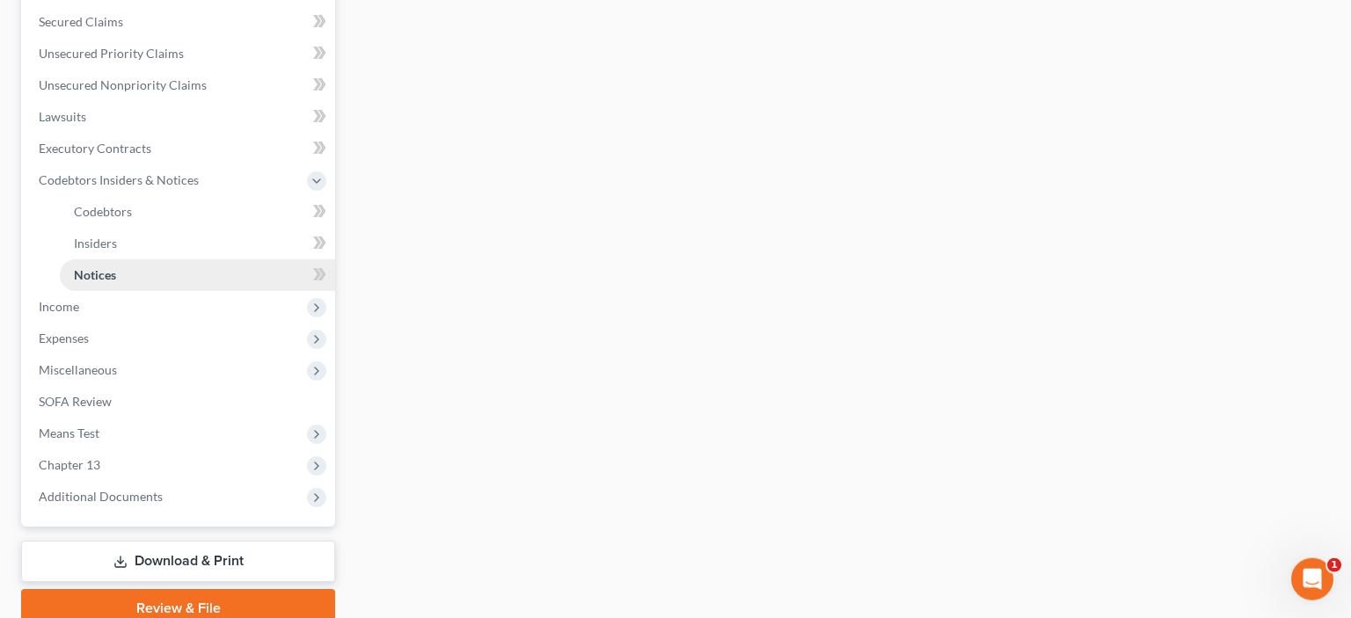
click at [128, 315] on span "Income" at bounding box center [180, 307] width 311 height 32
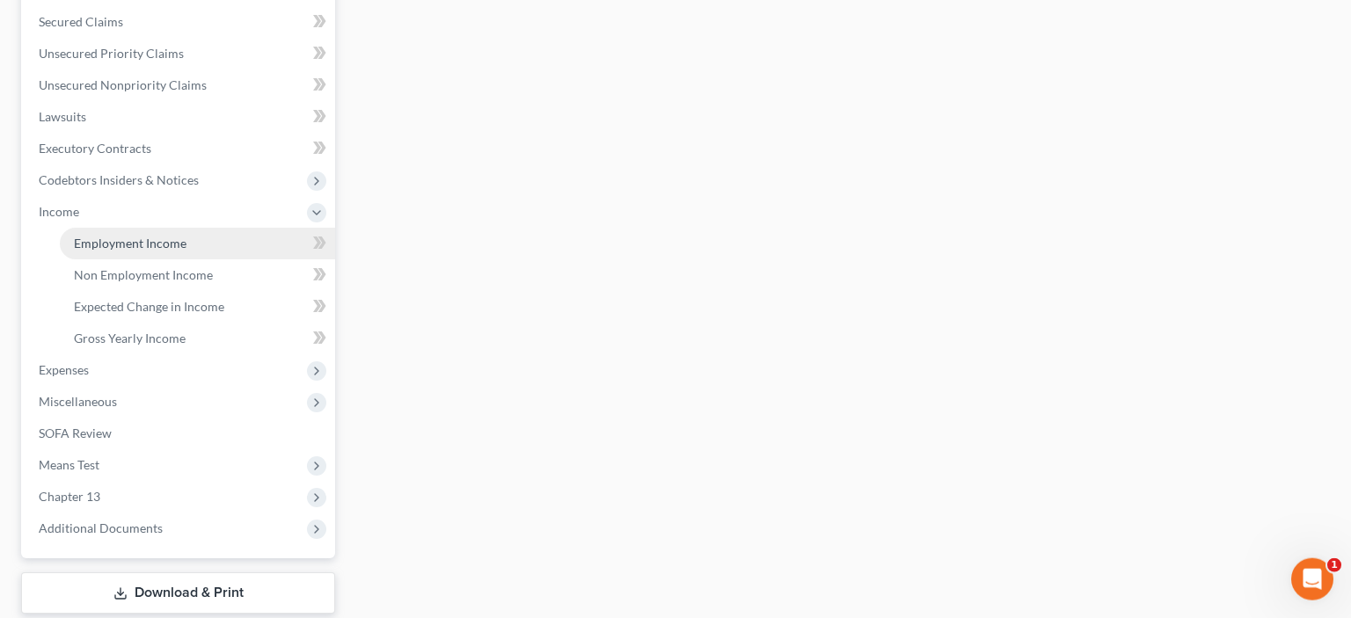
click at [165, 245] on span "Employment Income" at bounding box center [130, 243] width 113 height 15
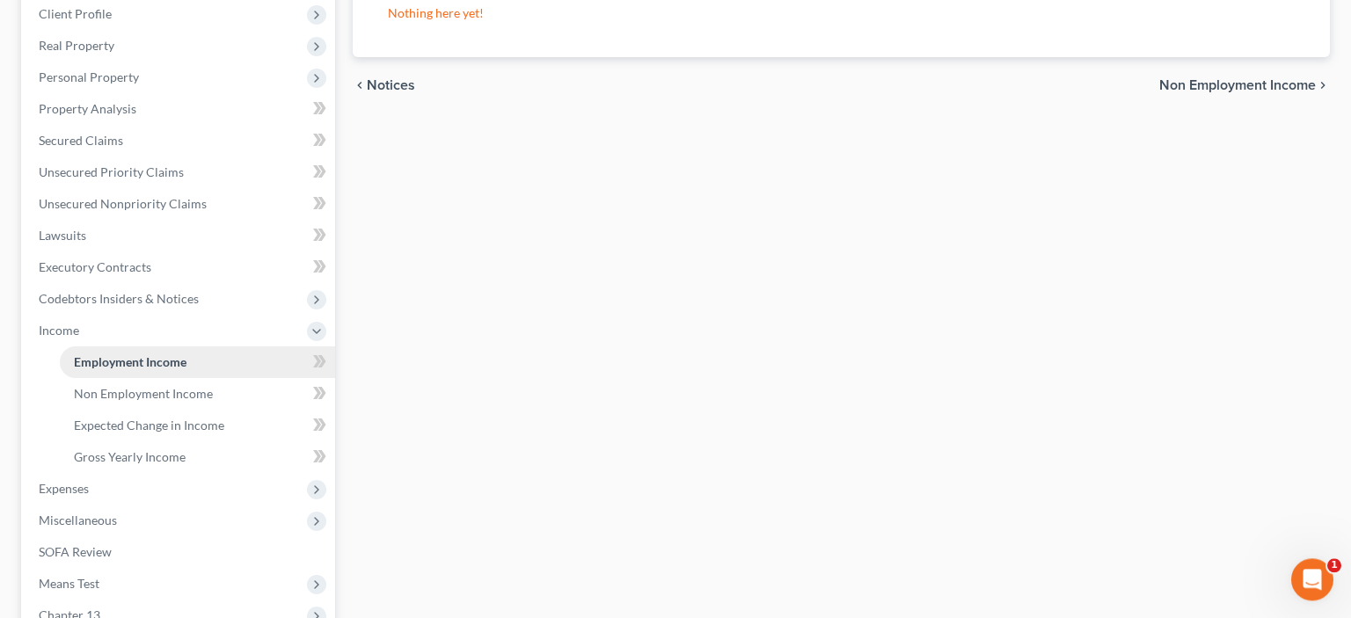
scroll to position [364, 0]
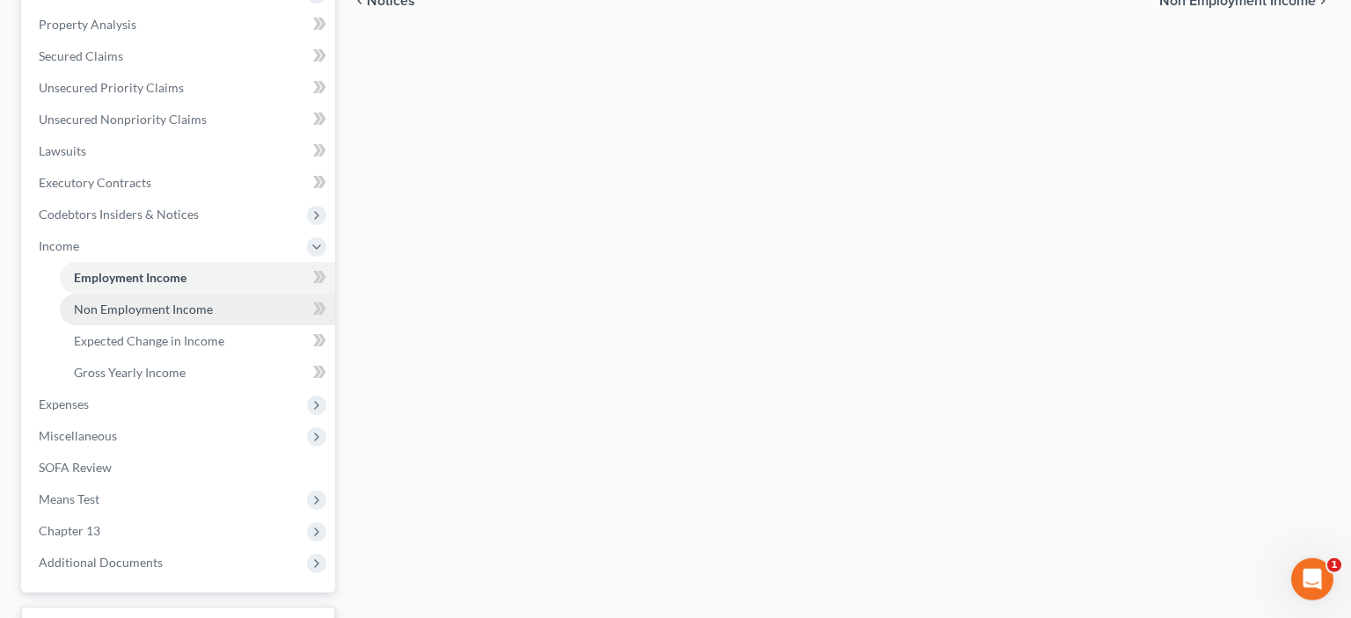
click at [186, 317] on link "Non Employment Income" at bounding box center [197, 310] width 275 height 32
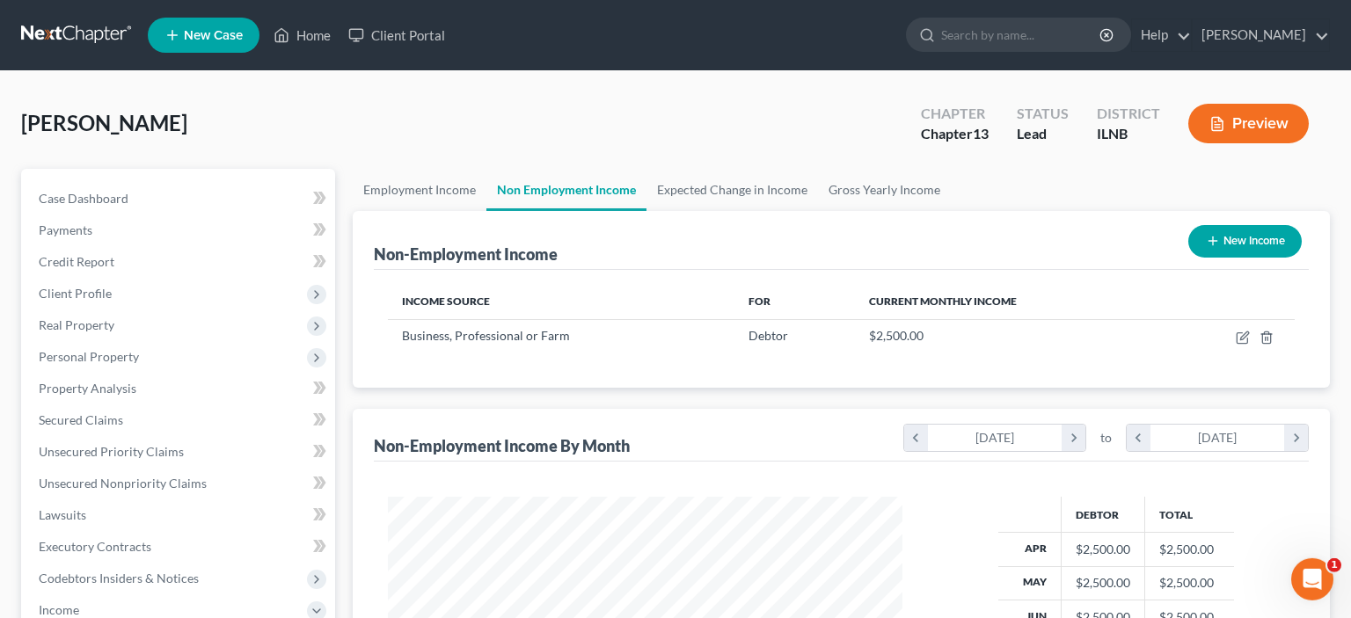
scroll to position [314, 549]
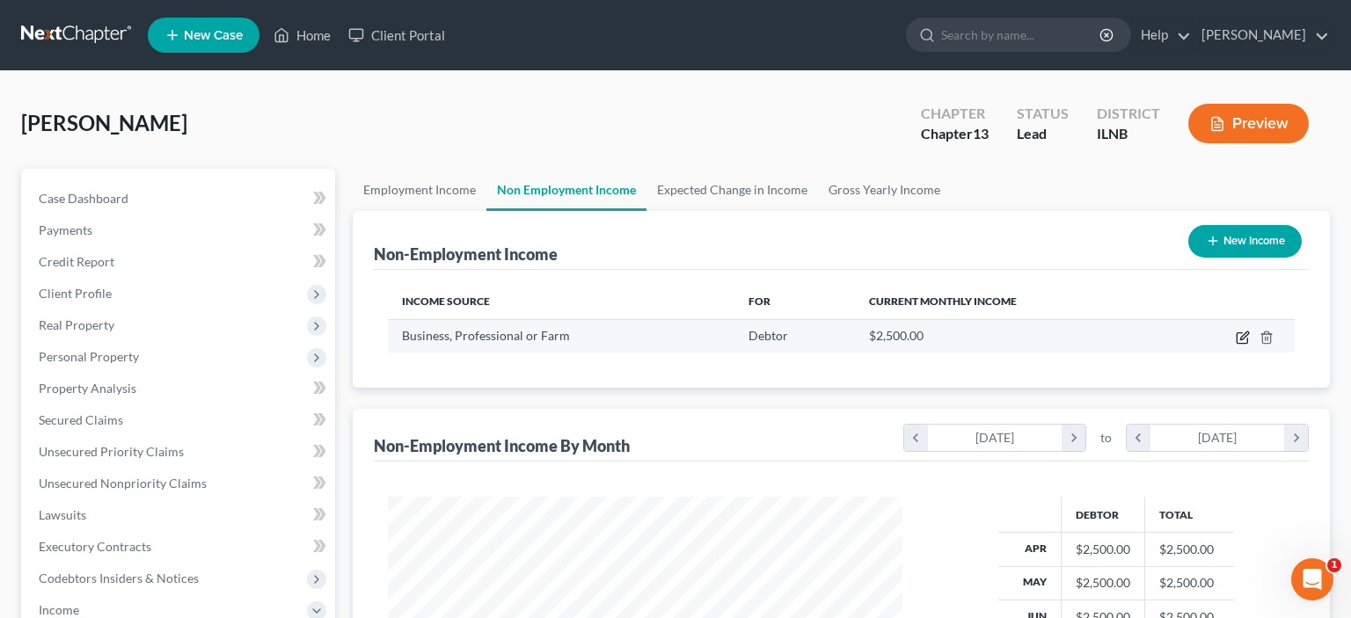
click at [1244, 339] on icon "button" at bounding box center [1244, 336] width 8 height 8
select select "10"
select select "0"
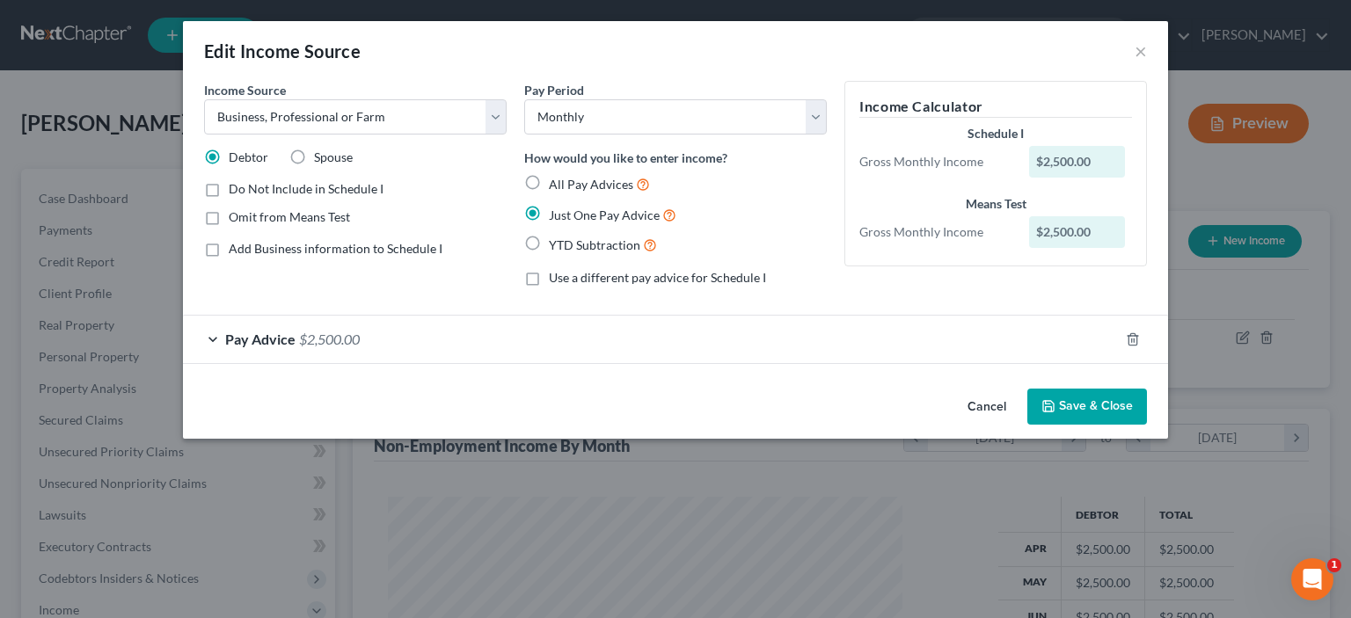
click at [1116, 403] on button "Save & Close" at bounding box center [1088, 407] width 120 height 37
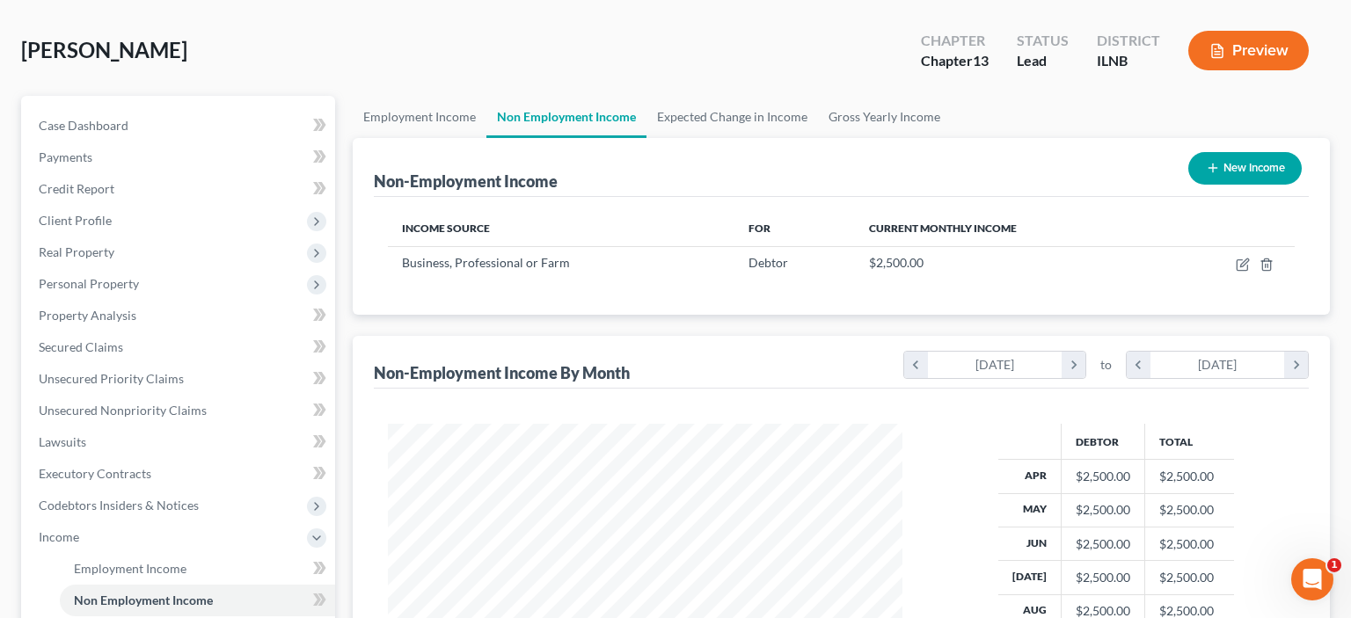
scroll to position [81, 0]
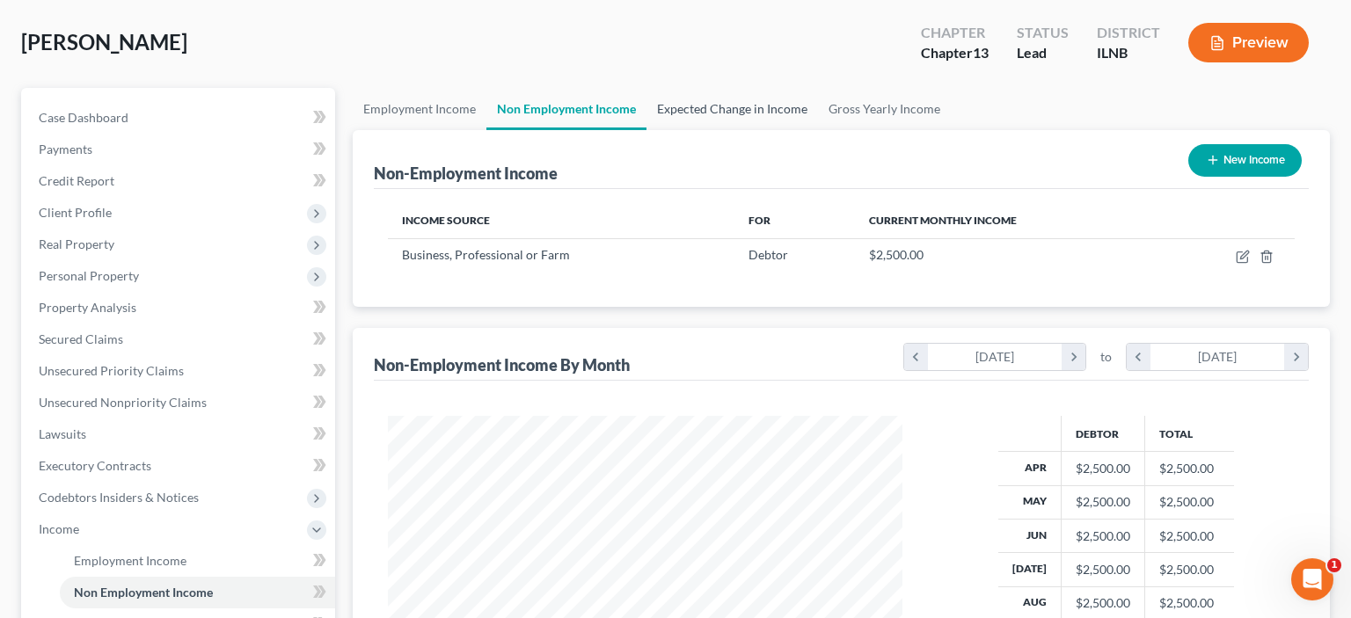
click at [688, 114] on link "Expected Change in Income" at bounding box center [733, 109] width 172 height 42
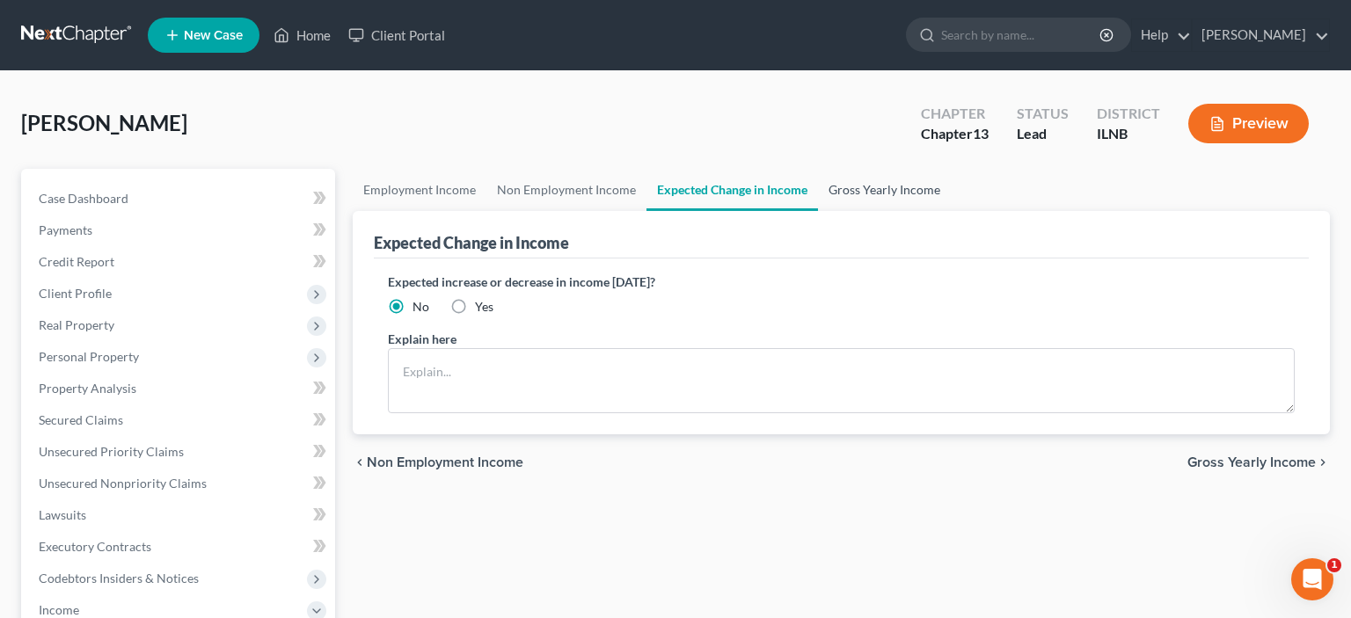
click at [867, 206] on link "Gross Yearly Income" at bounding box center [884, 190] width 133 height 42
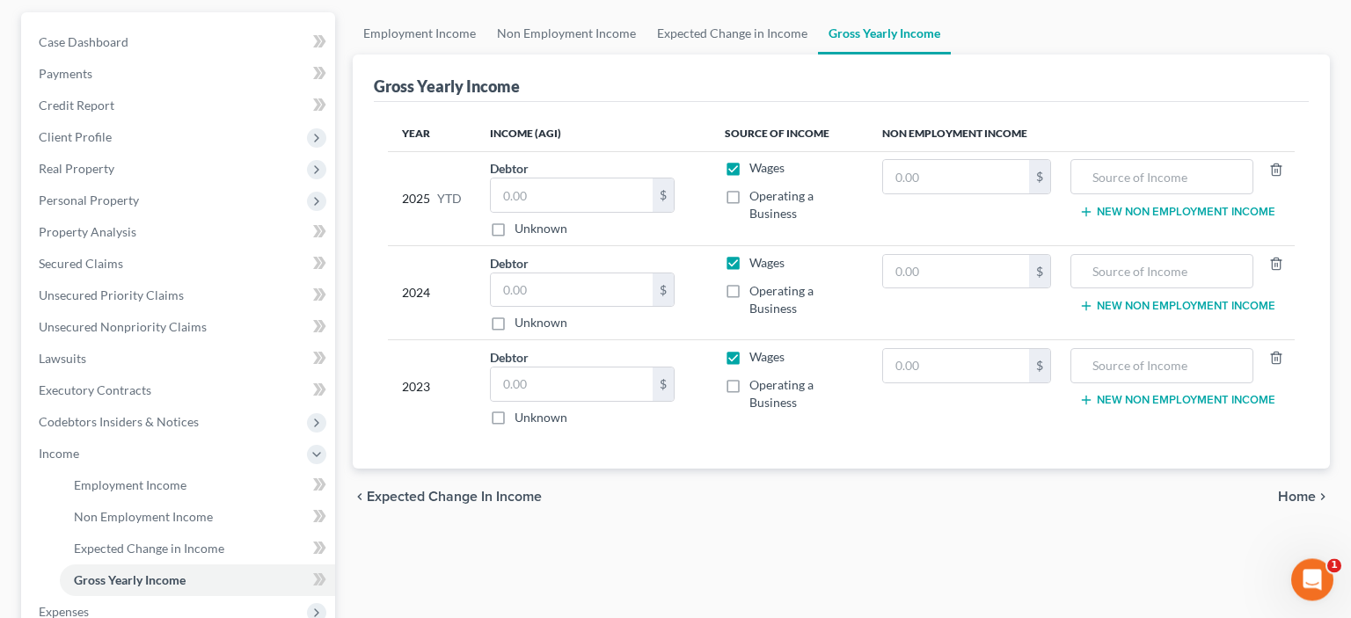
scroll to position [157, 0]
click at [750, 354] on label "Wages" at bounding box center [767, 357] width 35 height 18
click at [757, 354] on input "Wages" at bounding box center [762, 353] width 11 height 11
checkbox input "false"
click at [750, 383] on label "Operating a Business" at bounding box center [802, 393] width 105 height 35
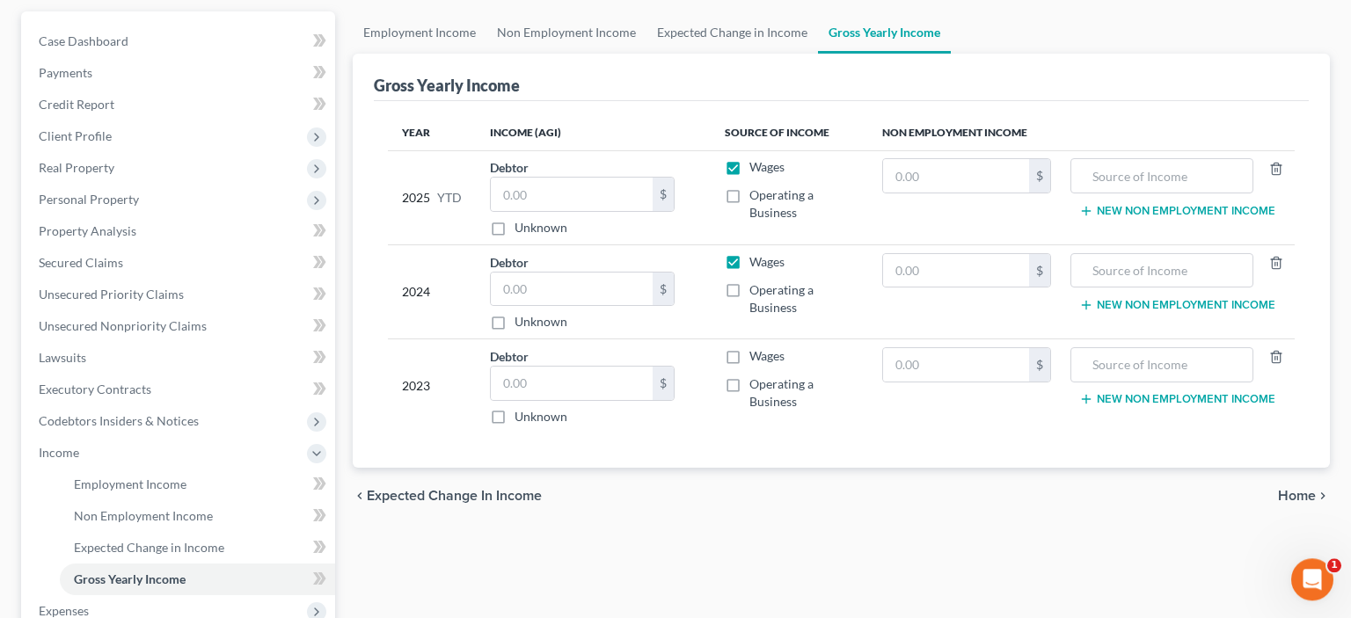
click at [757, 383] on input "Operating a Business" at bounding box center [762, 381] width 11 height 11
checkbox input "true"
click at [750, 258] on label "Wages" at bounding box center [767, 262] width 35 height 18
click at [757, 258] on input "Wages" at bounding box center [762, 258] width 11 height 11
checkbox input "false"
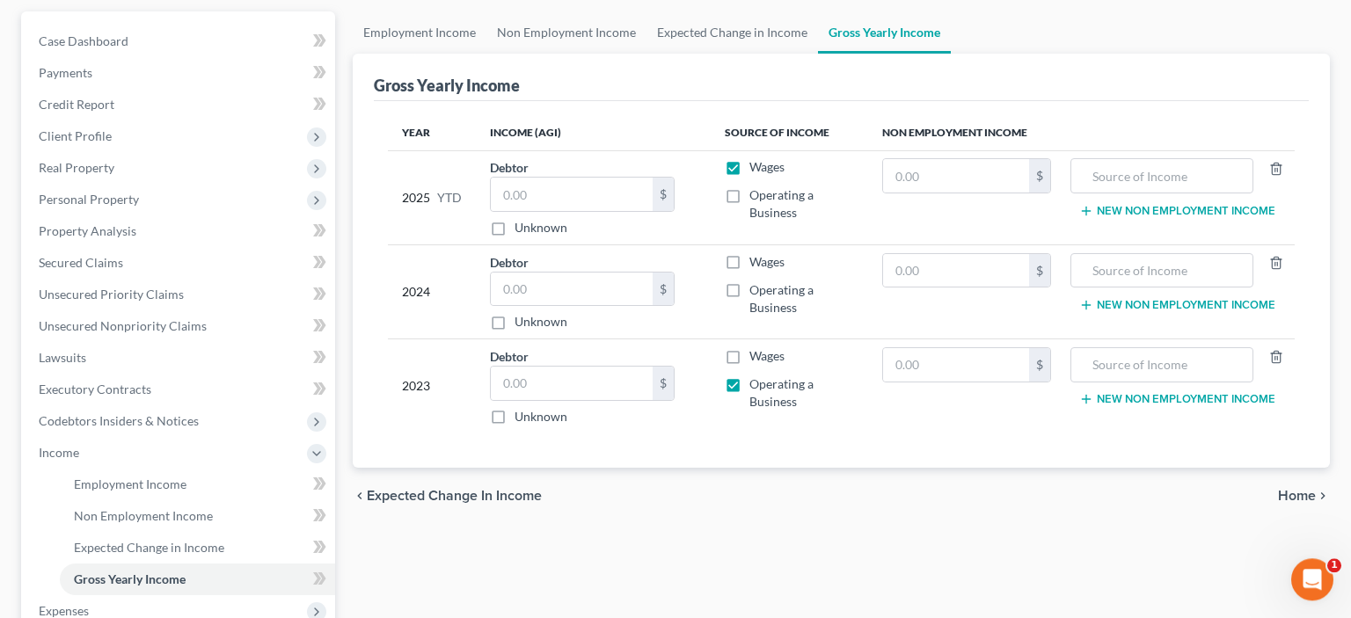
click at [750, 284] on label "Operating a Business" at bounding box center [802, 299] width 105 height 35
click at [757, 284] on input "Operating a Business" at bounding box center [762, 287] width 11 height 11
checkbox input "true"
click at [750, 168] on label "Wages" at bounding box center [767, 167] width 35 height 18
click at [757, 168] on input "Wages" at bounding box center [762, 163] width 11 height 11
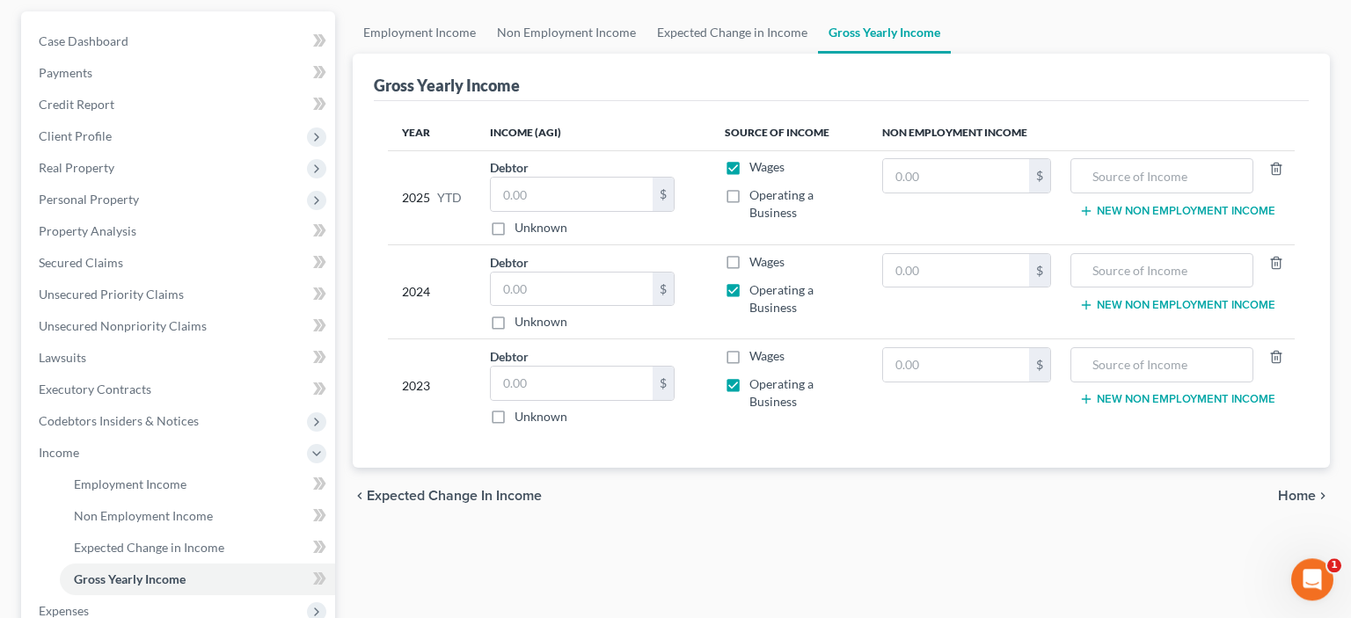
checkbox input "false"
click at [750, 203] on label "Operating a Business" at bounding box center [802, 204] width 105 height 35
click at [757, 198] on input "Operating a Business" at bounding box center [762, 192] width 11 height 11
checkbox input "true"
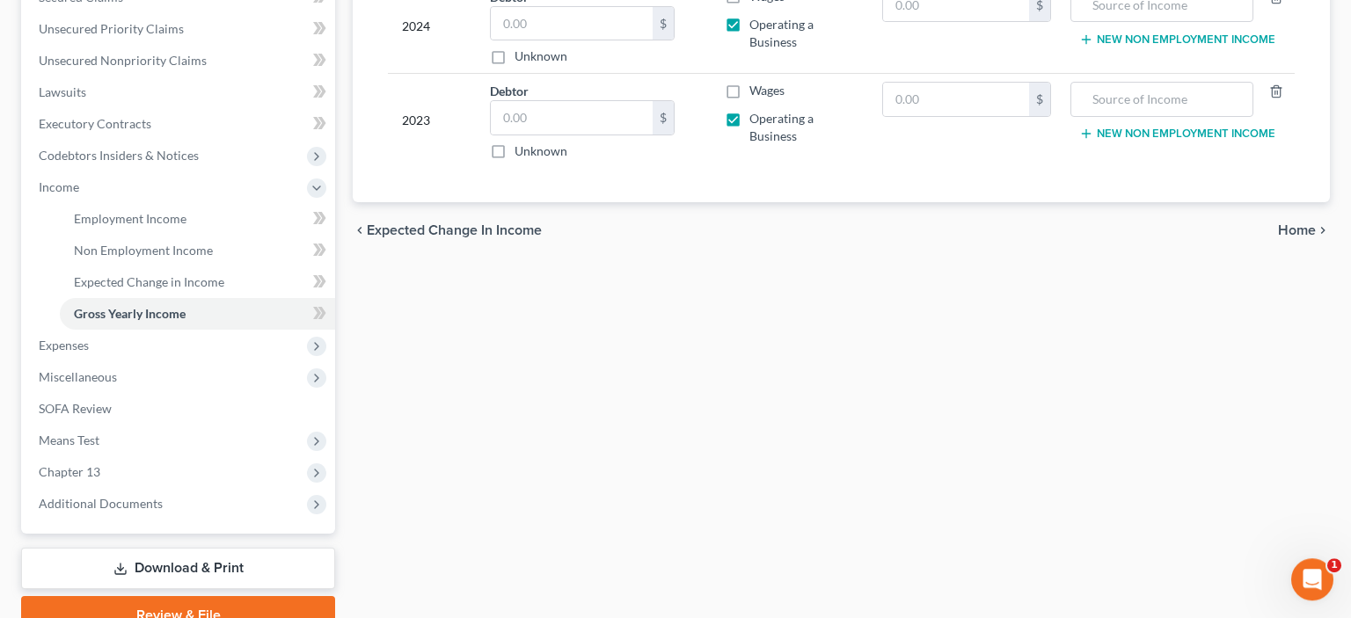
scroll to position [432, 0]
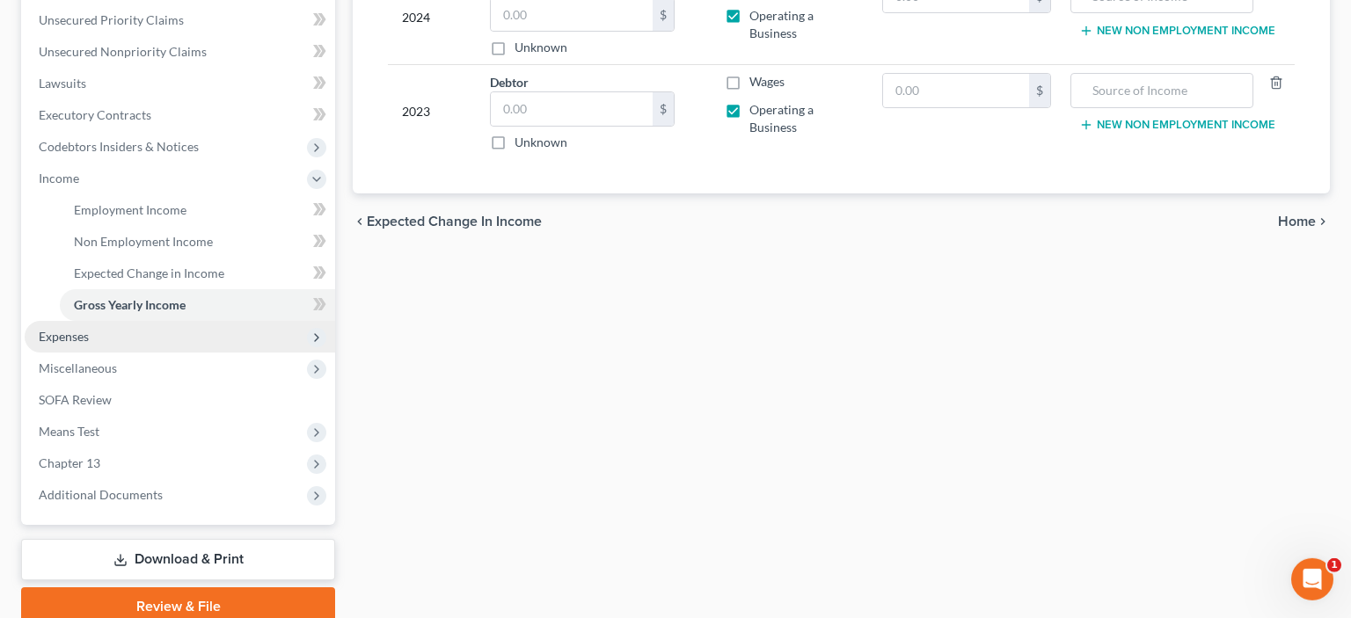
click at [171, 346] on span "Expenses" at bounding box center [180, 337] width 311 height 32
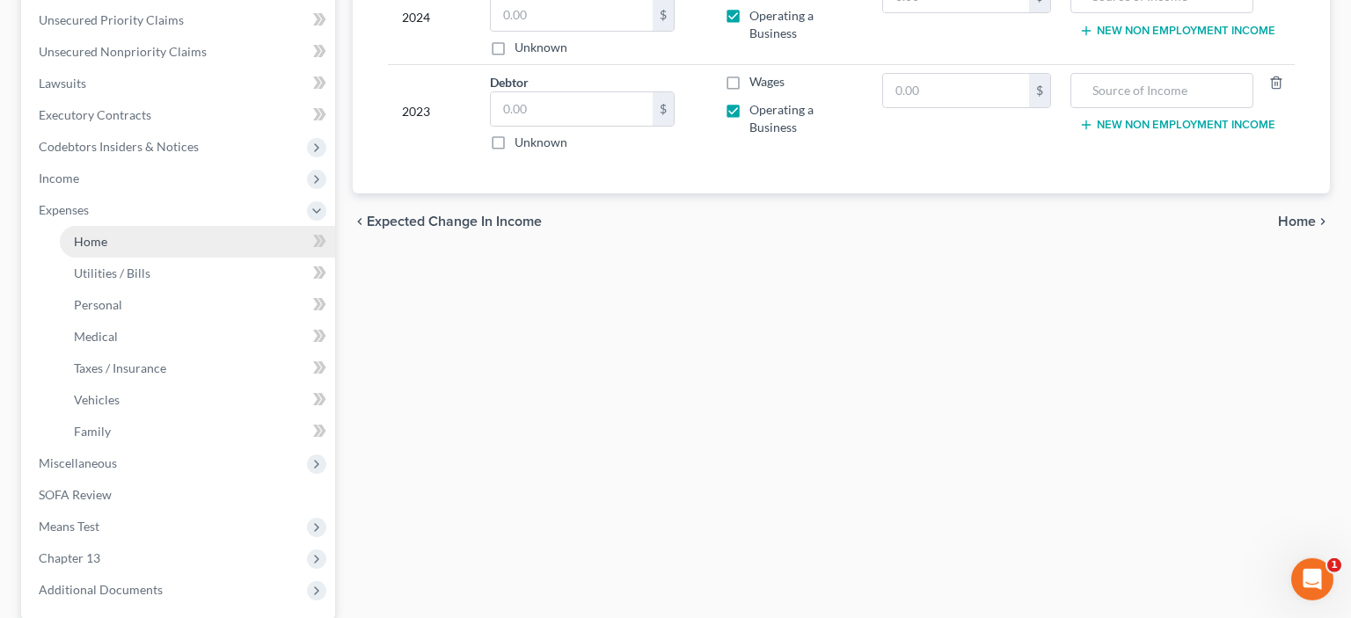
click at [115, 243] on link "Home" at bounding box center [197, 242] width 275 height 32
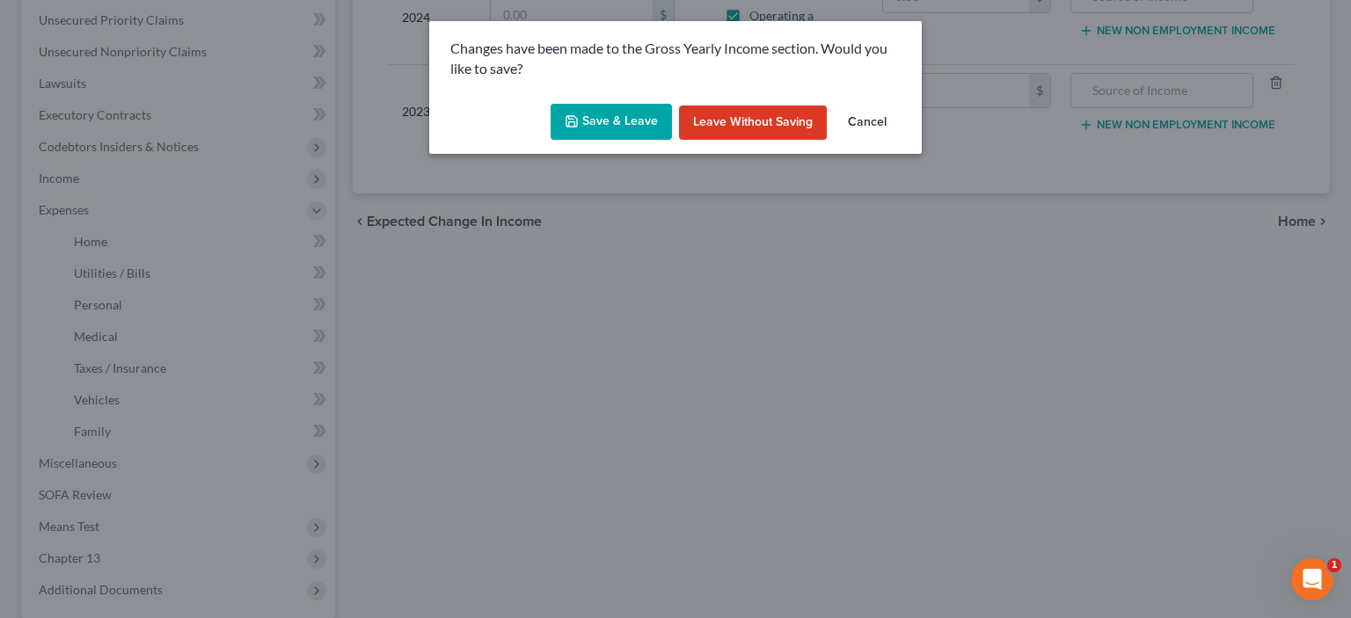
click at [604, 120] on button "Save & Leave" at bounding box center [611, 122] width 121 height 37
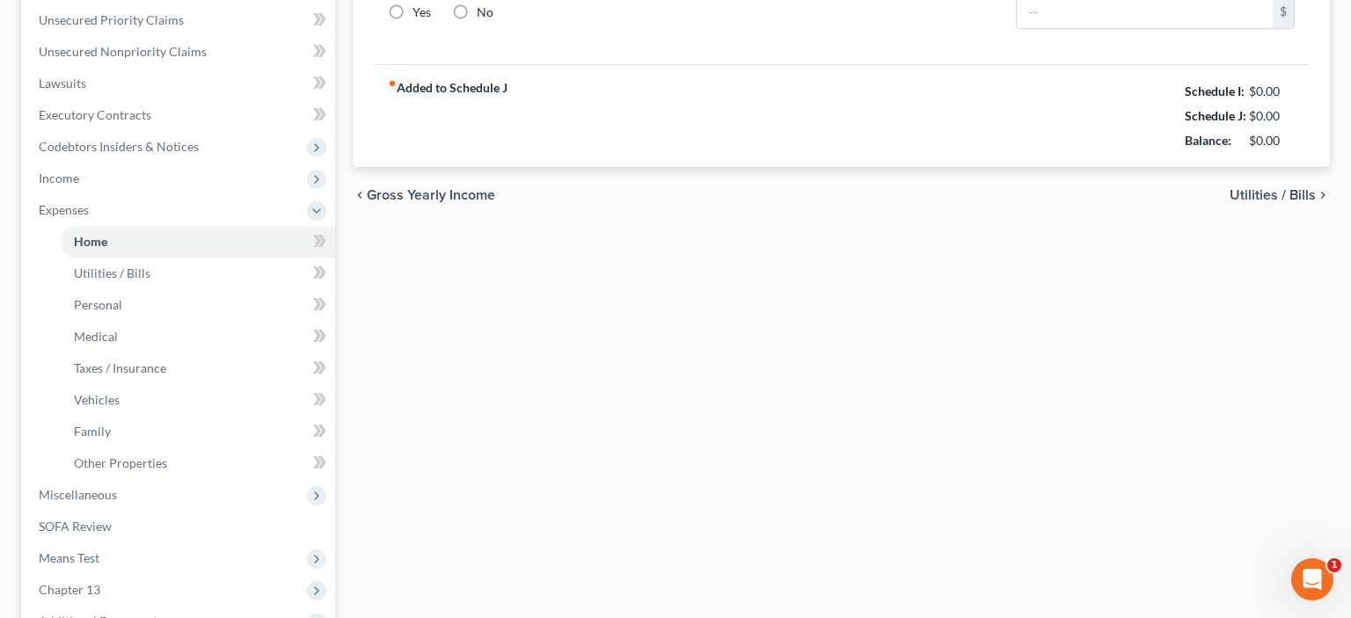
type input "844.78"
type input "0.00"
radio input "true"
type input "0.00"
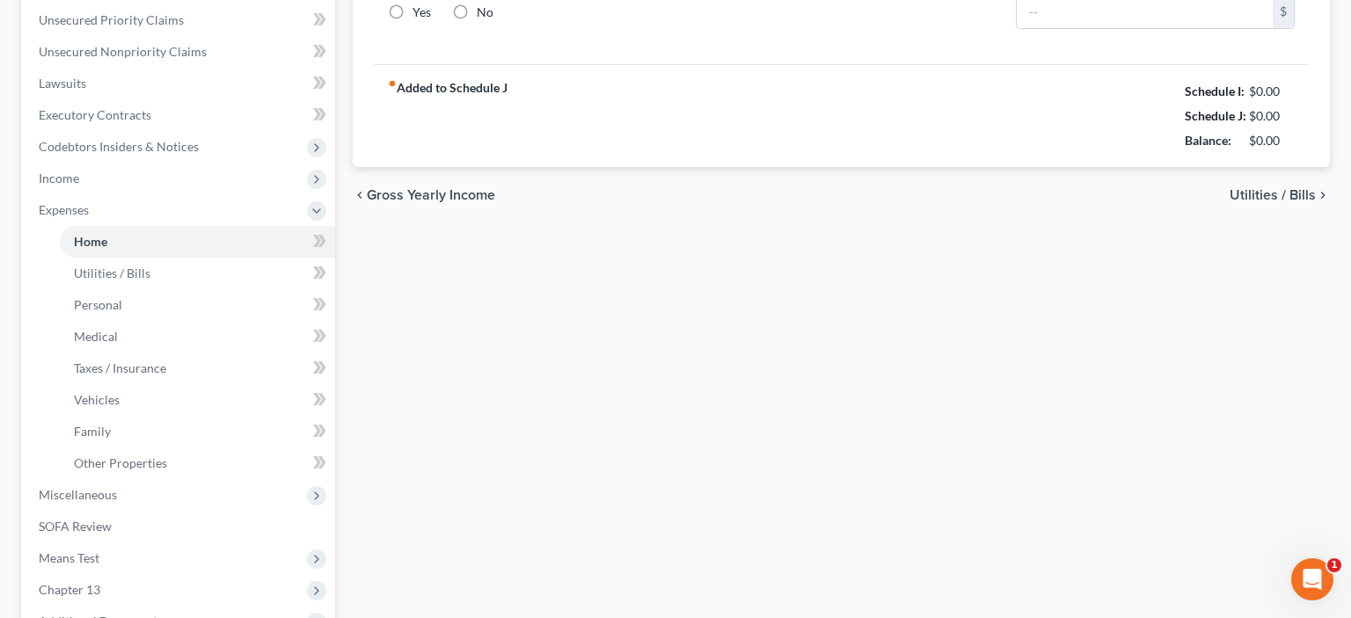
type input "0.00"
type input "100.00"
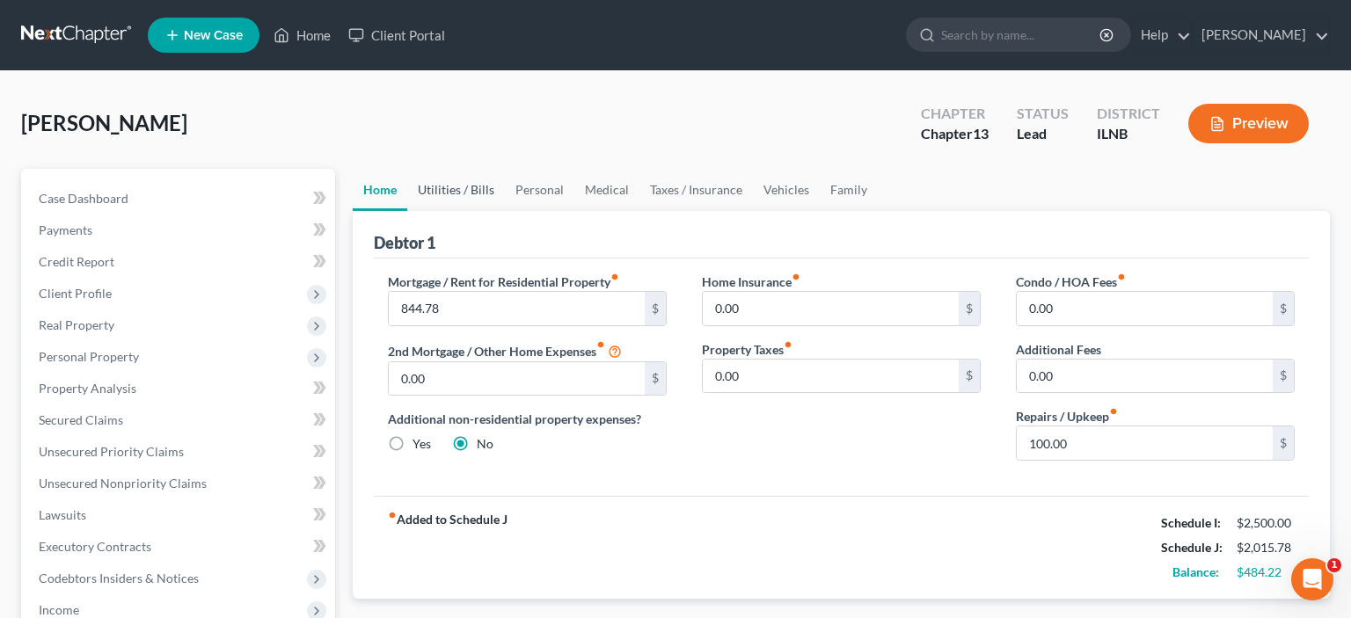
click at [465, 191] on link "Utilities / Bills" at bounding box center [456, 190] width 98 height 42
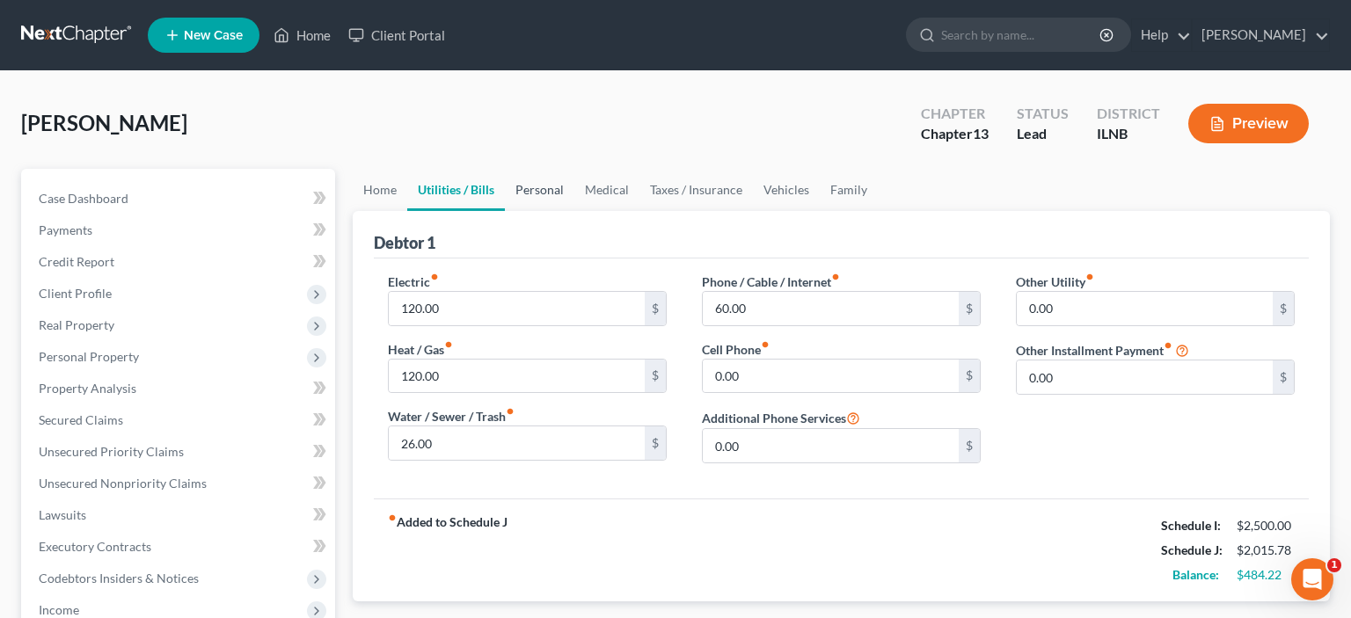
click at [564, 202] on link "Personal" at bounding box center [540, 190] width 70 height 42
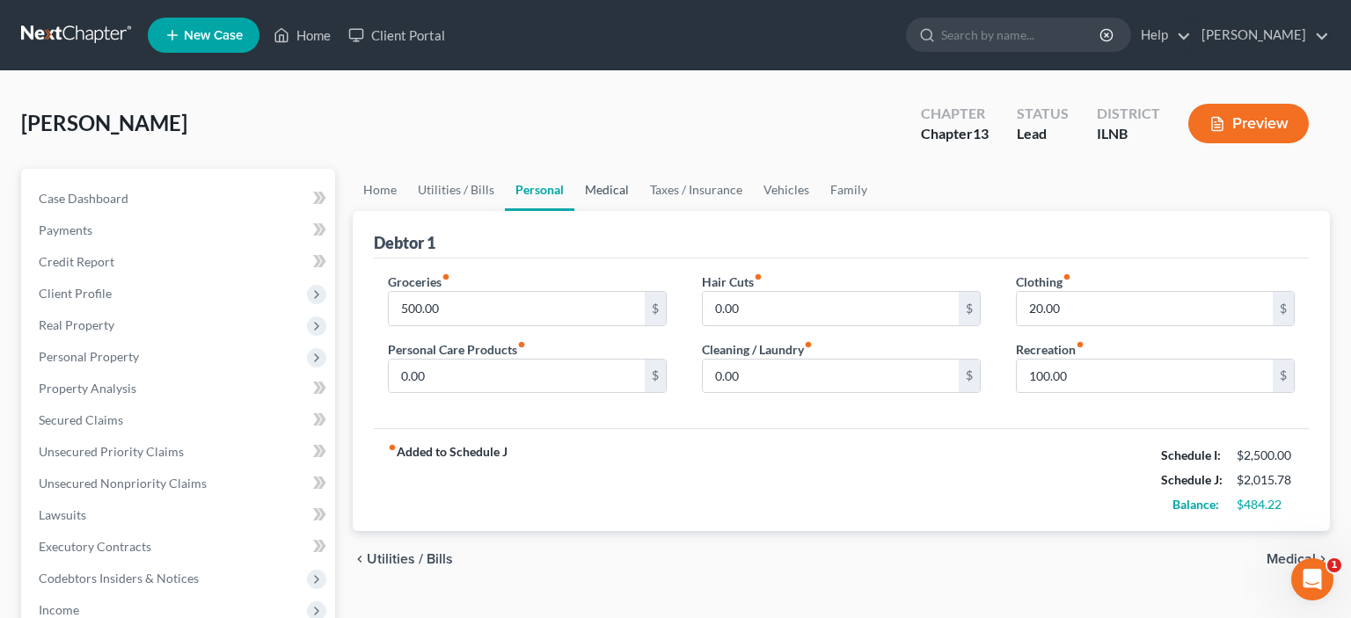
click at [608, 194] on link "Medical" at bounding box center [606, 190] width 65 height 42
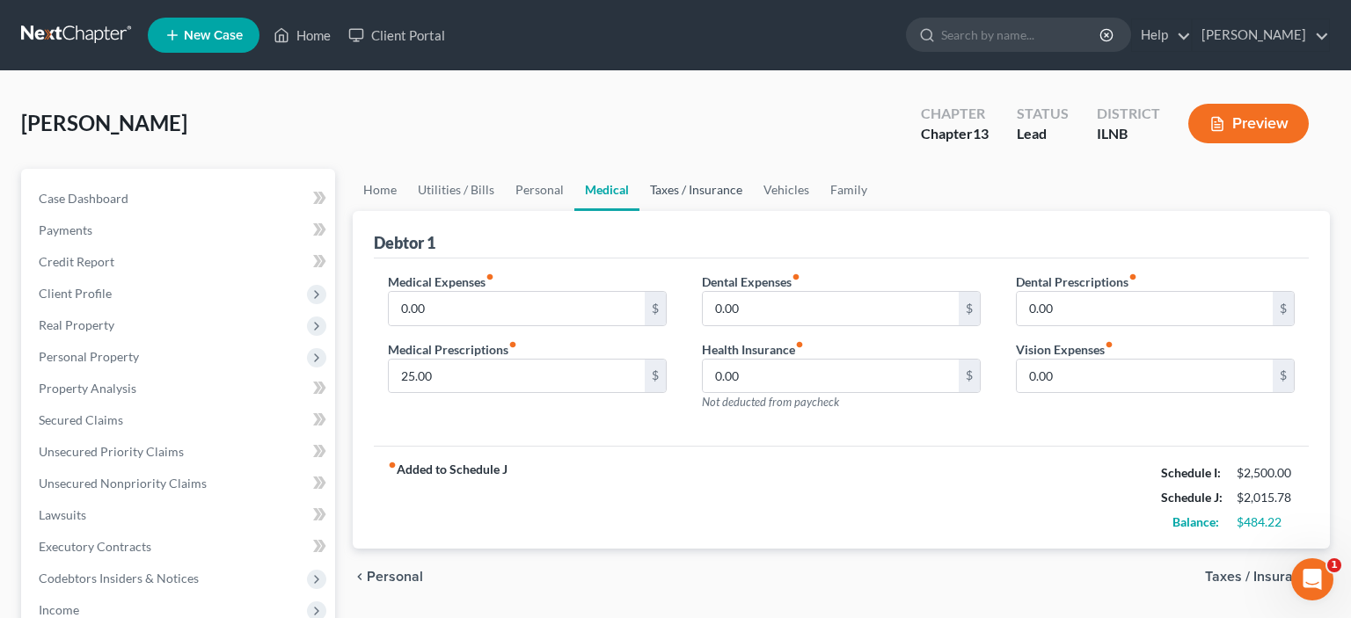
click at [672, 196] on link "Taxes / Insurance" at bounding box center [696, 190] width 113 height 42
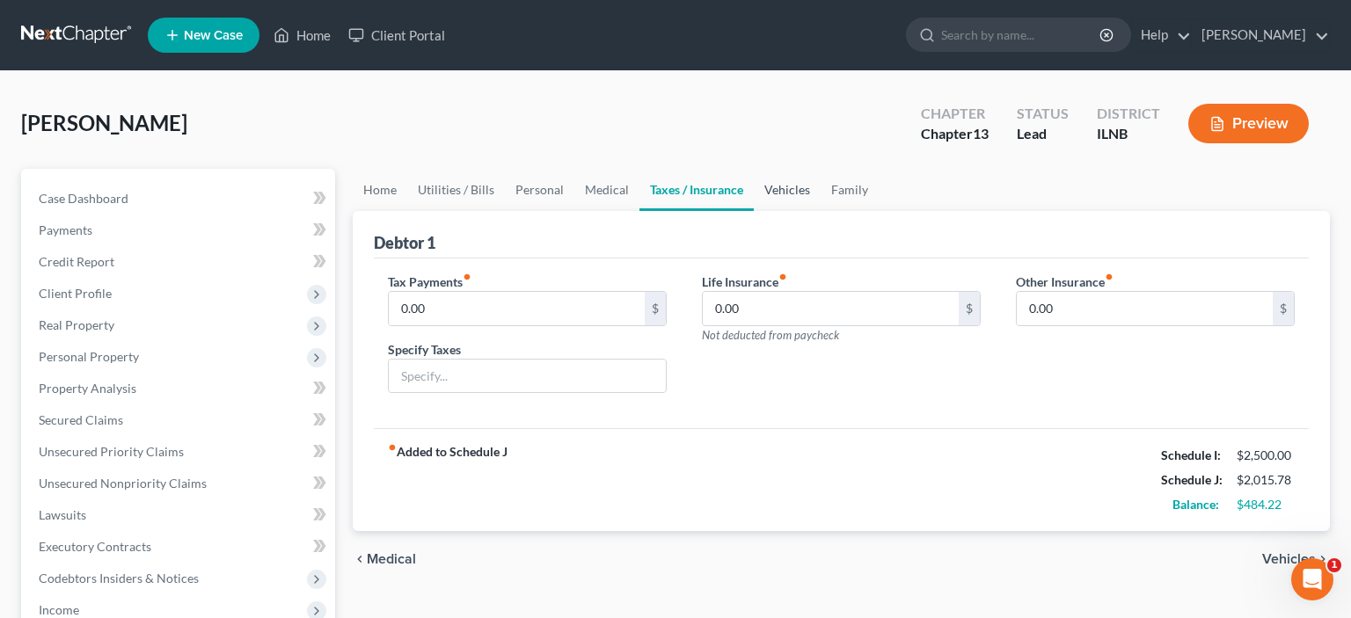
click at [773, 197] on link "Vehicles" at bounding box center [787, 190] width 67 height 42
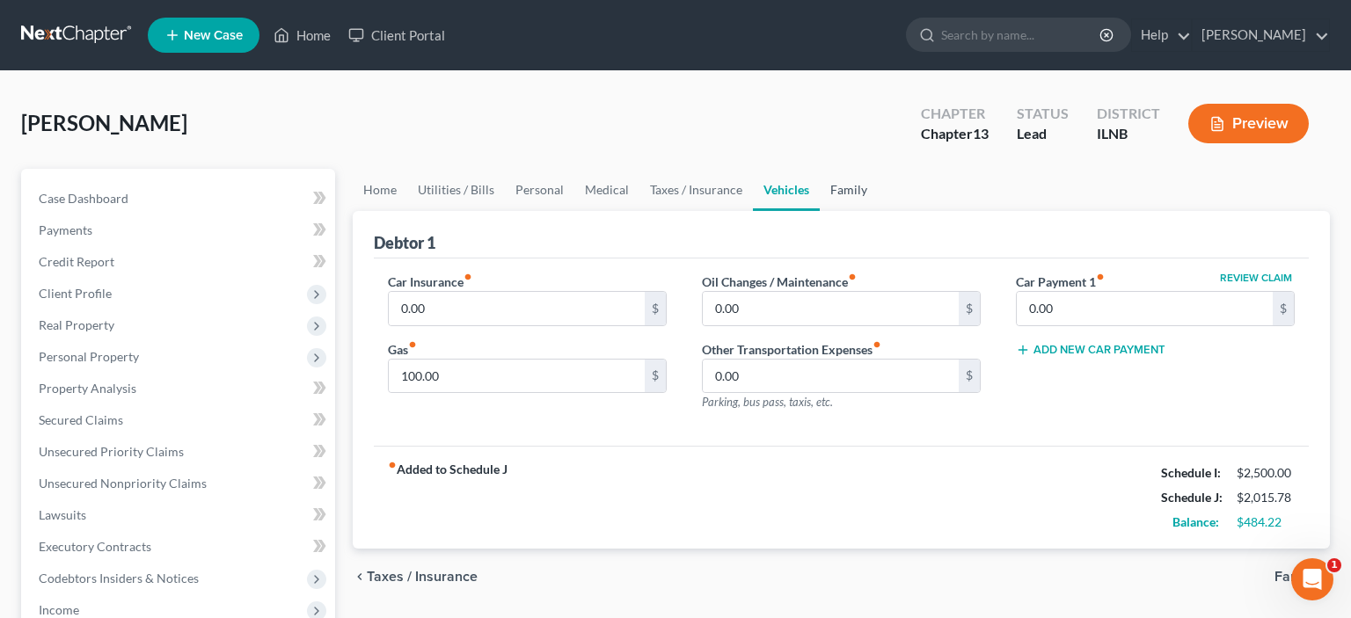
click at [853, 192] on link "Family" at bounding box center [849, 190] width 58 height 42
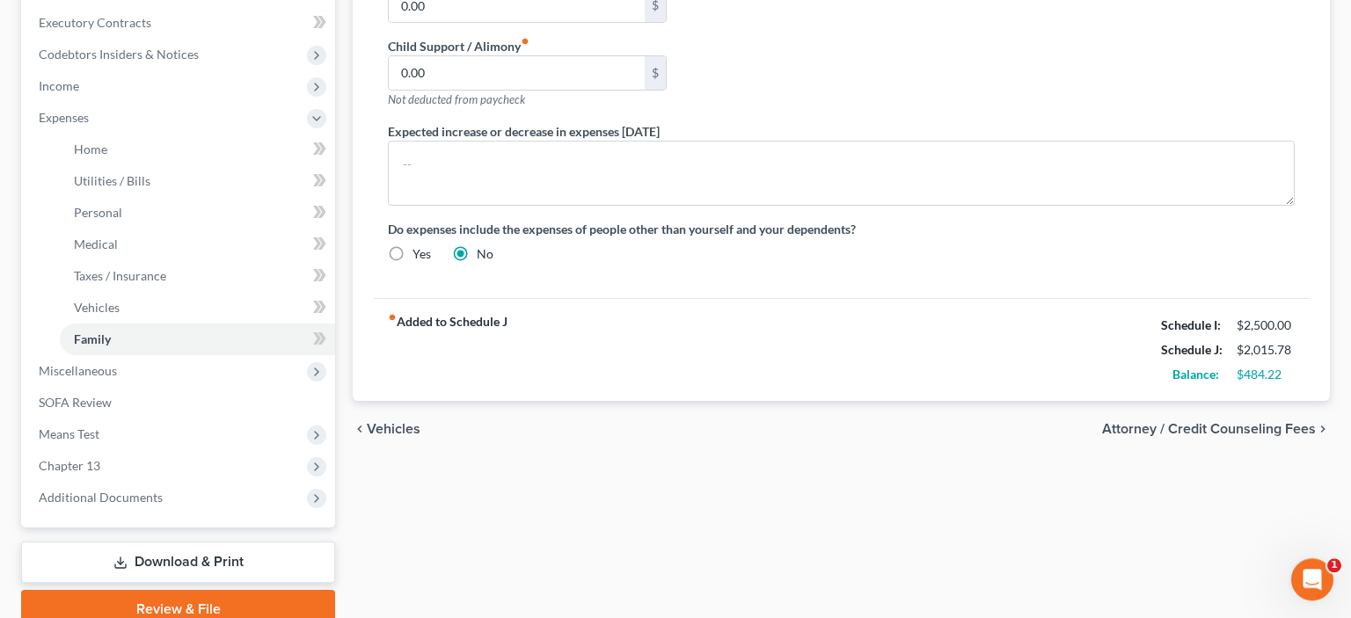
scroll to position [524, 0]
click at [128, 374] on span "Miscellaneous" at bounding box center [180, 371] width 311 height 32
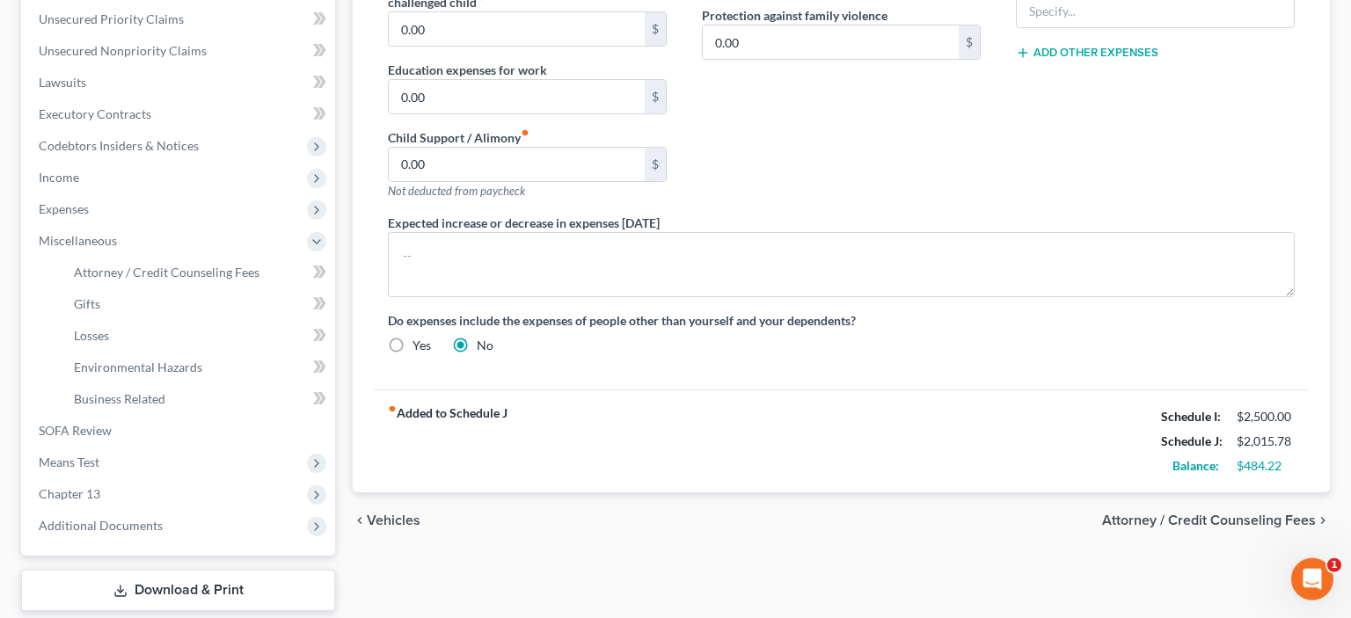
scroll to position [502, 0]
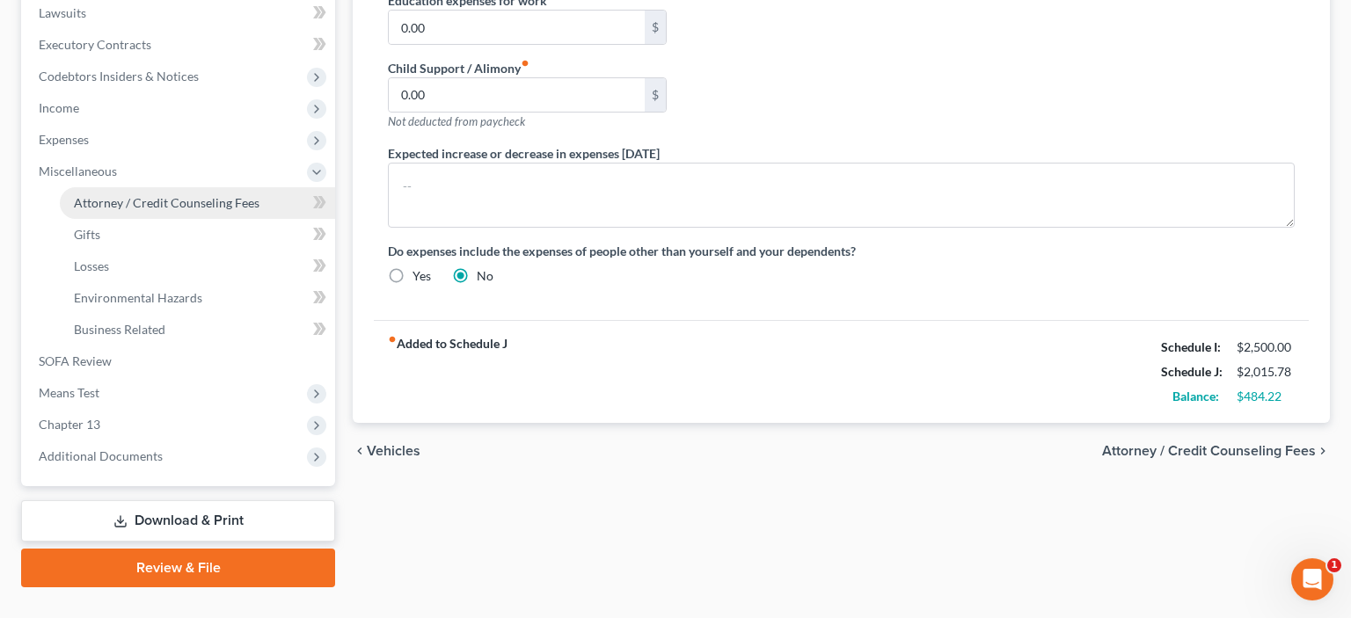
click at [143, 204] on span "Attorney / Credit Counseling Fees" at bounding box center [167, 202] width 186 height 15
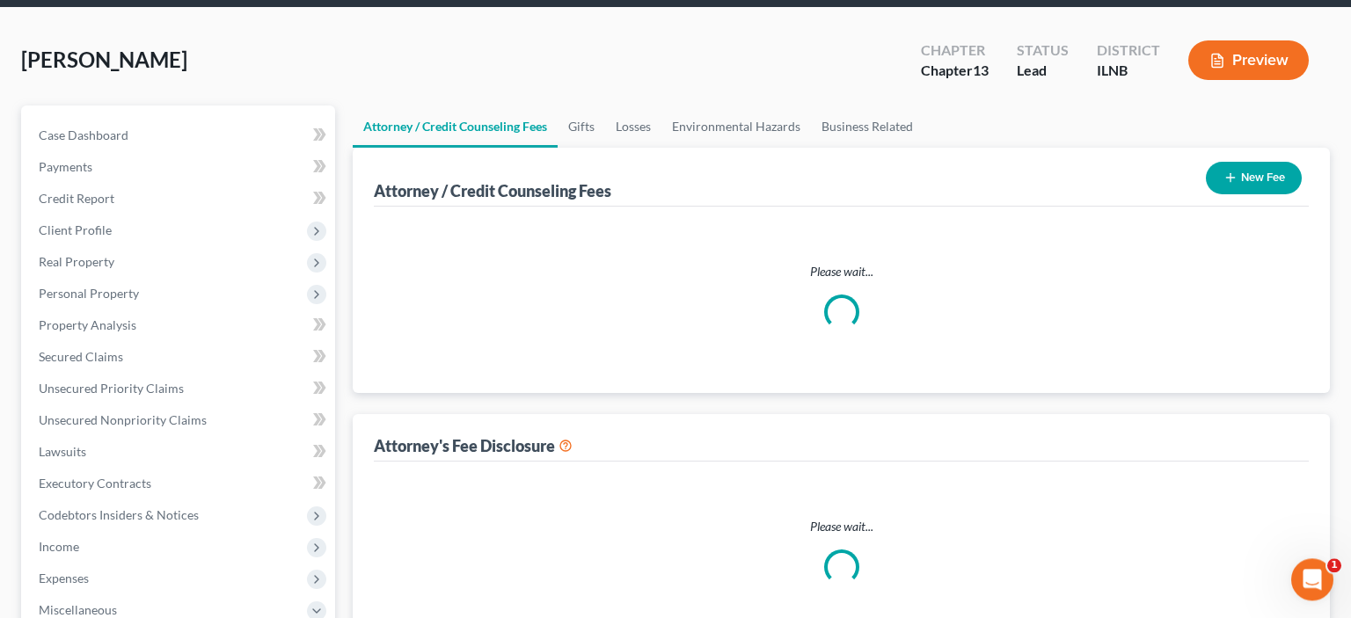
select select "0"
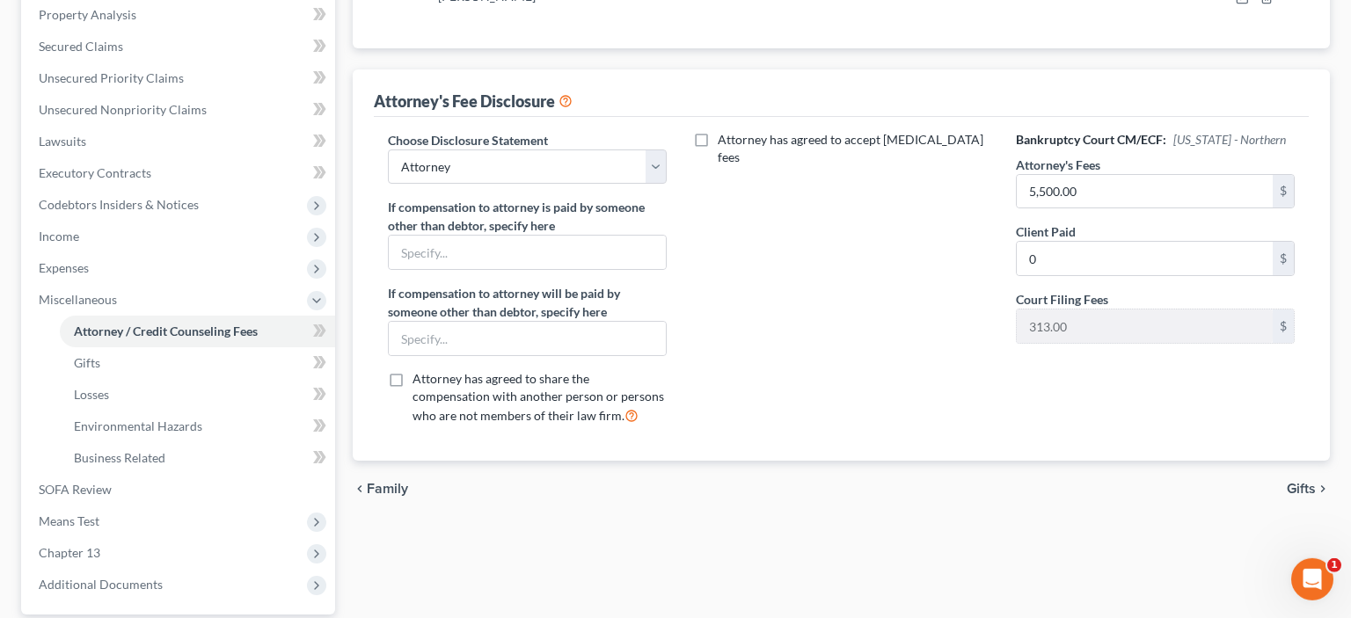
scroll to position [375, 0]
click at [148, 365] on link "Gifts" at bounding box center [197, 363] width 275 height 32
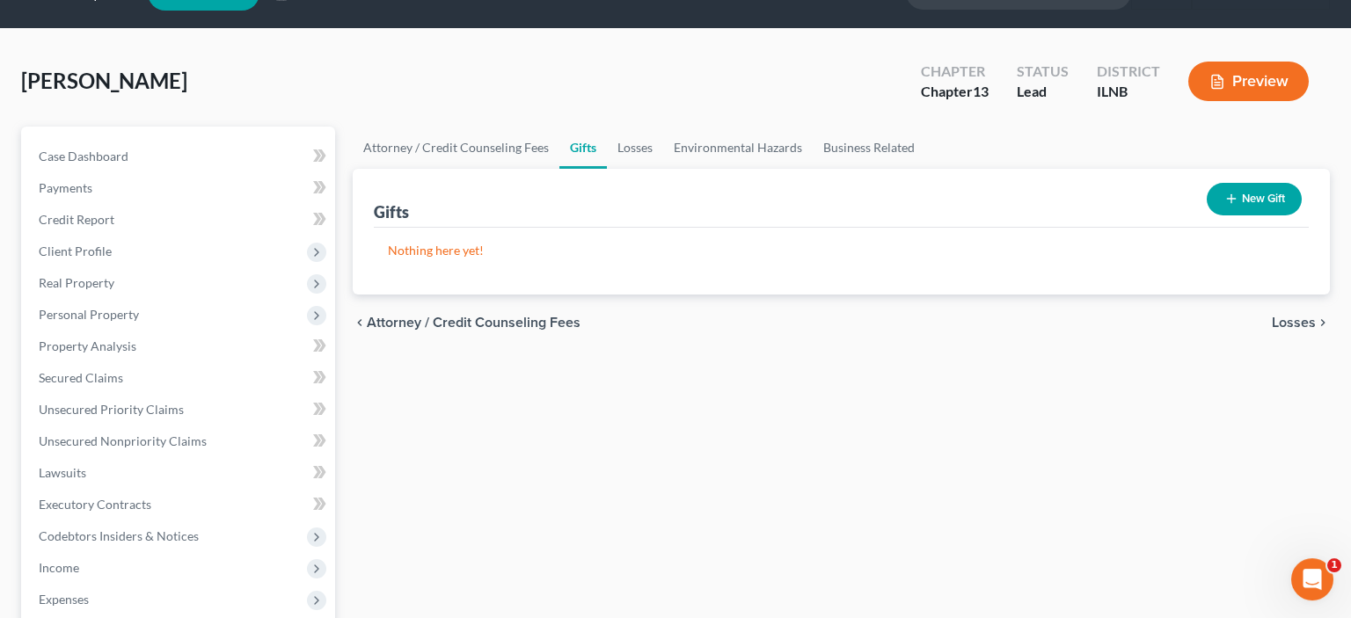
scroll to position [111, 0]
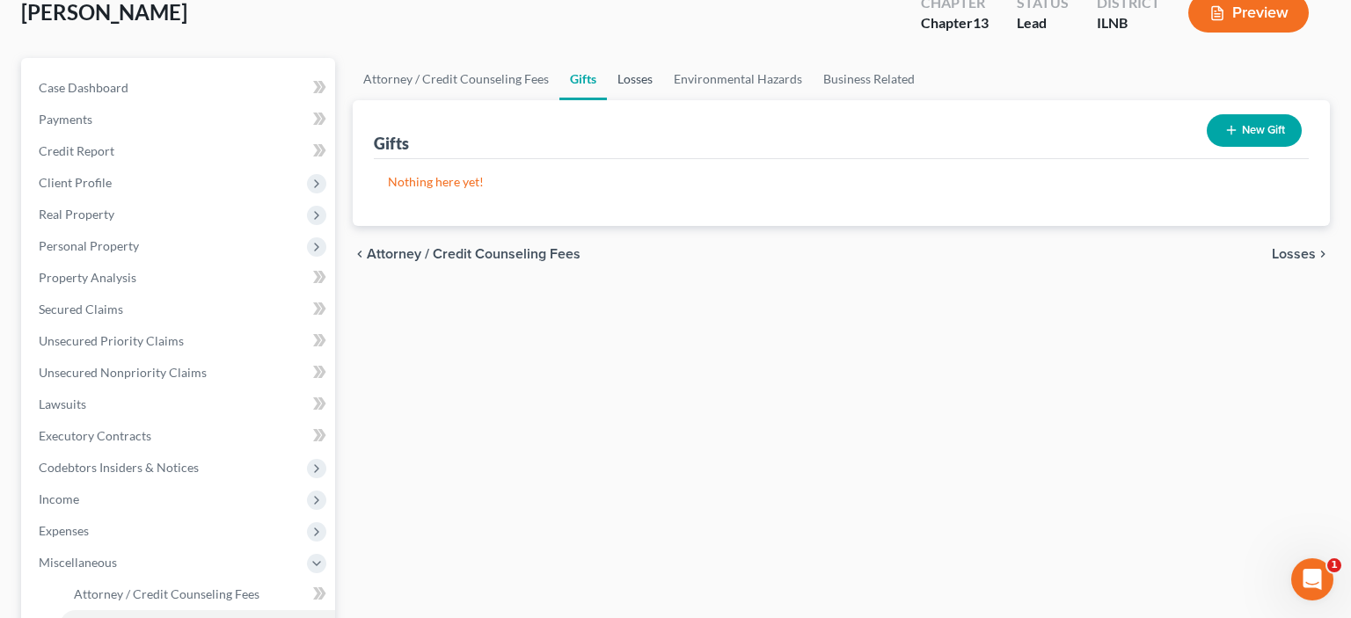
click at [627, 99] on link "Losses" at bounding box center [635, 79] width 56 height 42
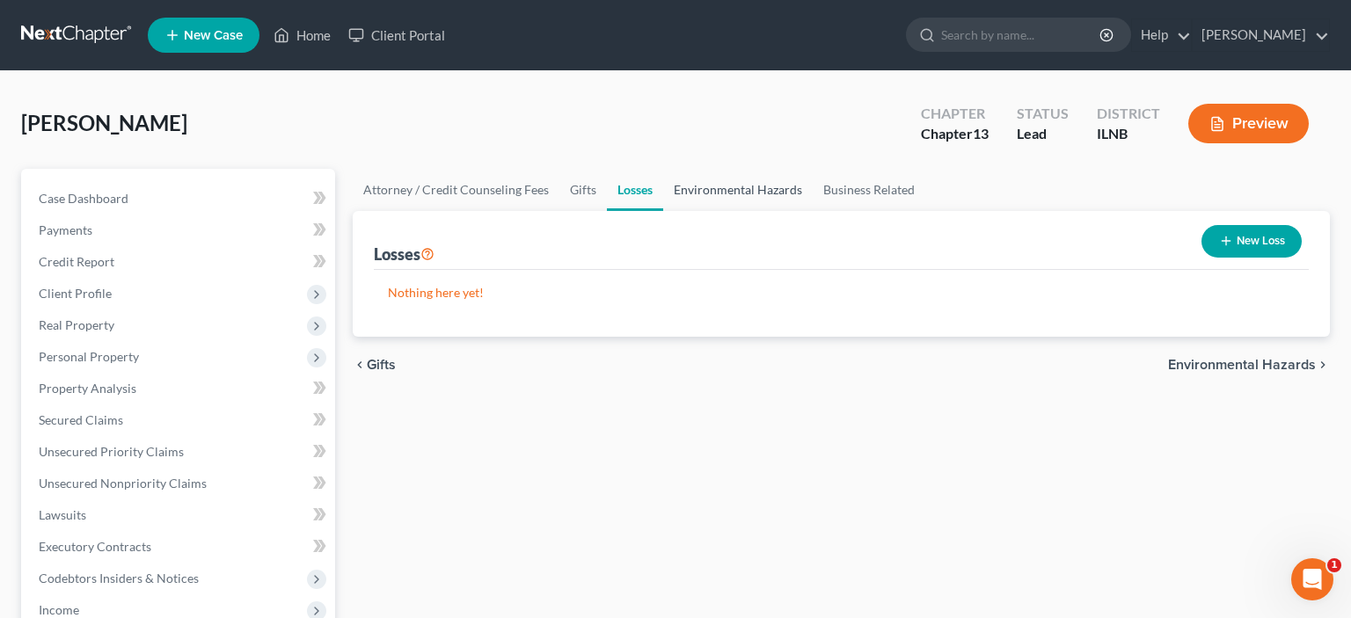
click at [743, 187] on link "Environmental Hazards" at bounding box center [738, 190] width 150 height 42
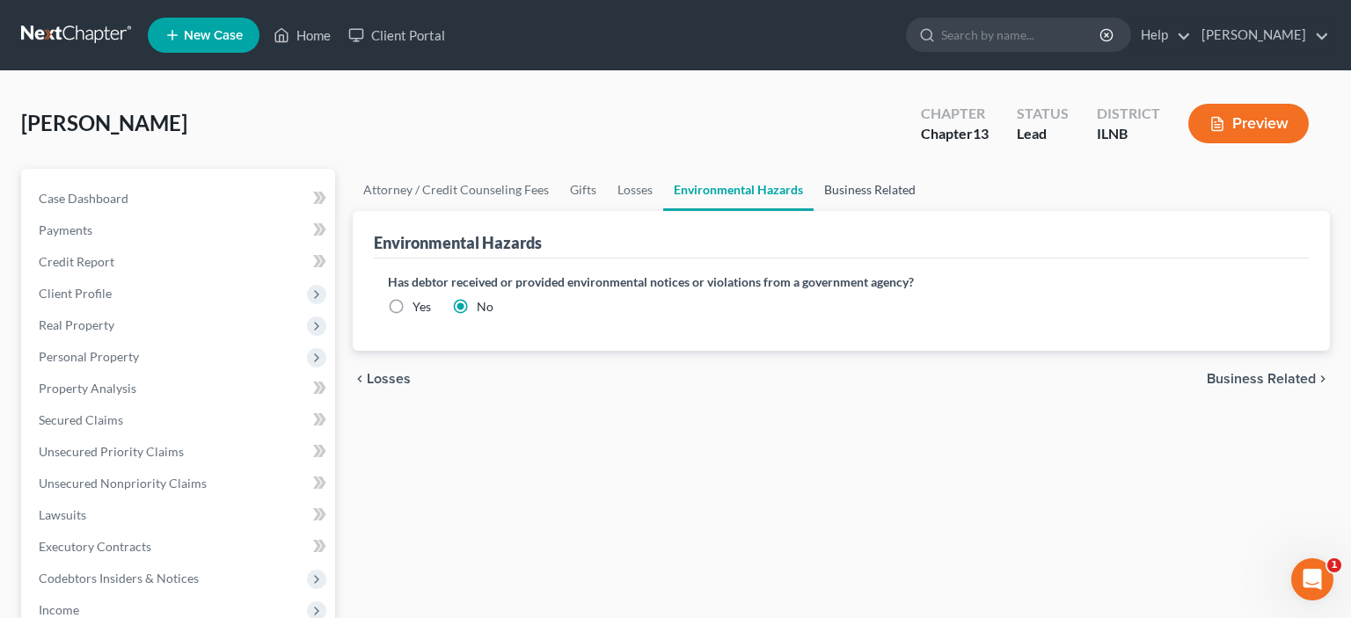
click at [861, 195] on link "Business Related" at bounding box center [870, 190] width 113 height 42
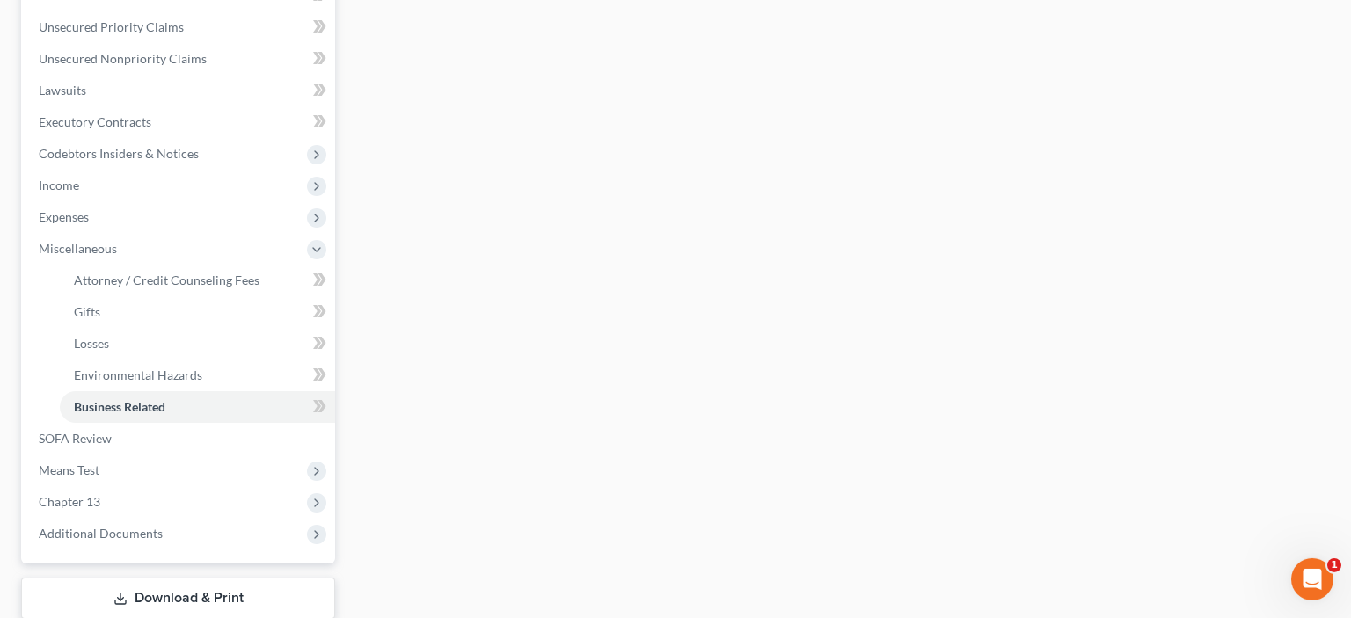
scroll to position [527, 0]
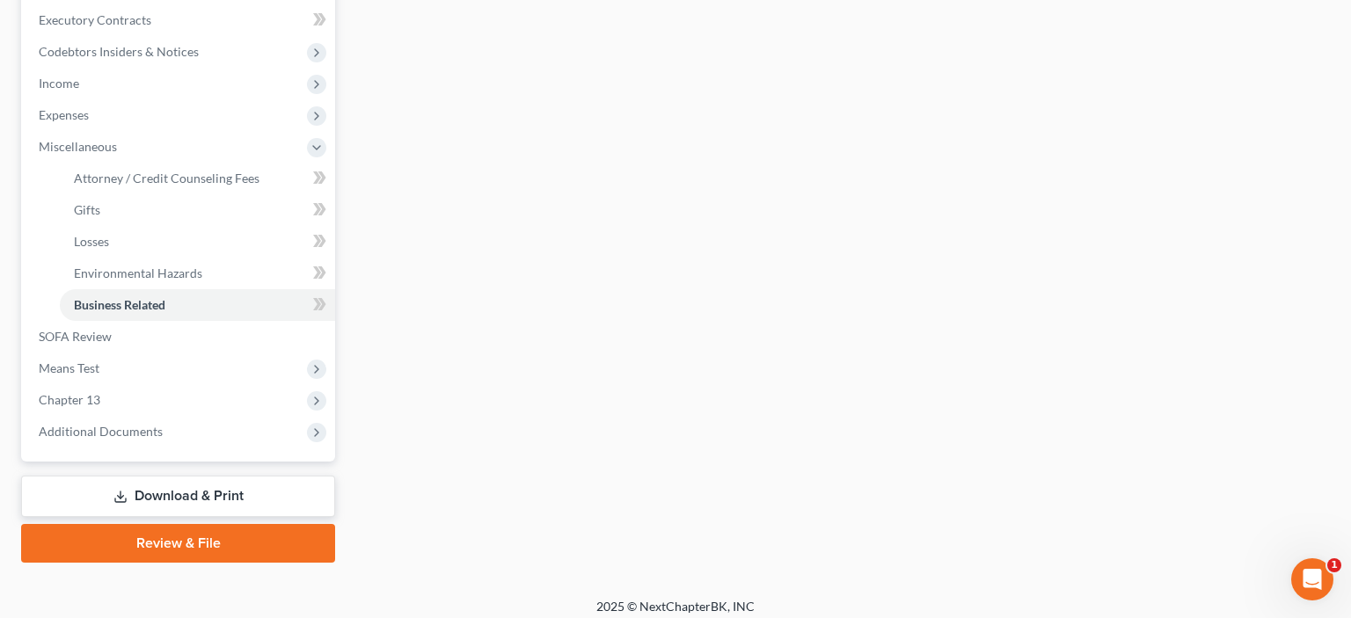
click at [482, 318] on div "Attorney / Credit Counseling Fees Gifts Losses Environmental Hazards Business R…" at bounding box center [841, 102] width 995 height 921
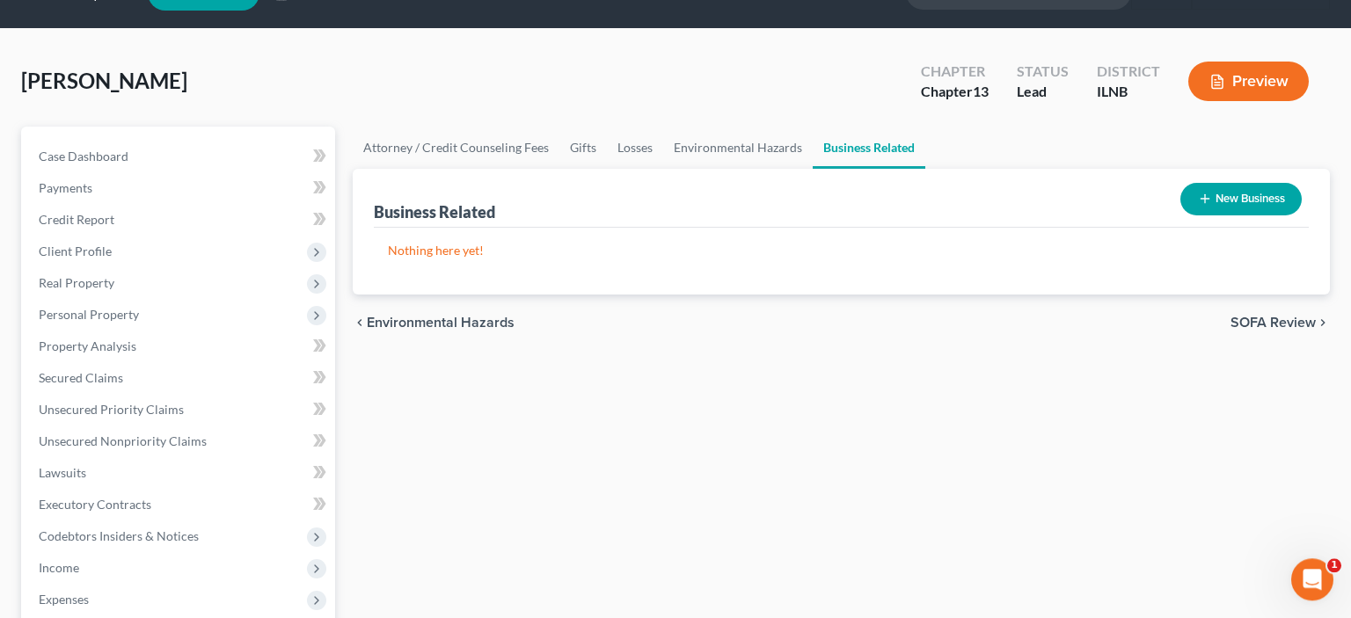
scroll to position [0, 0]
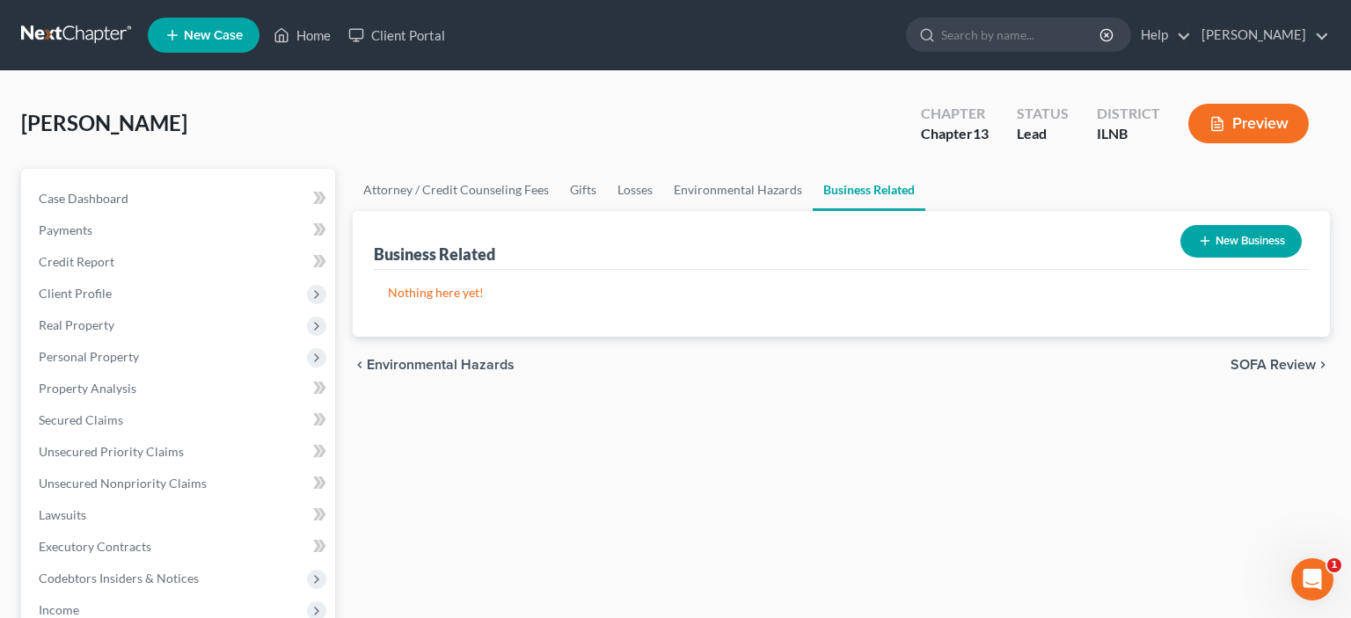
click at [498, 487] on div "Attorney / Credit Counseling Fees Gifts Losses Environmental Hazards Business R…" at bounding box center [841, 629] width 995 height 921
click at [752, 449] on div "Attorney / Credit Counseling Fees Gifts Losses Environmental Hazards Business R…" at bounding box center [841, 629] width 995 height 921
click at [187, 480] on span "Unsecured Nonpriority Claims" at bounding box center [123, 483] width 168 height 15
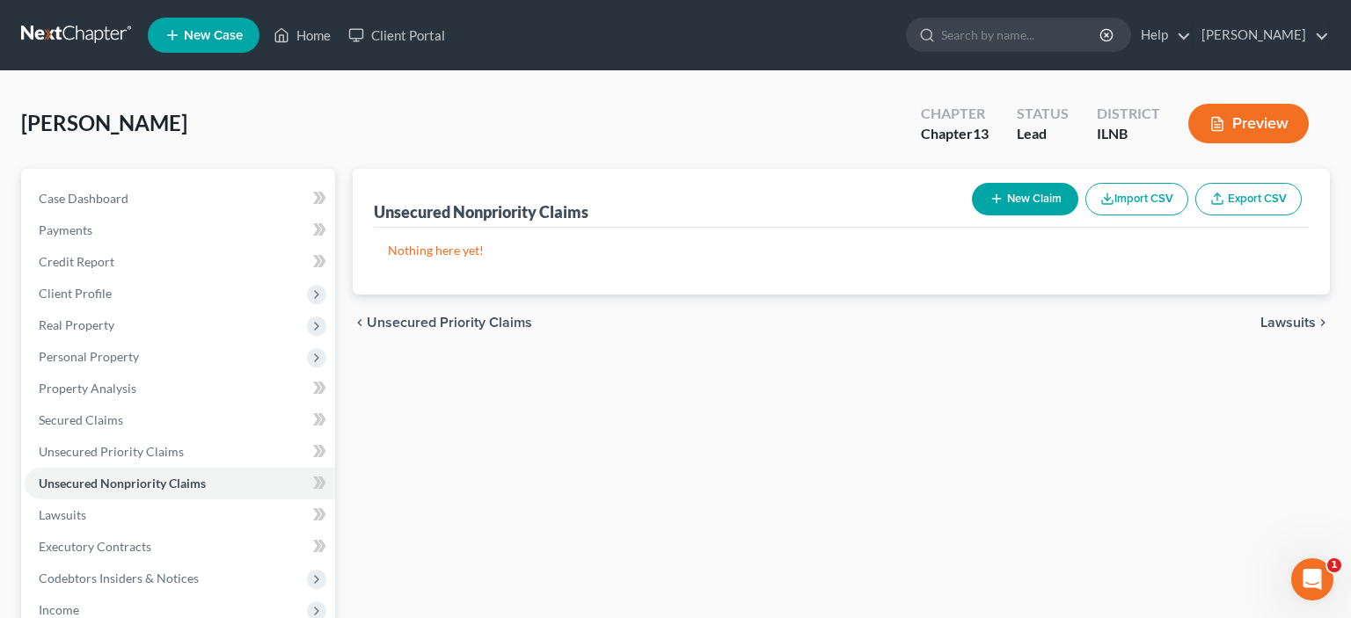
click at [1010, 196] on button "New Claim" at bounding box center [1025, 199] width 106 height 33
select select "0"
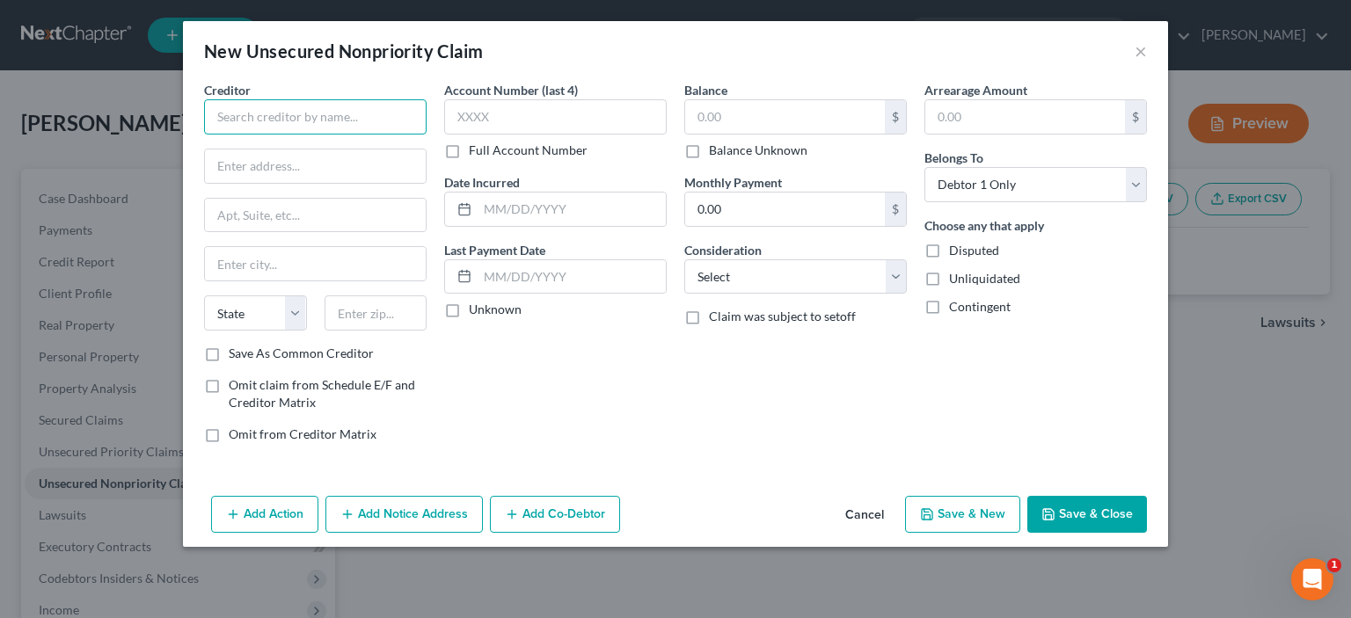
click at [238, 109] on input "text" at bounding box center [315, 116] width 223 height 35
type input "Capital One Auto Finance"
click at [273, 168] on input "text" at bounding box center [315, 166] width 221 height 33
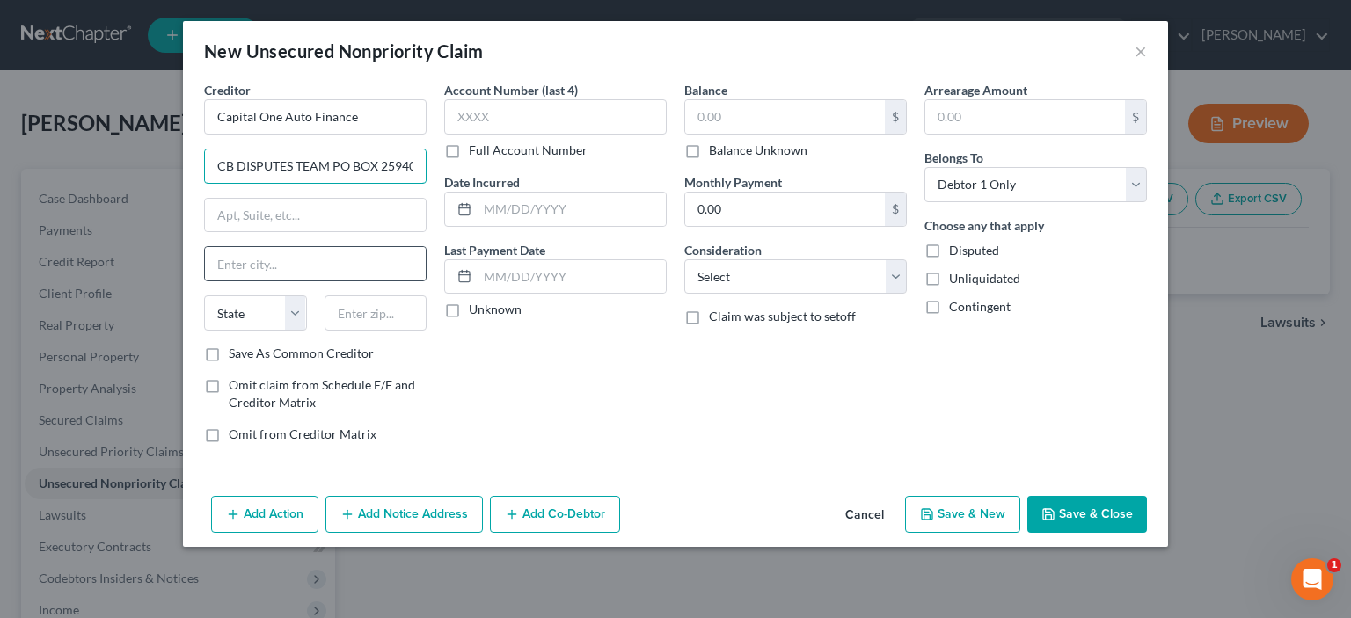
type input "CB DISPUTES TEAM PO BOX 259407"
click at [337, 260] on input "text" at bounding box center [315, 263] width 221 height 33
click at [375, 318] on input "text" at bounding box center [376, 313] width 103 height 35
type input "75025"
click at [561, 135] on div "Account Number (last 4) Full Account Number" at bounding box center [555, 120] width 223 height 78
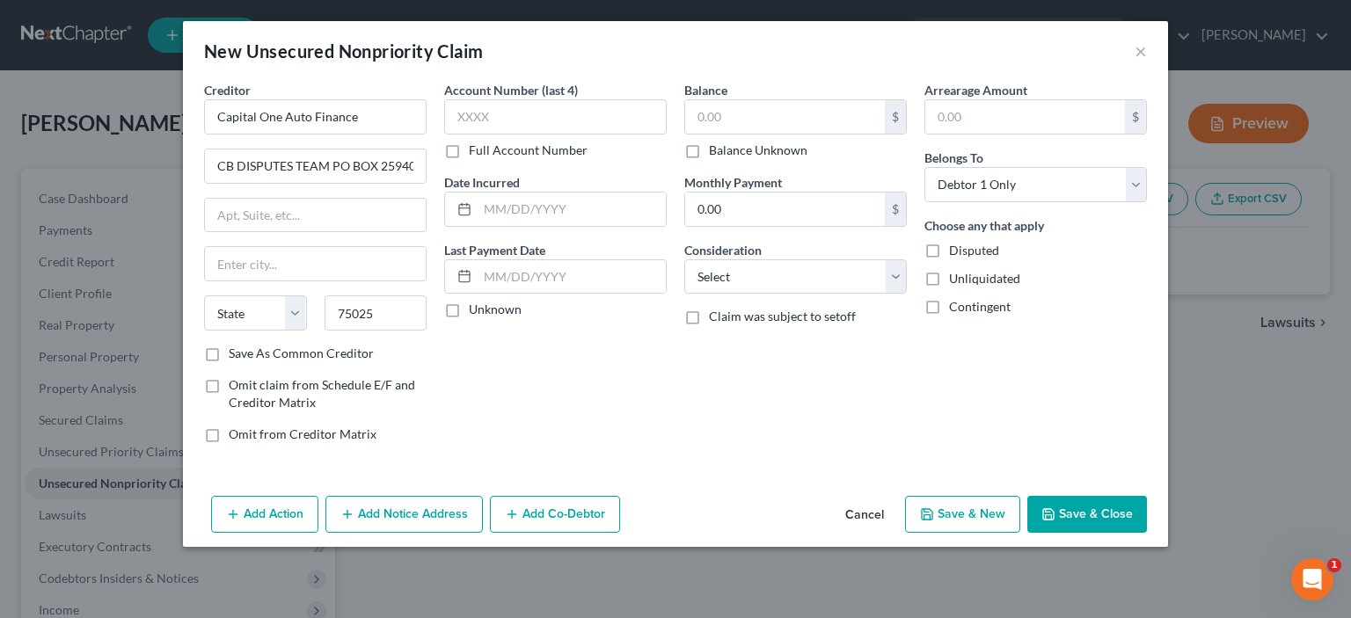
type input "Plano"
select select "45"
click at [759, 125] on input "text" at bounding box center [785, 116] width 200 height 33
type input "26,858"
click option "Deficiency Balance" at bounding box center [0, 0] width 0 height 0
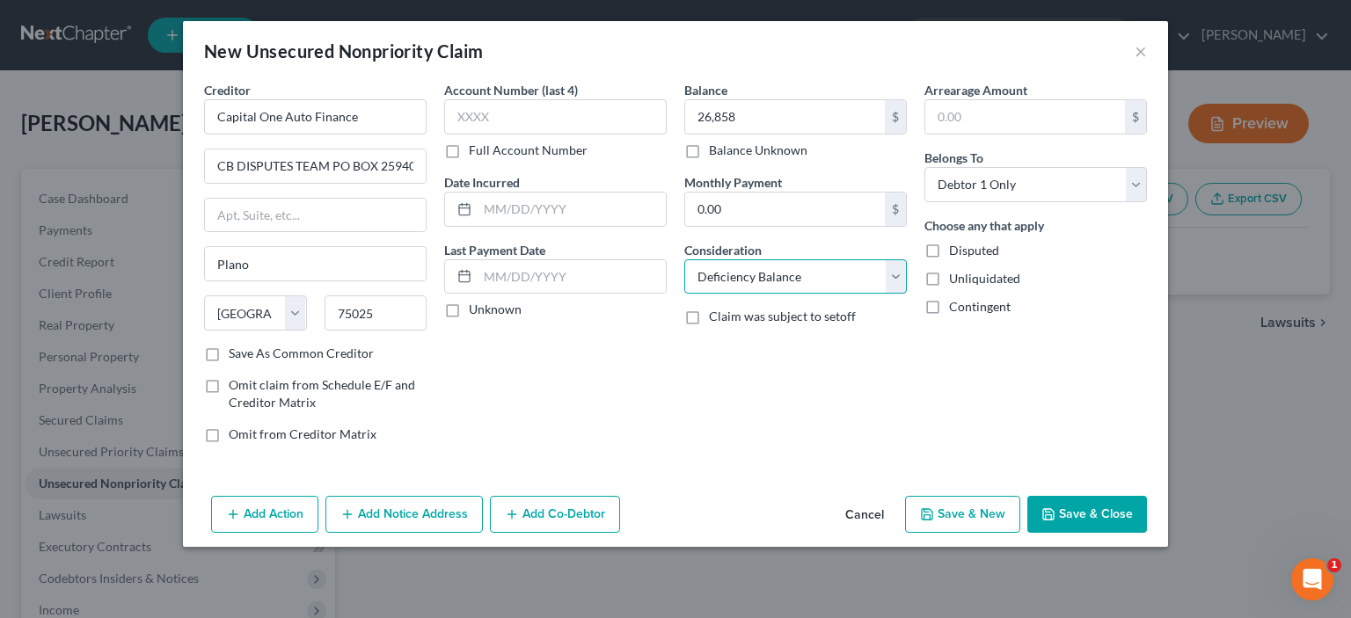
click at [684, 260] on select "Select Cable / Satellite Services Collection Agency Credit Card Debt Debt Couns…" at bounding box center [795, 277] width 223 height 35
click at [797, 282] on select "Select Cable / Satellite Services Collection Agency Credit Card Debt Debt Couns…" at bounding box center [795, 277] width 223 height 35
click at [684, 260] on select "Select Cable / Satellite Services Collection Agency Credit Card Debt Debt Couns…" at bounding box center [795, 277] width 223 height 35
select select "10"
click option "Monies Loaned / Advanced" at bounding box center [0, 0] width 0 height 0
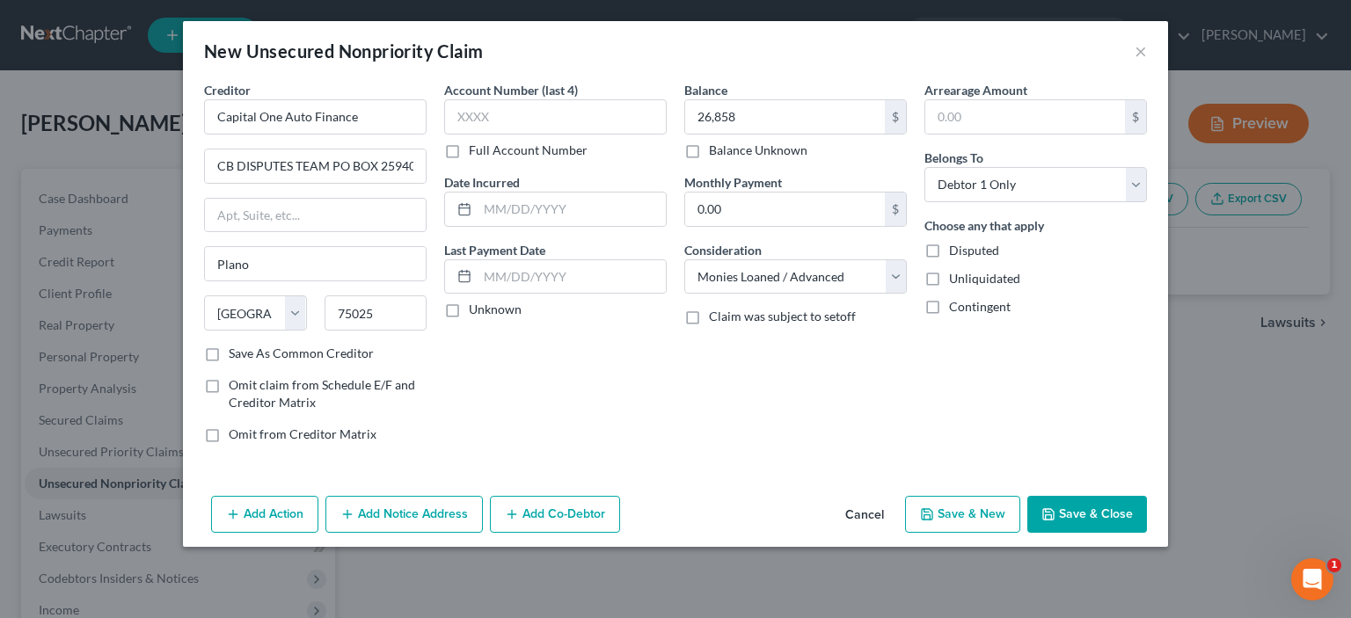
click at [971, 512] on button "Save & New" at bounding box center [962, 514] width 115 height 37
select select "0"
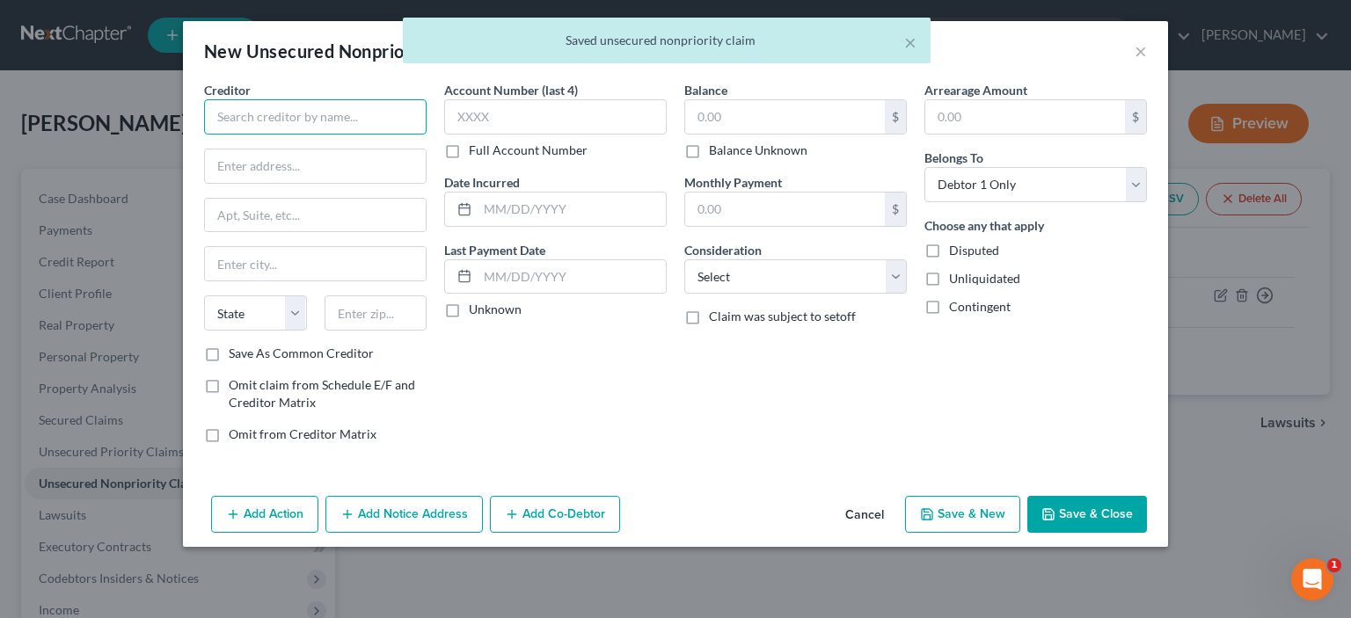
click at [368, 121] on input "text" at bounding box center [315, 116] width 223 height 35
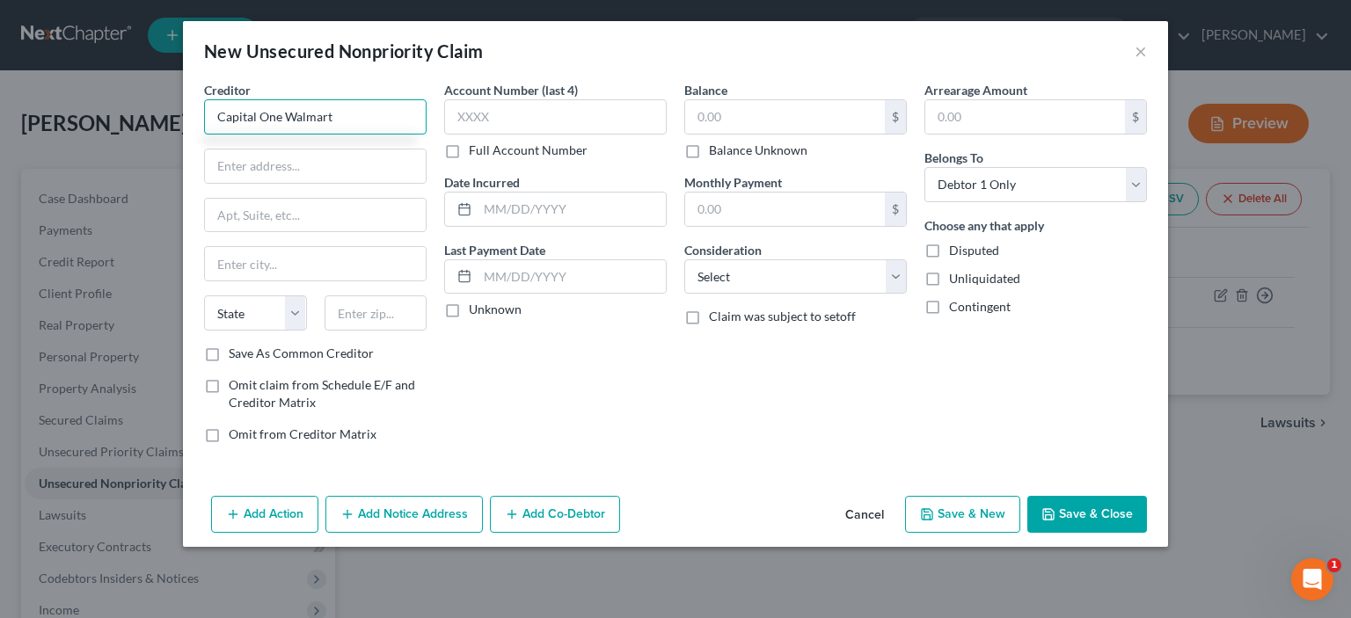
type input "Capital One Walmart"
type input "PO BOX 31293"
click at [328, 283] on div "Creditor * Capital One Walmart PO BOX 31293 State AL AK AR AZ CA CO CT DE DC FL…" at bounding box center [315, 213] width 223 height 264
click at [368, 315] on input "text" at bounding box center [376, 313] width 103 height 35
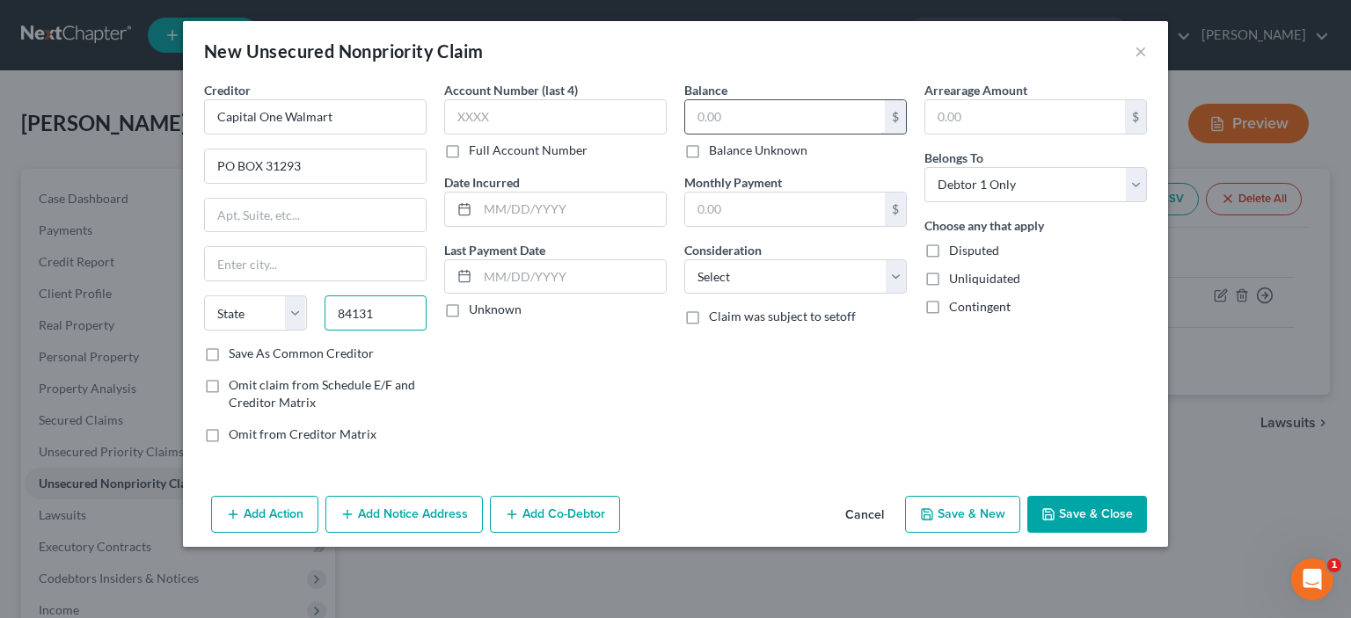
type input "84131"
click at [771, 120] on input "text" at bounding box center [785, 116] width 200 height 33
type input "Salt Lake City"
select select "46"
type input "393.00"
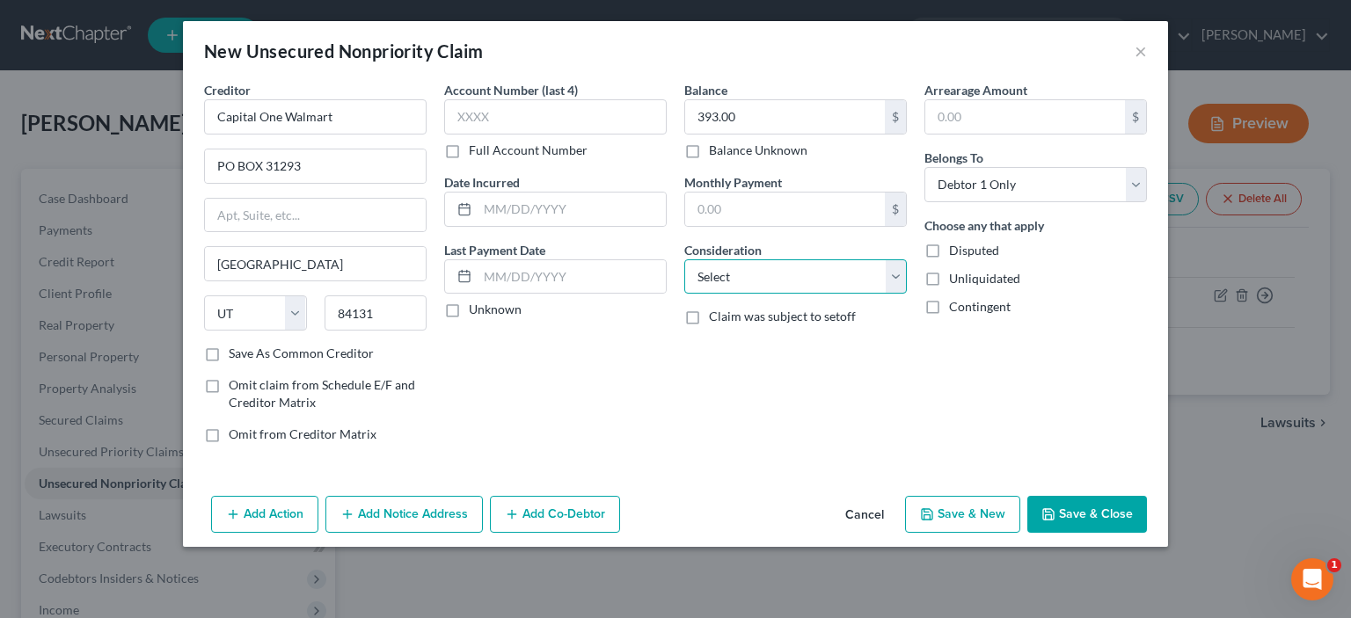
select select "2"
click option "Credit Card Debt" at bounding box center [0, 0] width 0 height 0
click at [949, 521] on button "Save & New" at bounding box center [962, 514] width 115 height 37
select select "0"
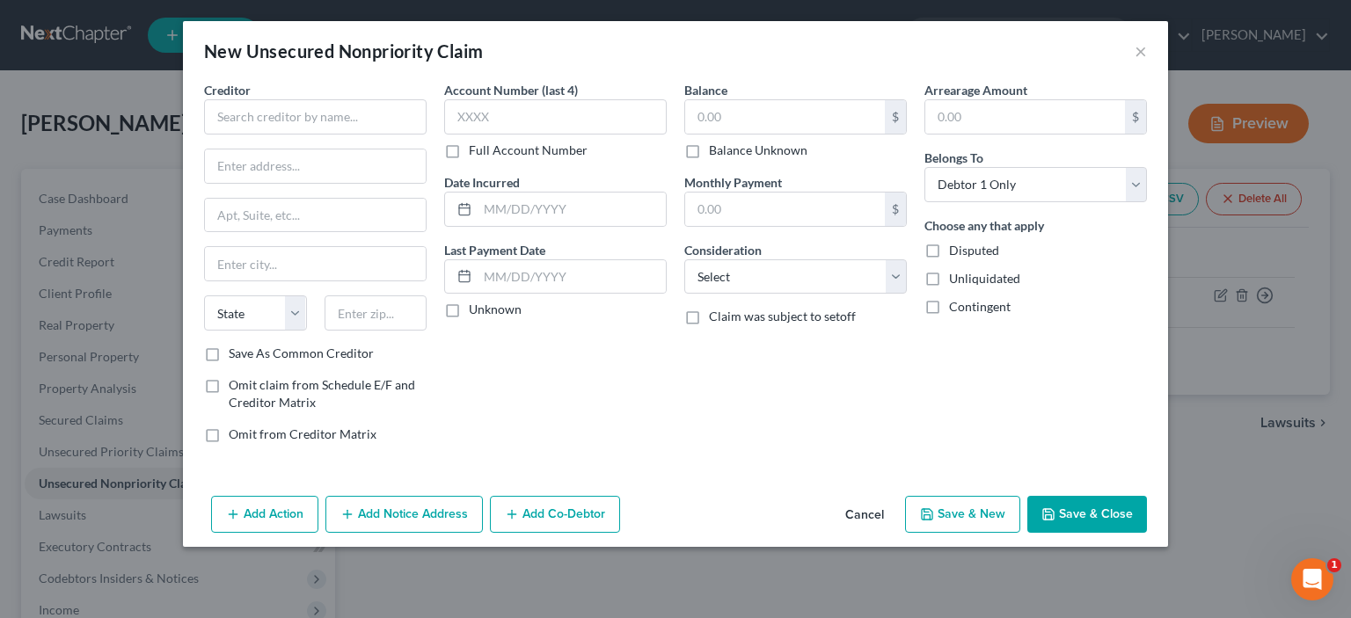
type input "0.00"
click at [336, 111] on input "text" at bounding box center [315, 116] width 223 height 35
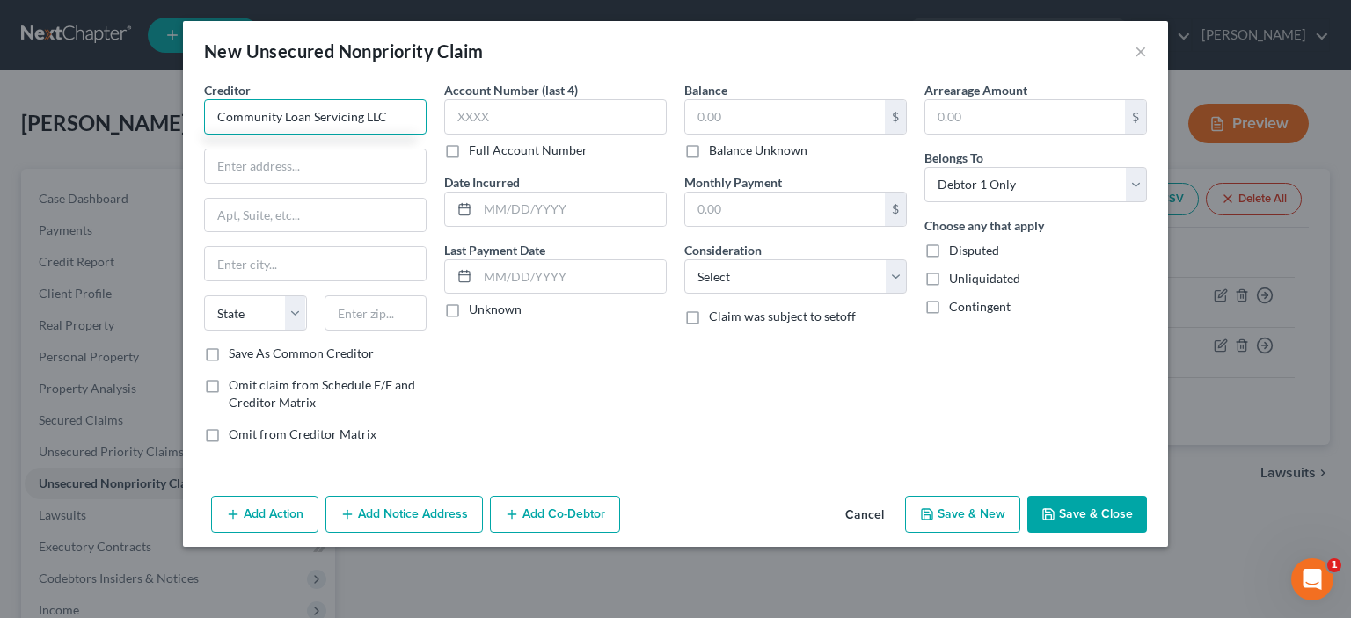
type input "Community Loan Servicing LLC"
click at [279, 172] on input "text" at bounding box center [315, 166] width 221 height 33
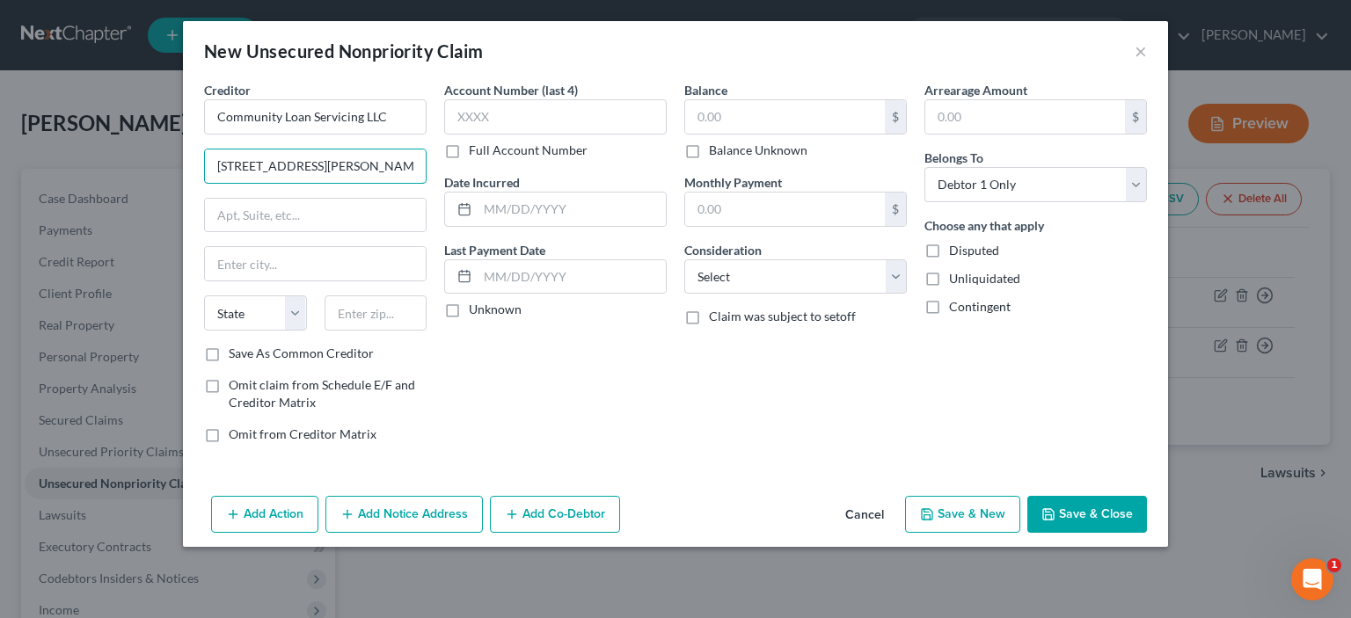
type input "4425 Ponce De Leon Blvd"
click at [372, 315] on input "text" at bounding box center [376, 313] width 103 height 35
type input "33146"
click at [293, 209] on input "text" at bounding box center [315, 215] width 221 height 33
type input "Miami"
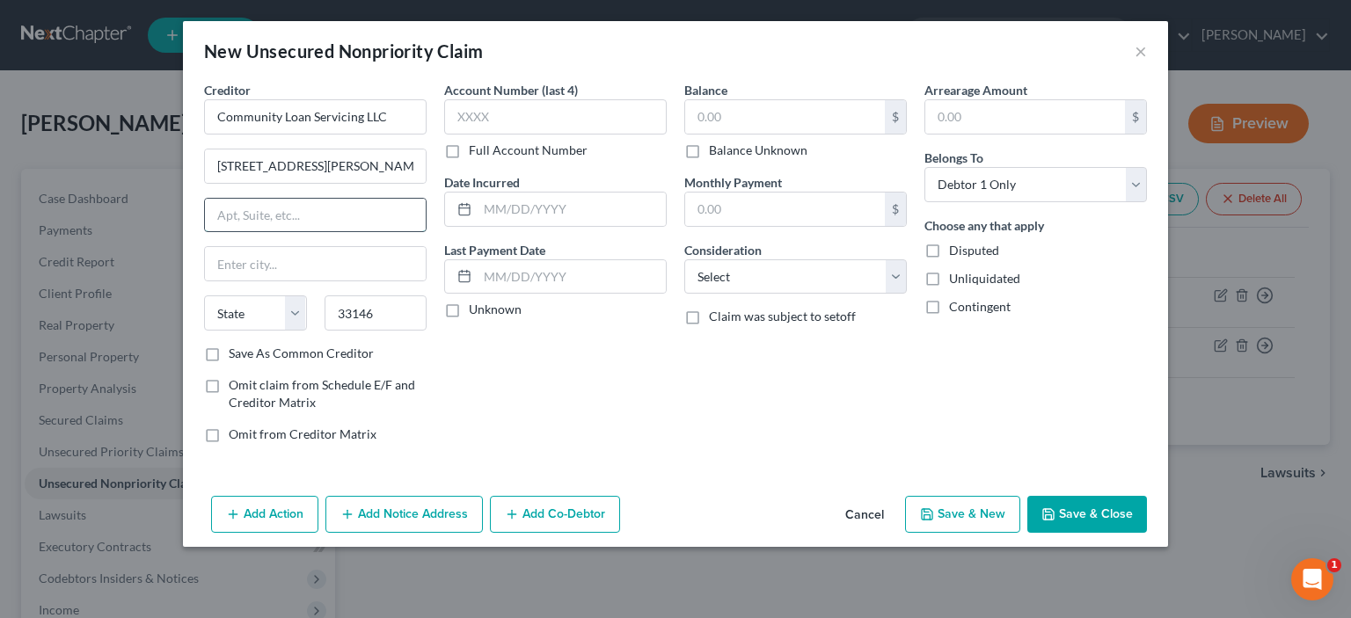
select select "9"
type input "S"
type input "3rd Floor"
click at [726, 121] on input "text" at bounding box center [785, 116] width 200 height 33
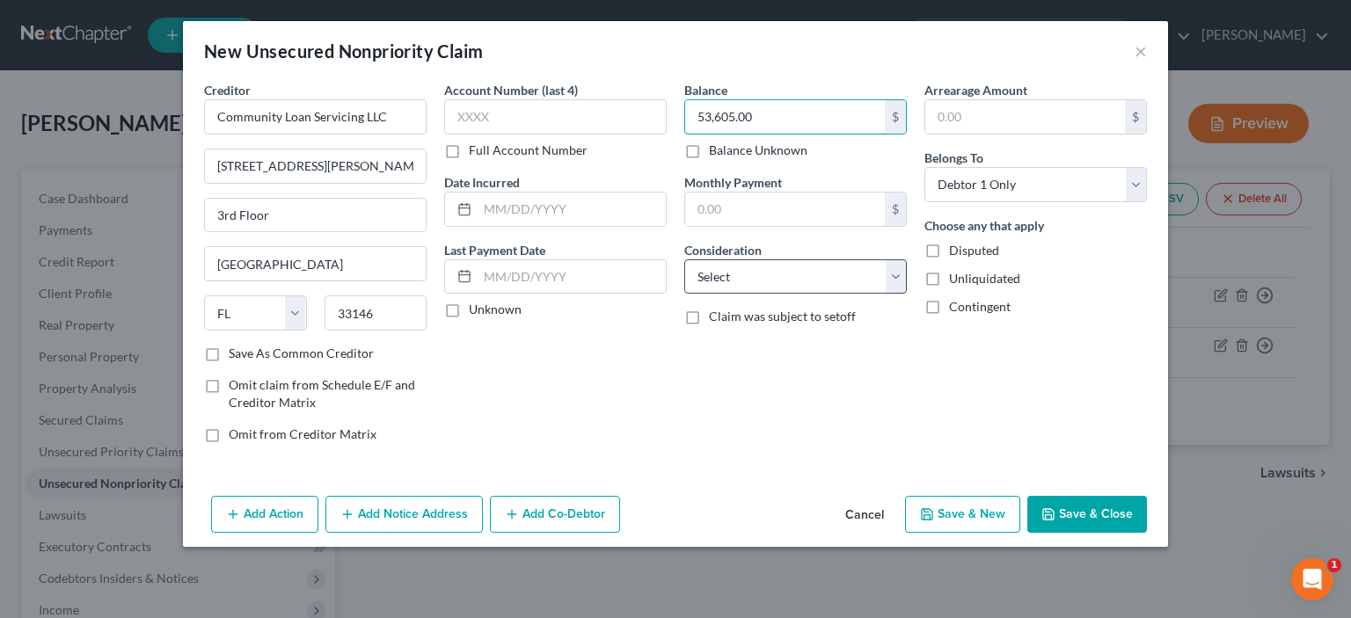
type input "53,605.00"
click at [684, 260] on select "Select Cable / Satellite Services Collection Agency Credit Card Debt Debt Couns…" at bounding box center [795, 277] width 223 height 35
select select "11"
click option "Mortgage" at bounding box center [0, 0] width 0 height 0
click at [997, 519] on button "Save & New" at bounding box center [962, 514] width 115 height 37
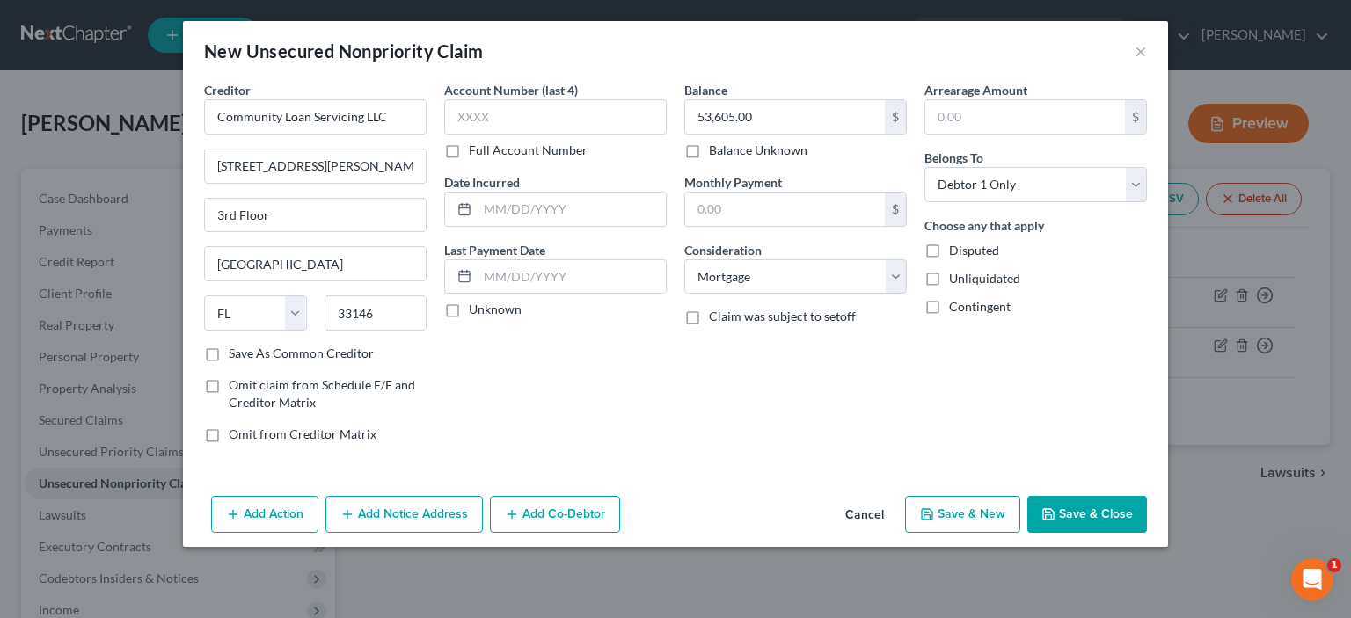
select select "0"
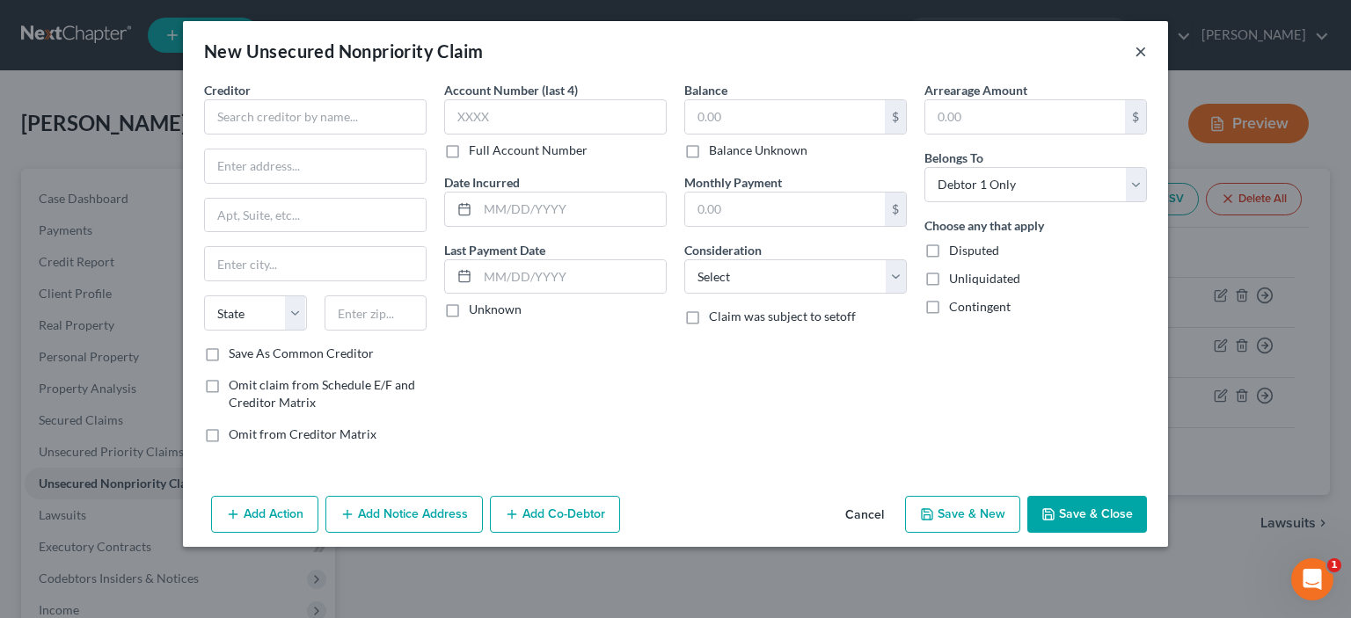
click at [1135, 52] on button "×" at bounding box center [1141, 50] width 12 height 21
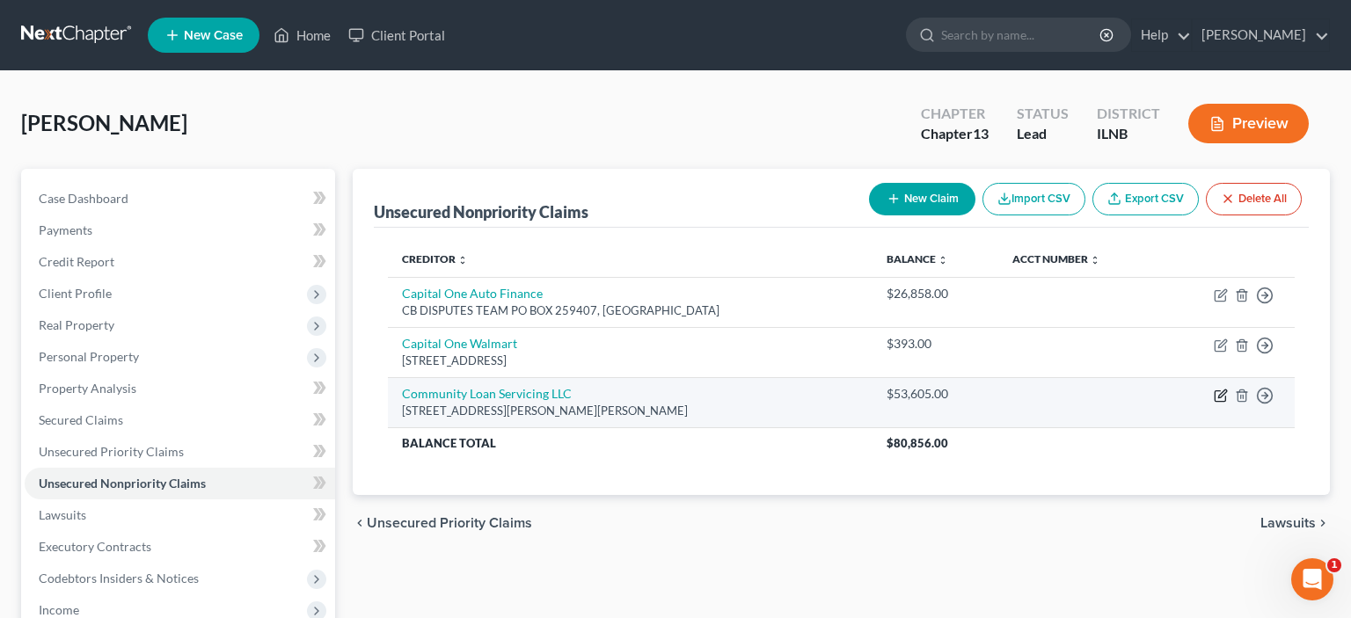
click at [1223, 399] on icon "button" at bounding box center [1221, 396] width 14 height 14
select select "9"
select select "11"
select select "0"
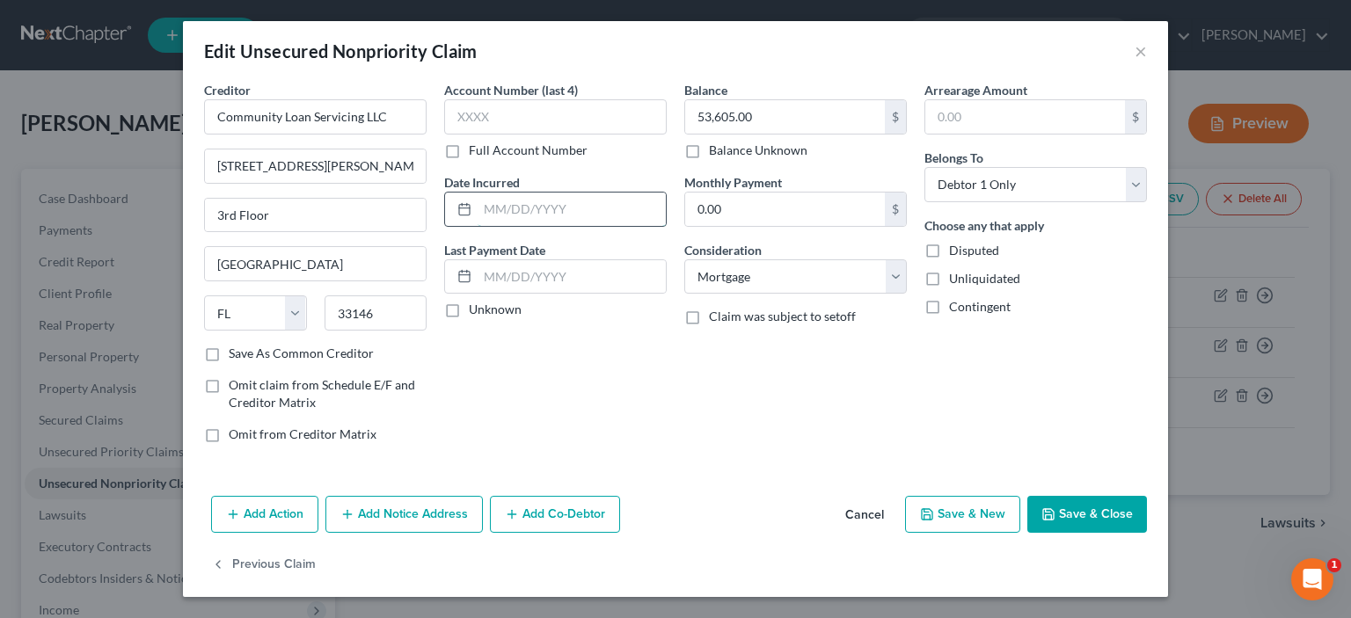
click at [502, 212] on input "text" at bounding box center [572, 209] width 188 height 33
type input "05/09/2011"
click at [1082, 524] on button "Save & Close" at bounding box center [1088, 514] width 120 height 37
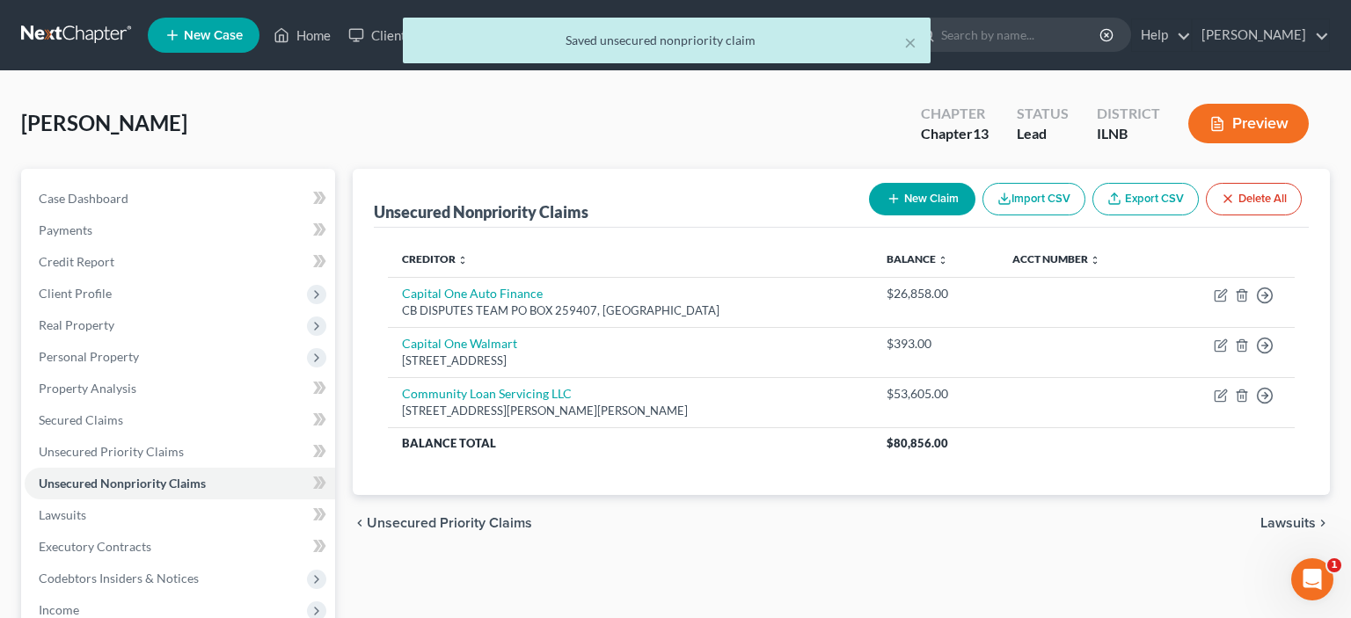
click at [918, 203] on button "New Claim" at bounding box center [922, 199] width 106 height 33
select select "0"
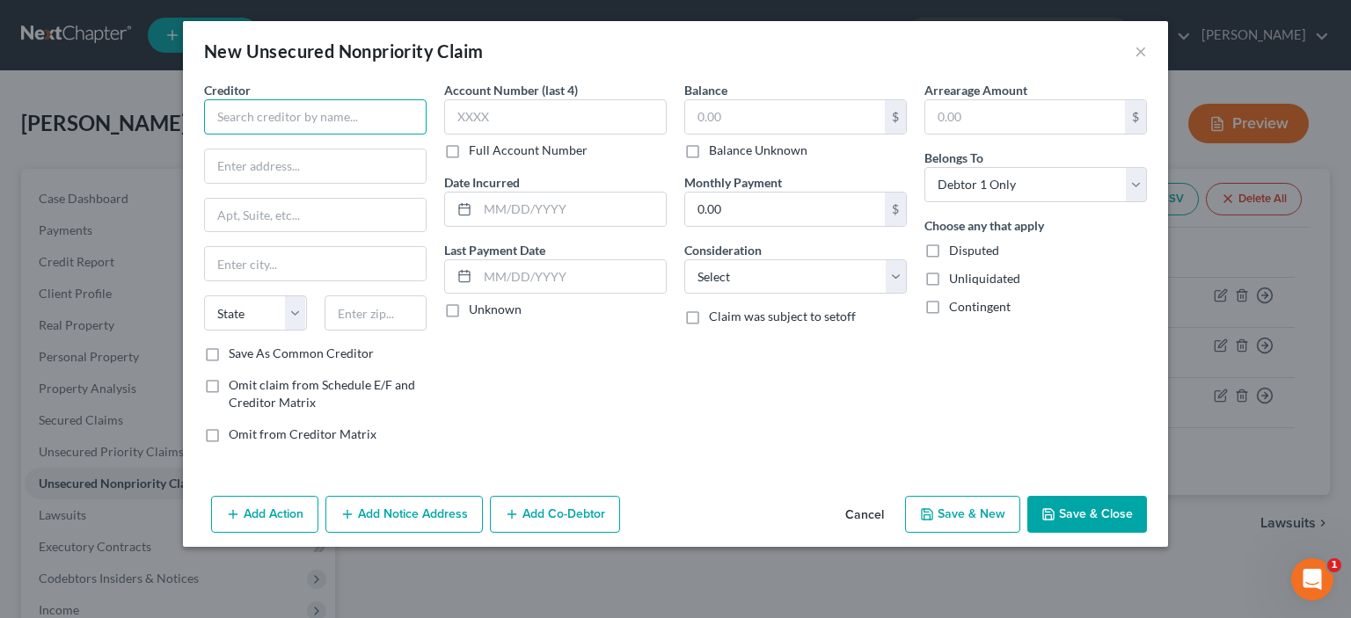
click at [301, 113] on input "text" at bounding box center [315, 116] width 223 height 35
type input "Dept of Education"
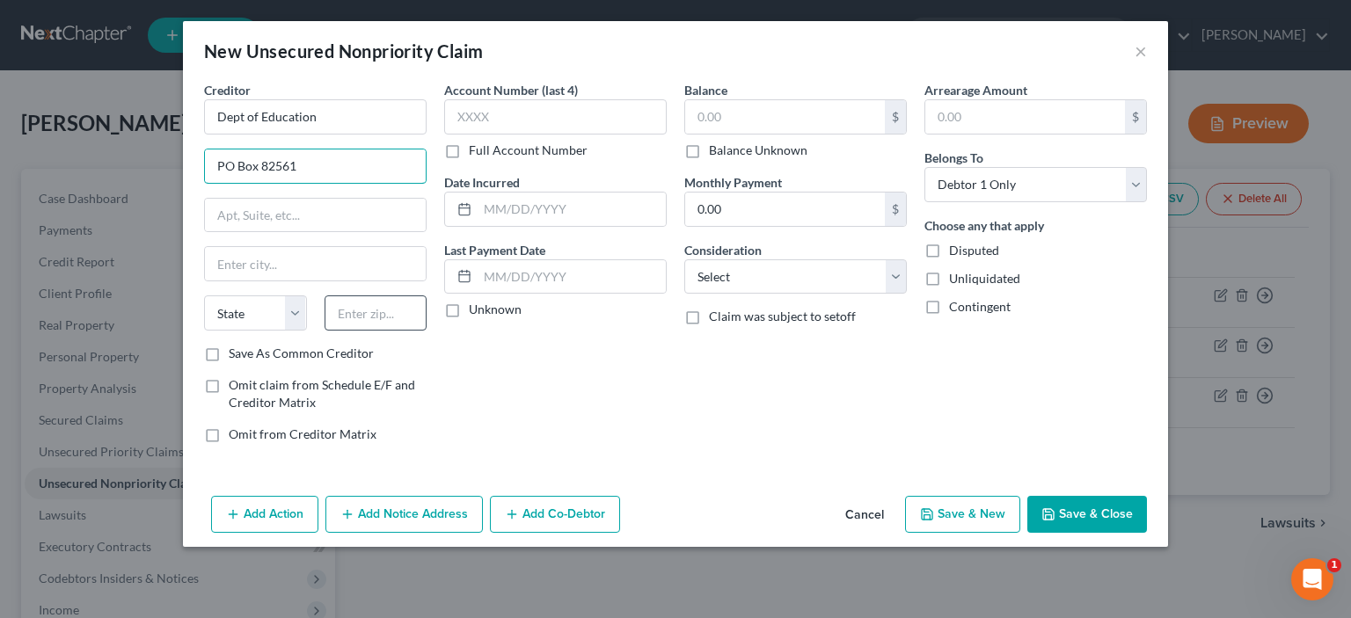
type input "PO Box 82561"
click at [374, 298] on input "text" at bounding box center [376, 313] width 103 height 35
type input "68501"
click at [729, 125] on input "text" at bounding box center [785, 116] width 200 height 33
type input "Lincoln"
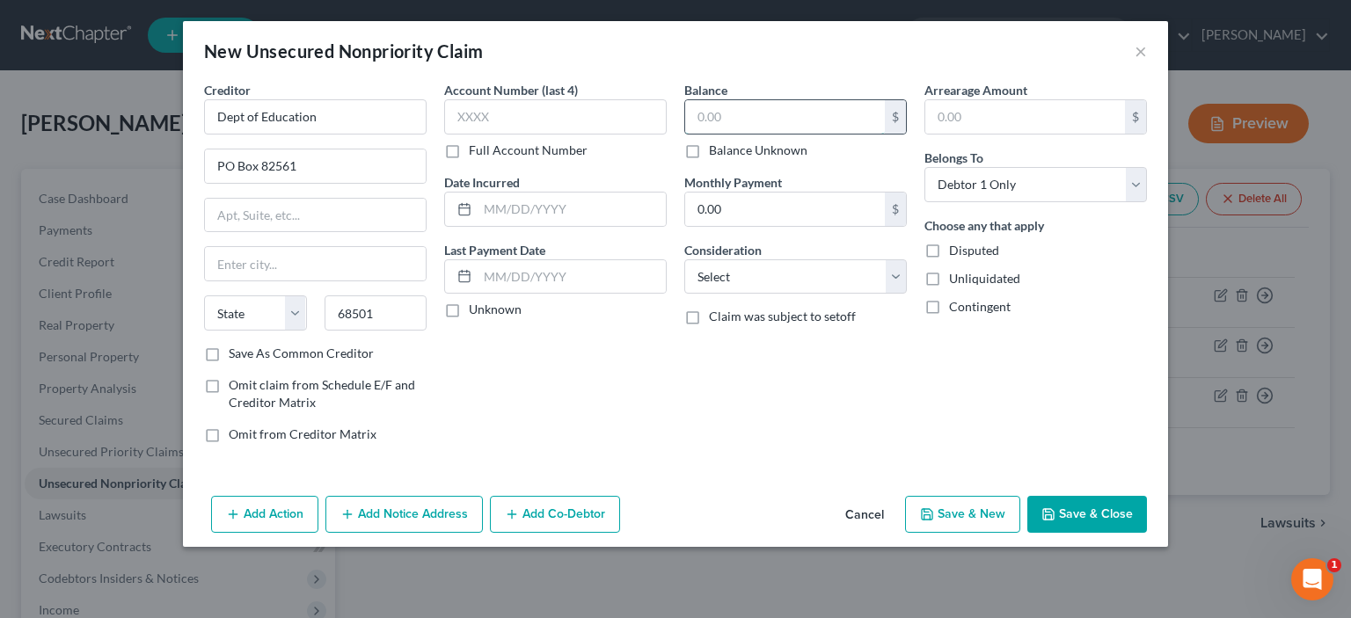
select select "30"
type input "3,669"
select select "17"
click option "Student Loans" at bounding box center [0, 0] width 0 height 0
click at [768, 406] on div "Balance 3,669.00 $ Balance Unknown Balance Undetermined 3,669 $ Balance Unknown…" at bounding box center [796, 269] width 240 height 377
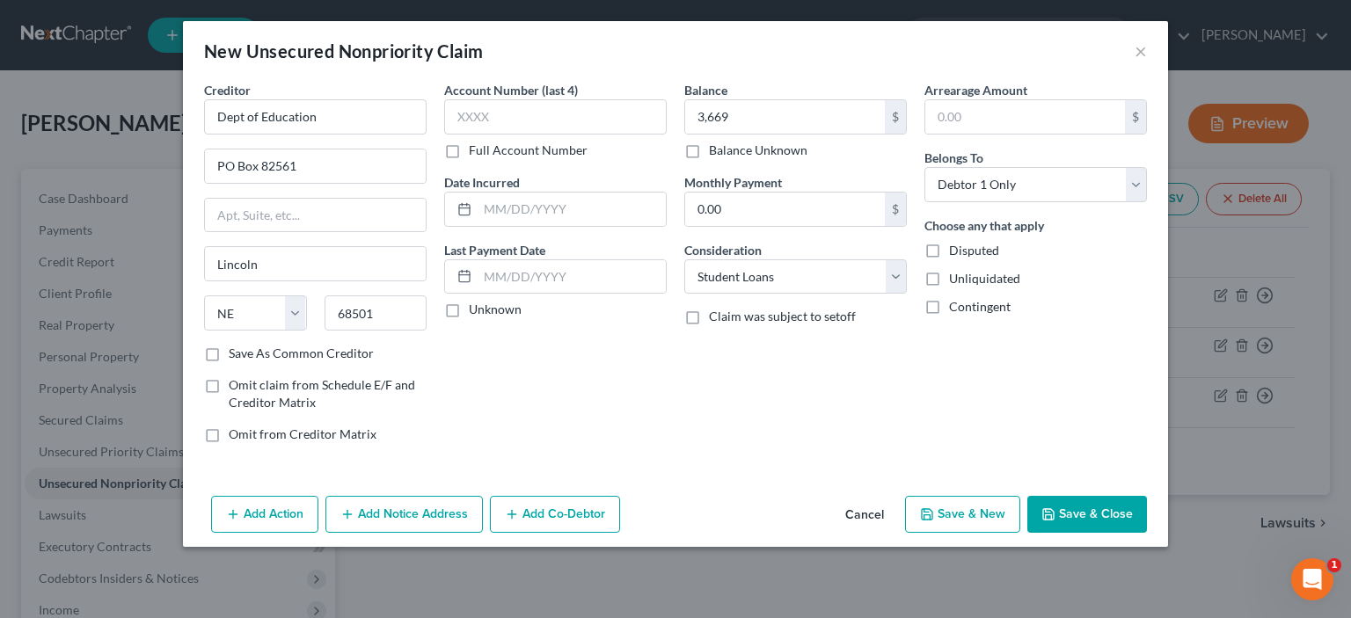
click at [938, 501] on button "Save & New" at bounding box center [962, 514] width 115 height 37
select select "0"
click at [1143, 53] on button "×" at bounding box center [1141, 50] width 12 height 21
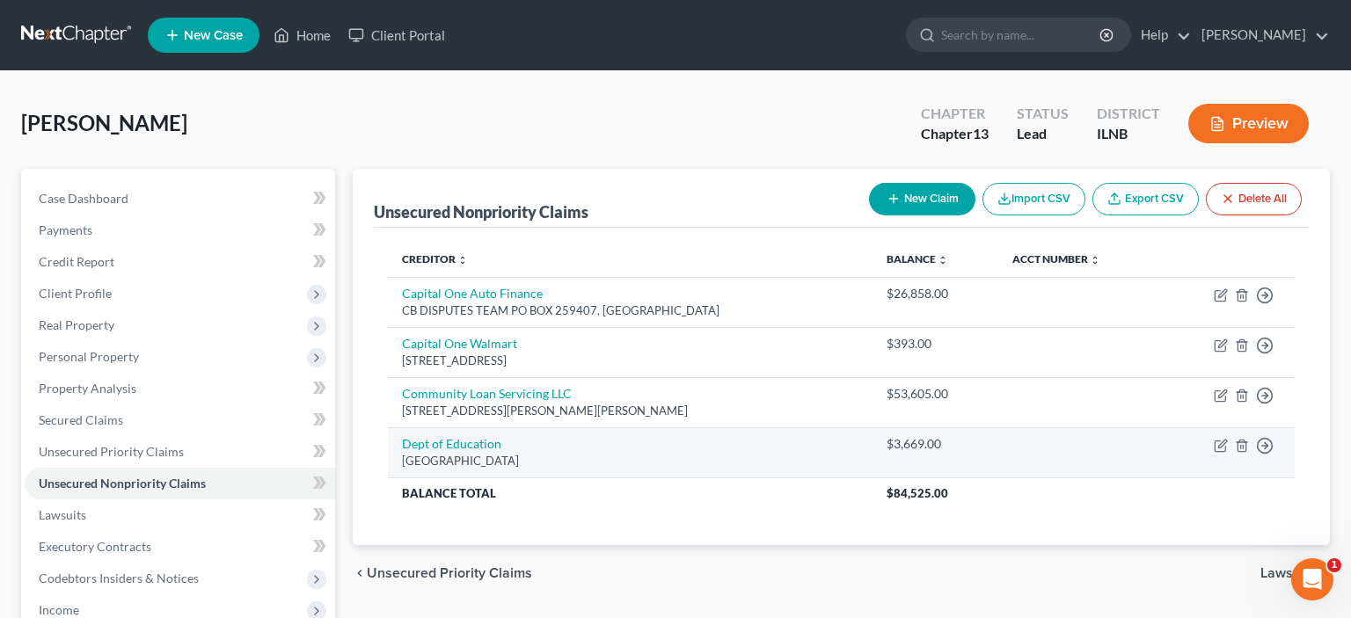
click at [1223, 455] on td "Move to D Move to E Move to G Move to Notice Only" at bounding box center [1228, 453] width 134 height 50
click at [1219, 445] on icon "button" at bounding box center [1222, 444] width 8 height 8
select select "30"
select select "17"
select select "0"
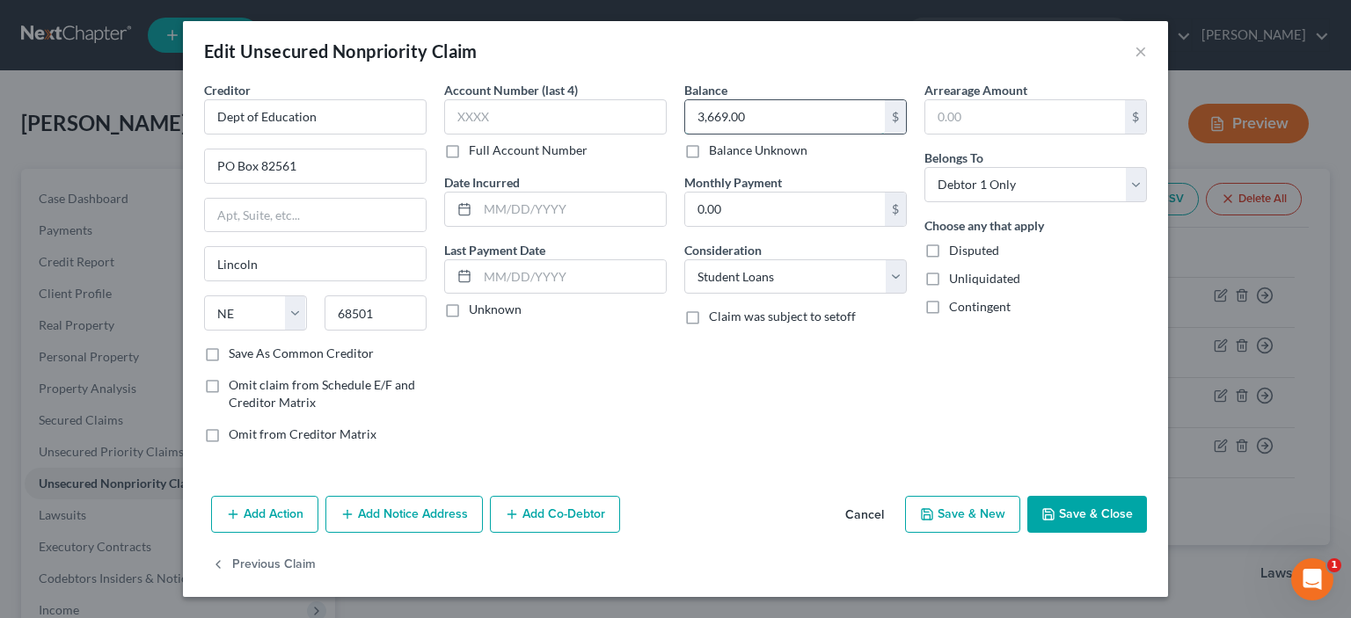
click at [787, 118] on input "3,669.00" at bounding box center [785, 116] width 200 height 33
type input "18,602.00"
click at [345, 116] on input "Dept of Education" at bounding box center [315, 116] width 223 height 35
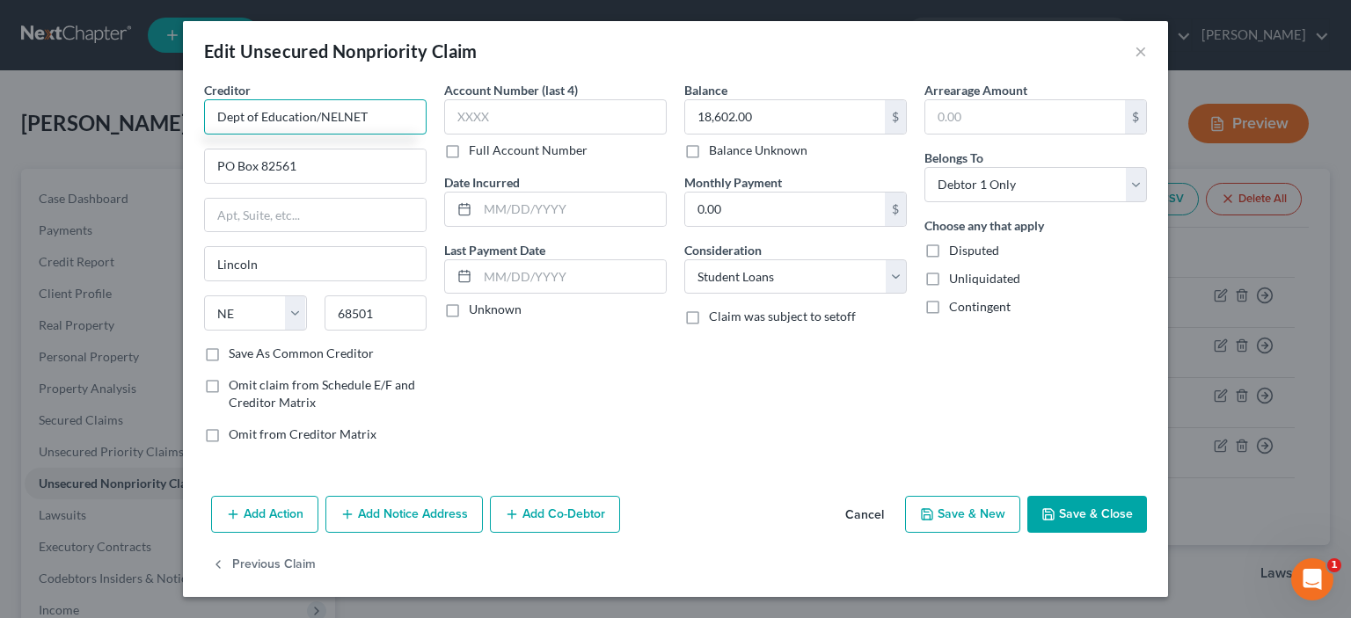
type input "Dept of Education/NELNET"
click at [1070, 521] on button "Save & Close" at bounding box center [1088, 514] width 120 height 37
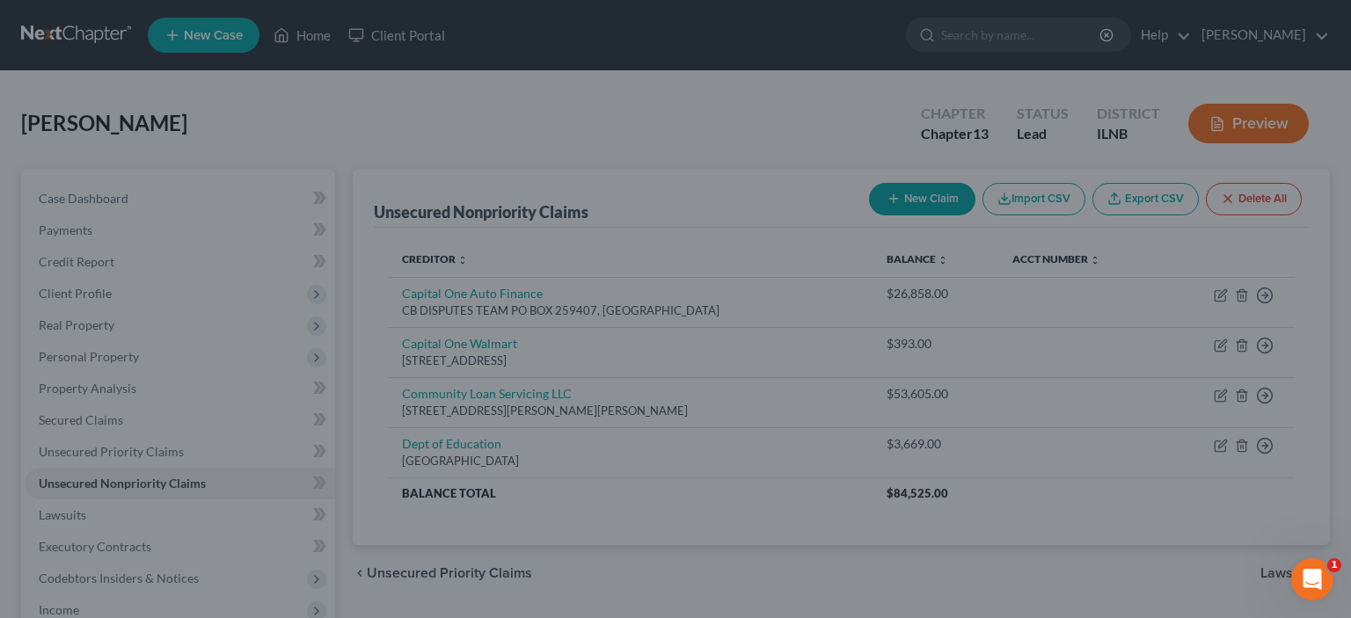
type input "0"
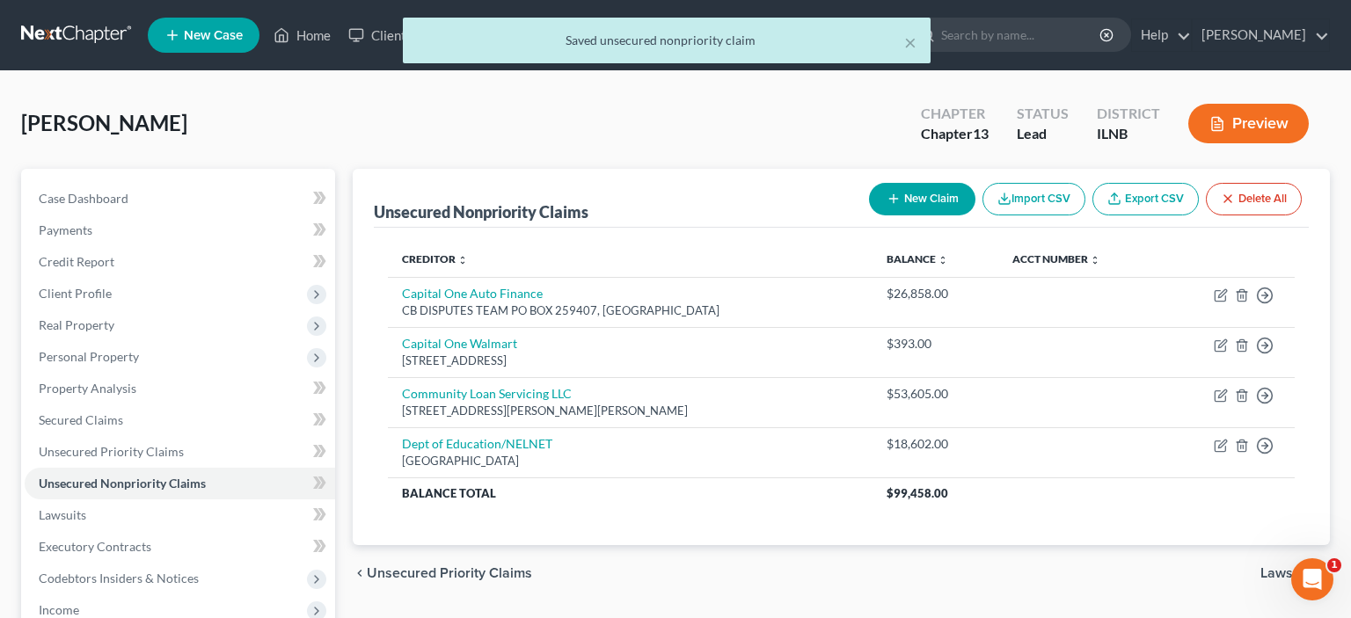
click at [901, 198] on button "New Claim" at bounding box center [922, 199] width 106 height 33
select select "0"
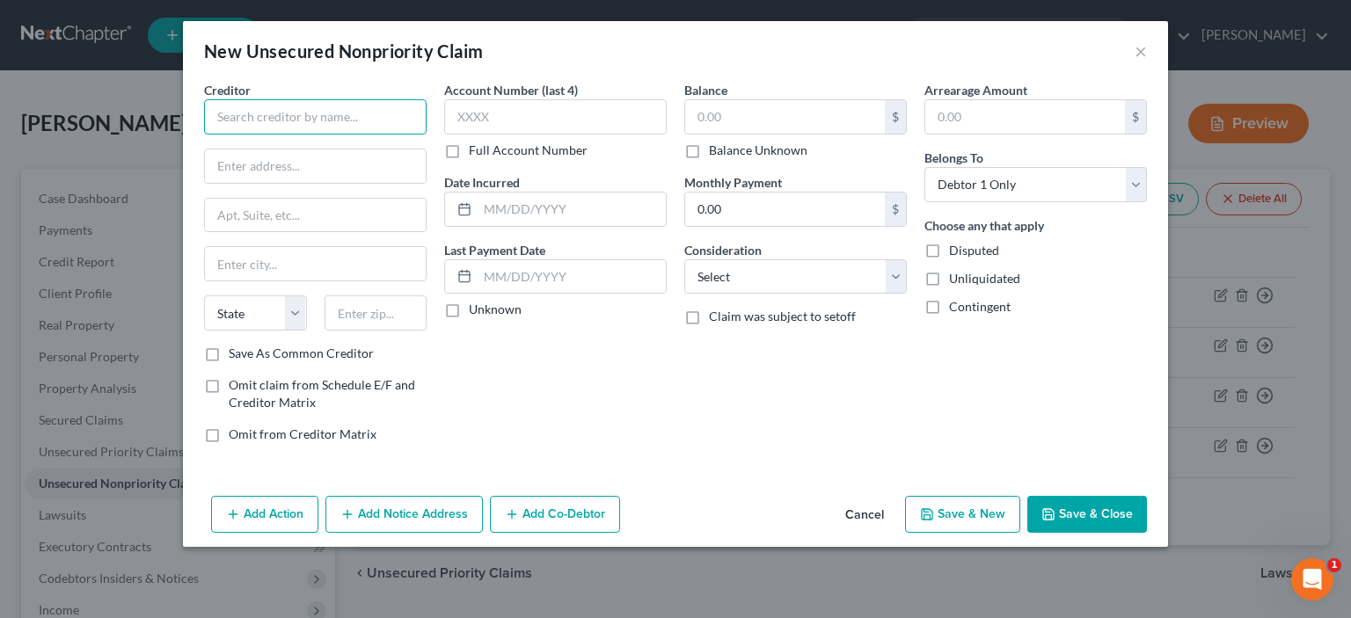
click at [310, 120] on input "text" at bounding box center [315, 116] width 223 height 35
type input "SELENE Finance LP"
click at [319, 175] on input "text" at bounding box center [315, 166] width 221 height 33
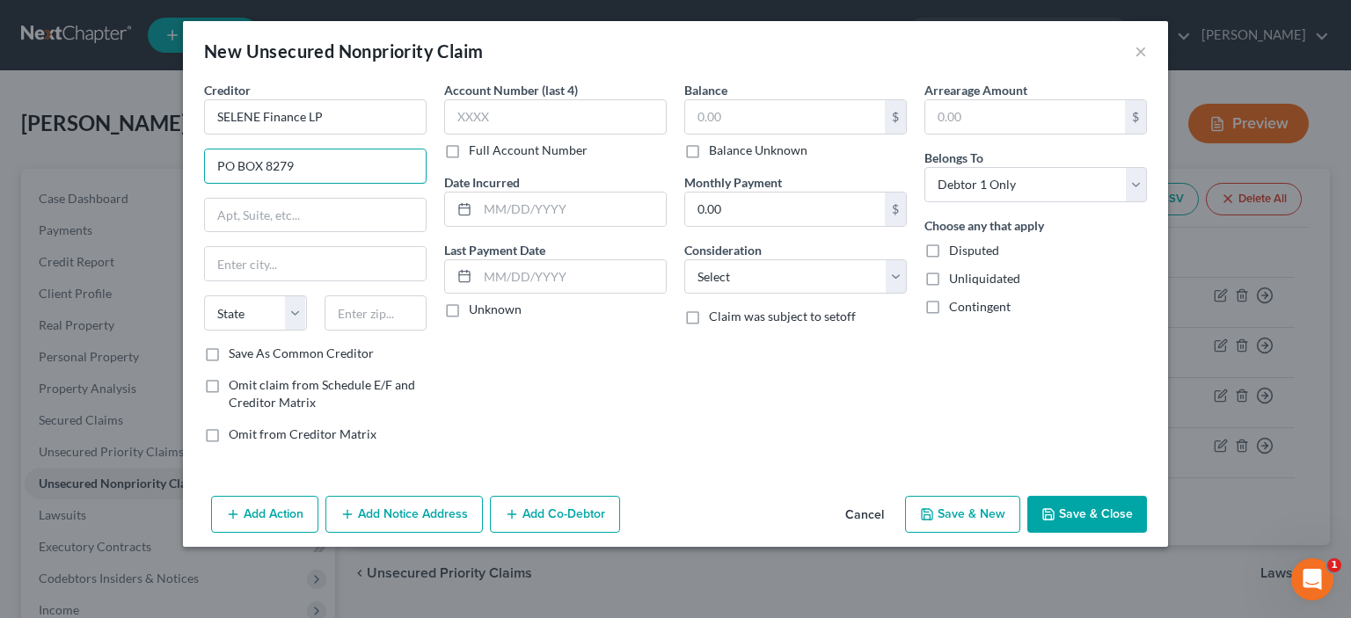
type input "PO BOX 8279"
click at [384, 317] on input "text" at bounding box center [376, 313] width 103 height 35
type input "19101"
click at [500, 357] on div "Account Number (last 4) Full Account Number Date Incurred Last Payment Date Unk…" at bounding box center [555, 269] width 240 height 377
type input "Philadelphia"
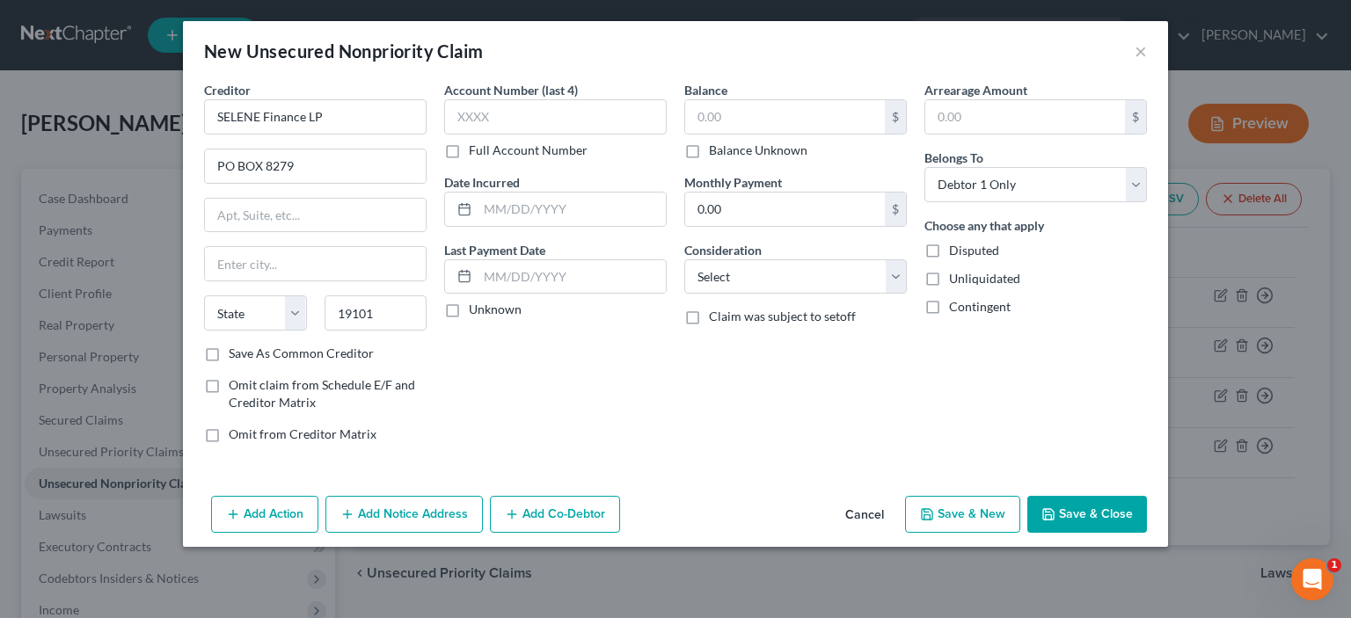
select select "39"
click at [752, 115] on input "text" at bounding box center [785, 116] width 200 height 33
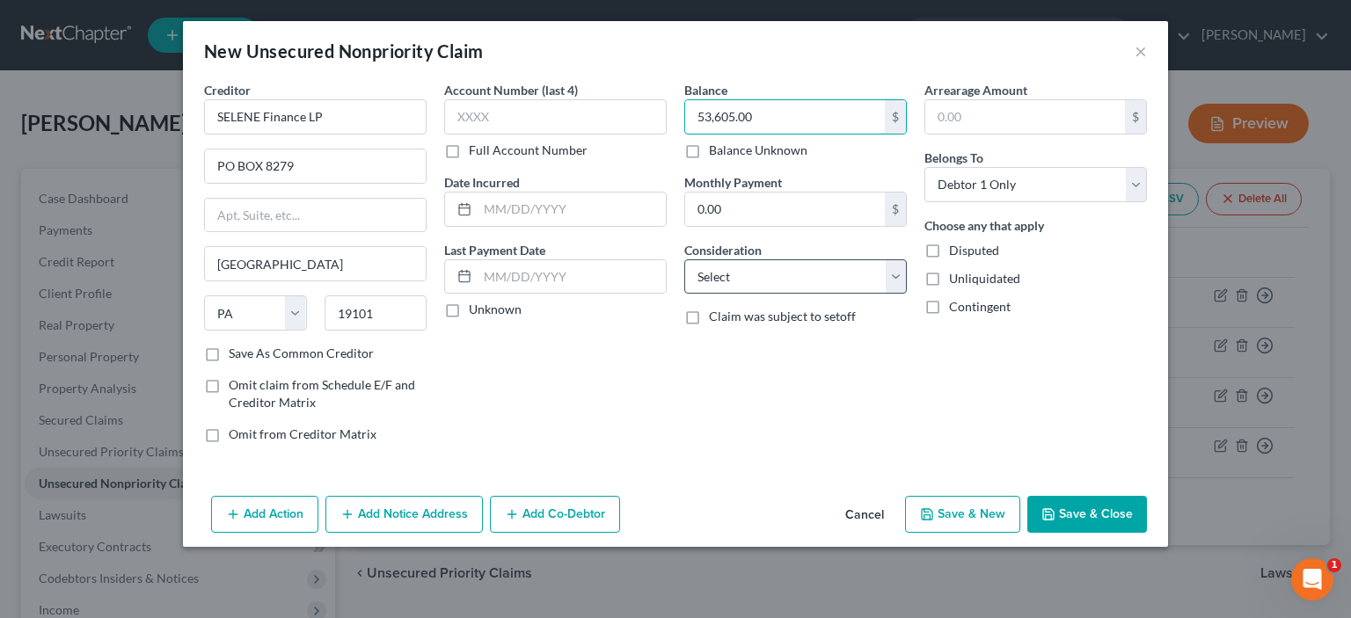
type input "53,605.00"
select select "11"
click option "Mortgage" at bounding box center [0, 0] width 0 height 0
click at [986, 519] on button "Save & New" at bounding box center [962, 514] width 115 height 37
select select "0"
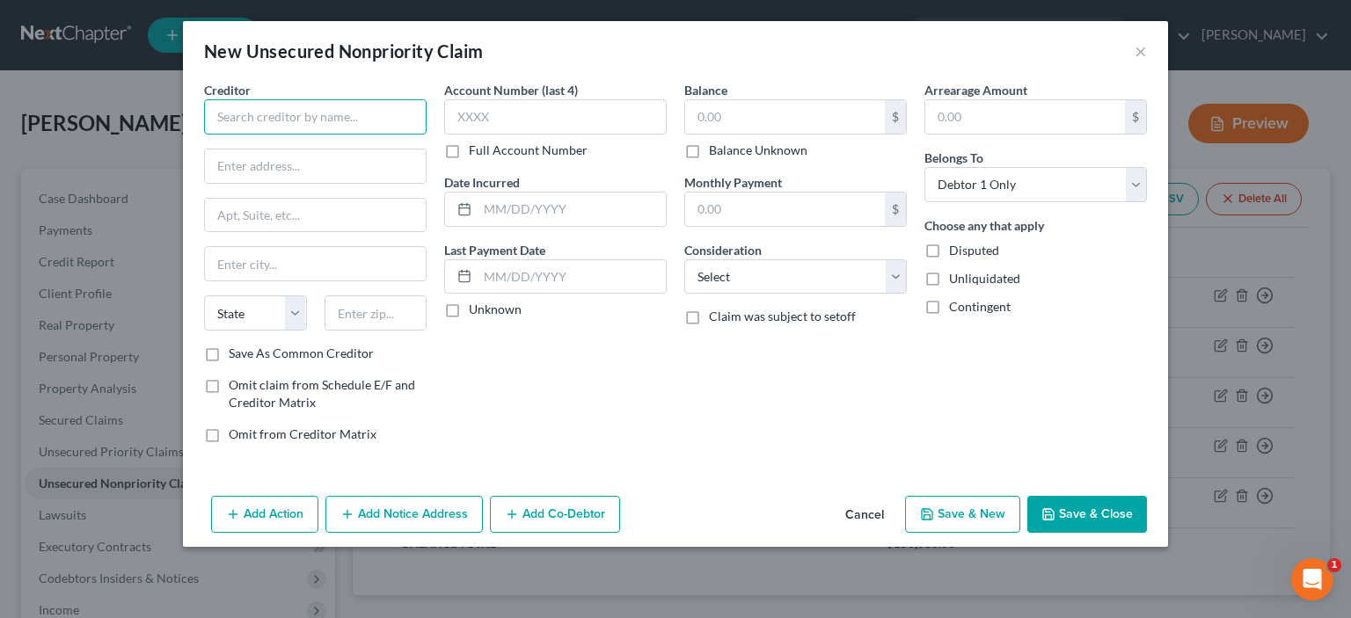
click at [266, 114] on input "text" at bounding box center [315, 116] width 223 height 35
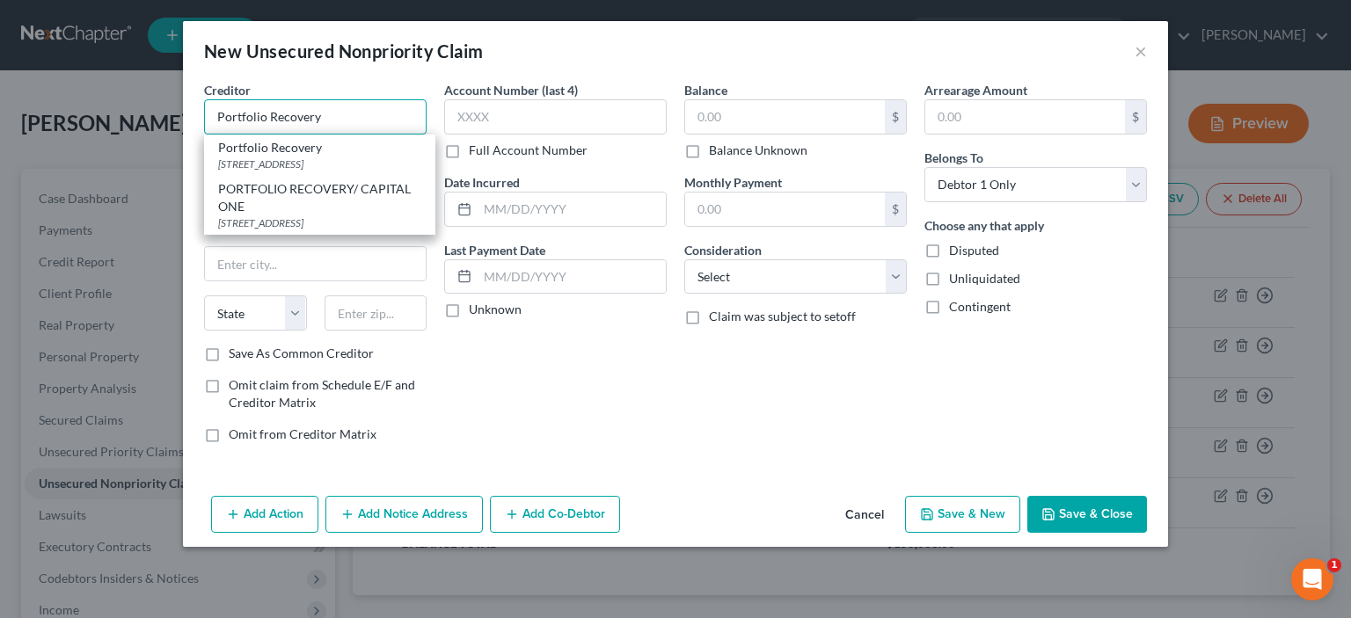
type input "Portfolio Recovery"
click at [274, 165] on div "120 Corporate Blvd Suite 100, Norfolk, VA 23502" at bounding box center [319, 164] width 203 height 15
type input "120 Corporate Blvd"
type input "Suite 100"
type input "Norfolk"
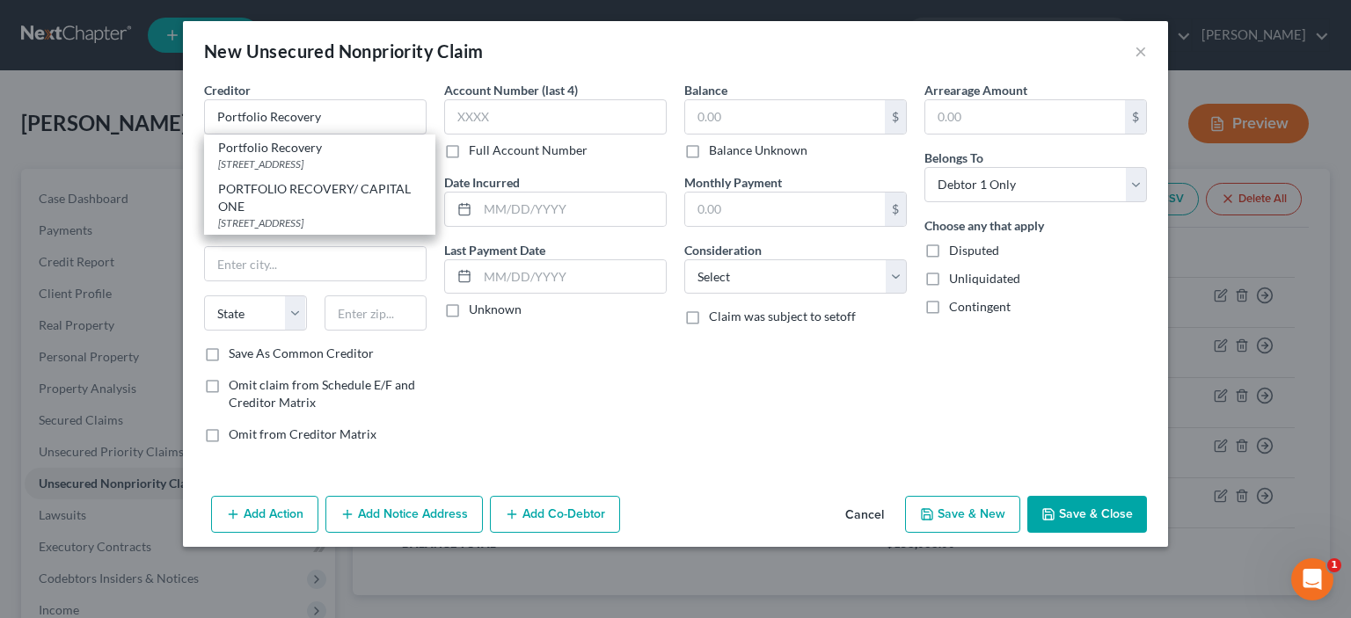
select select "48"
type input "23502"
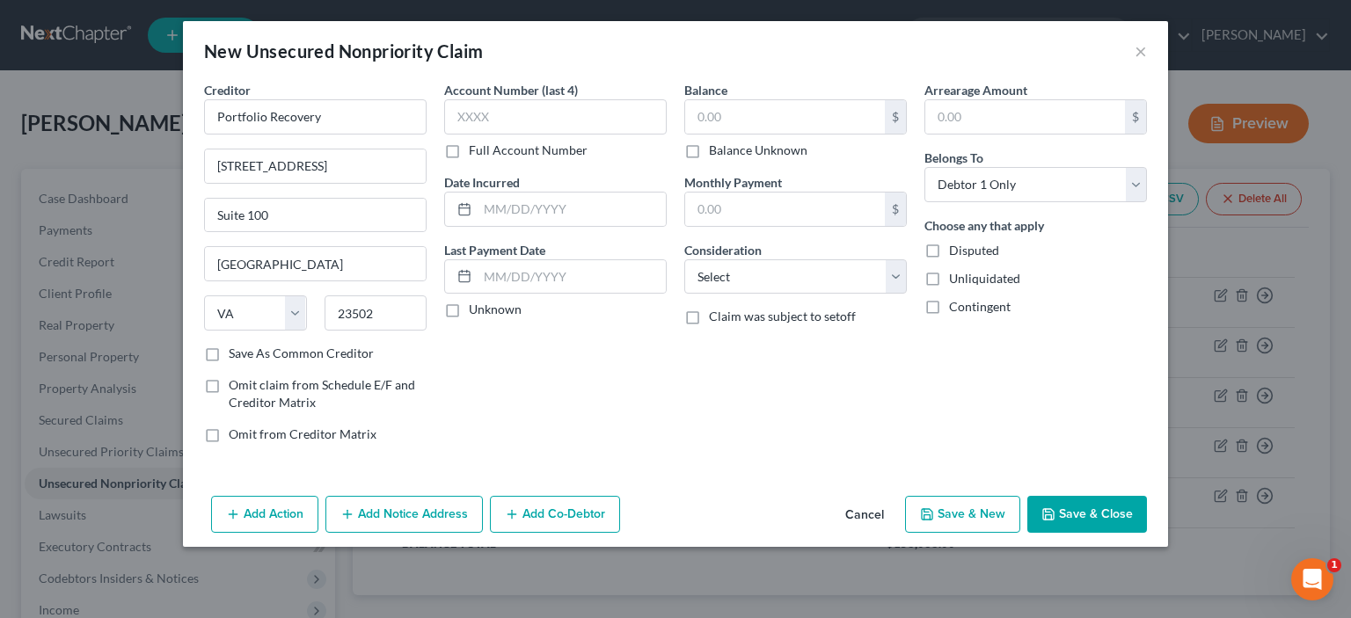
click at [720, 135] on div "$ Balance Unknown" at bounding box center [795, 129] width 223 height 60
click at [711, 122] on input "text" at bounding box center [785, 116] width 200 height 33
type input "1,315.00"
select select "2"
click option "Credit Card Debt" at bounding box center [0, 0] width 0 height 0
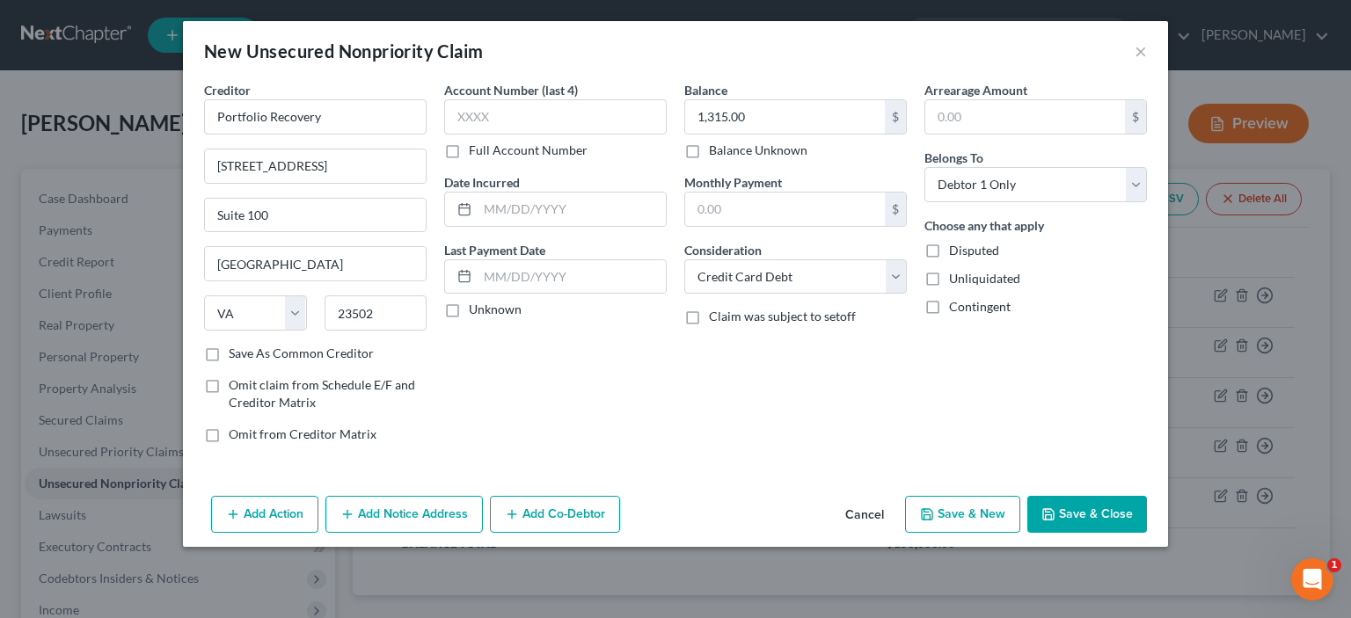
click at [1053, 512] on icon "button" at bounding box center [1049, 515] width 14 height 14
